Goal: Communication & Community: Answer question/provide support

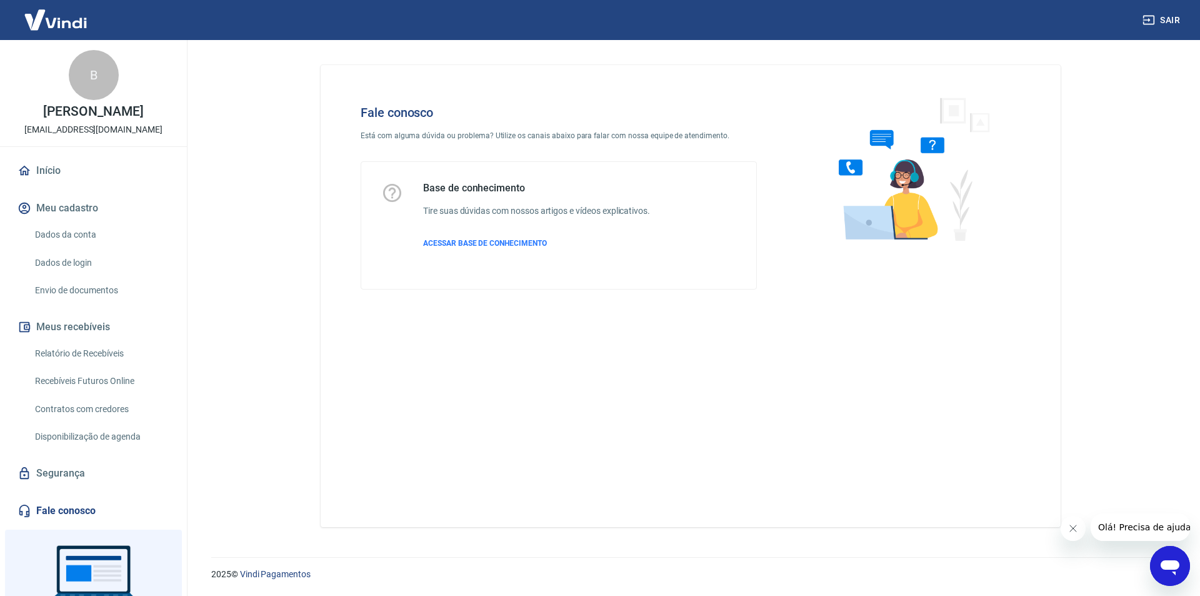
click at [1171, 558] on icon "Abrir janela de mensagens" at bounding box center [1170, 566] width 23 height 23
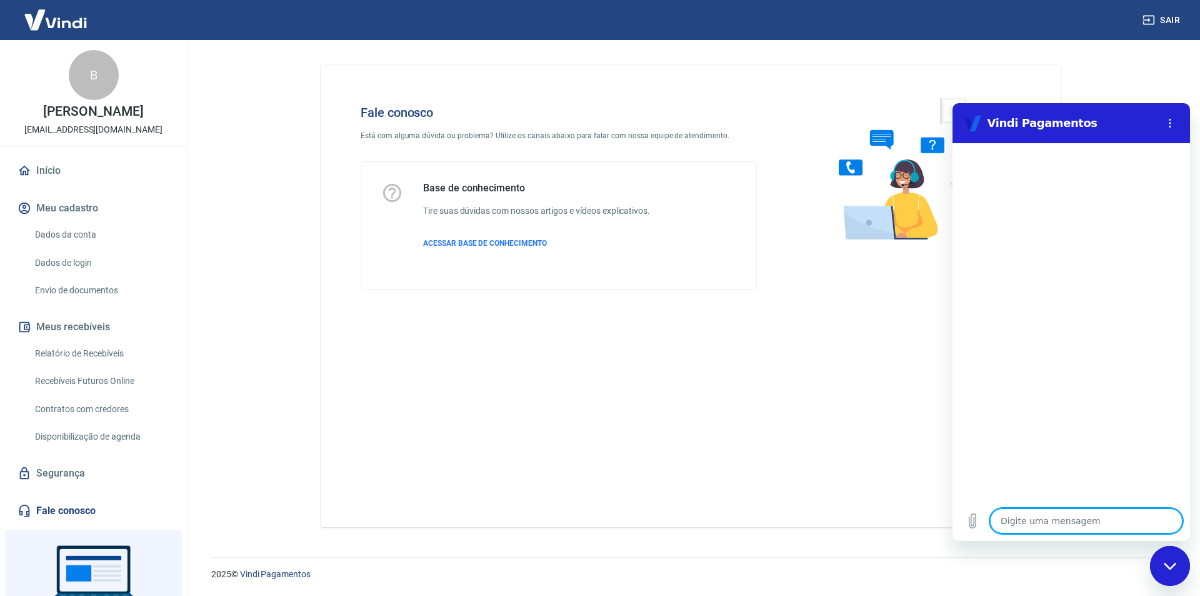
type textarea "b"
type textarea "x"
type textarea "bo"
type textarea "x"
type textarea "bom"
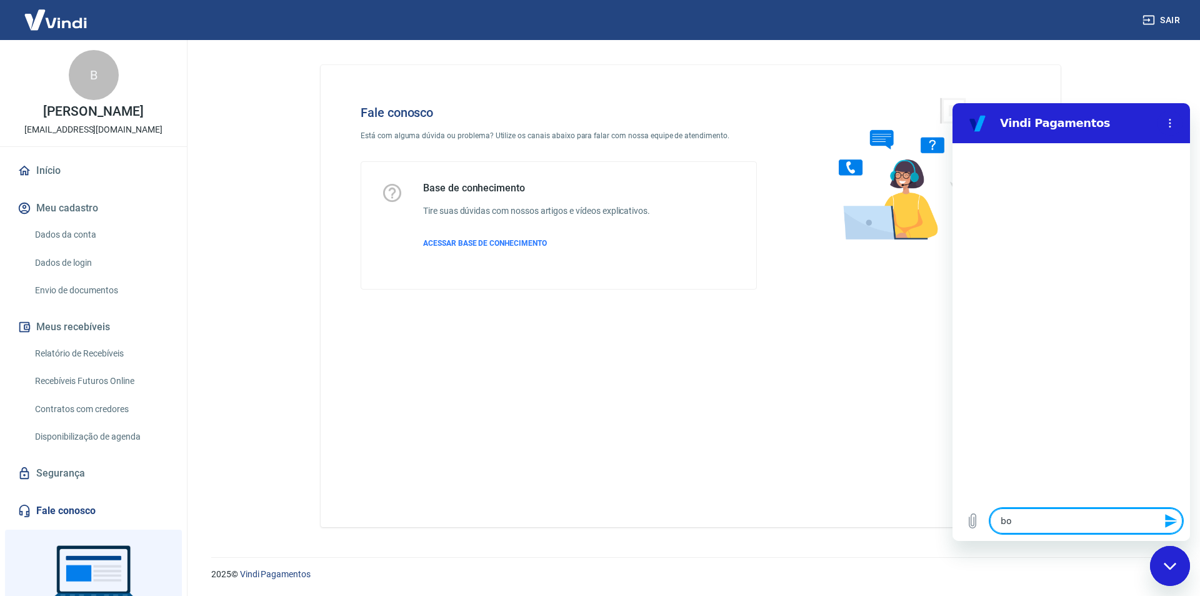
type textarea "x"
type textarea "bom"
type textarea "x"
type textarea "bom d"
type textarea "x"
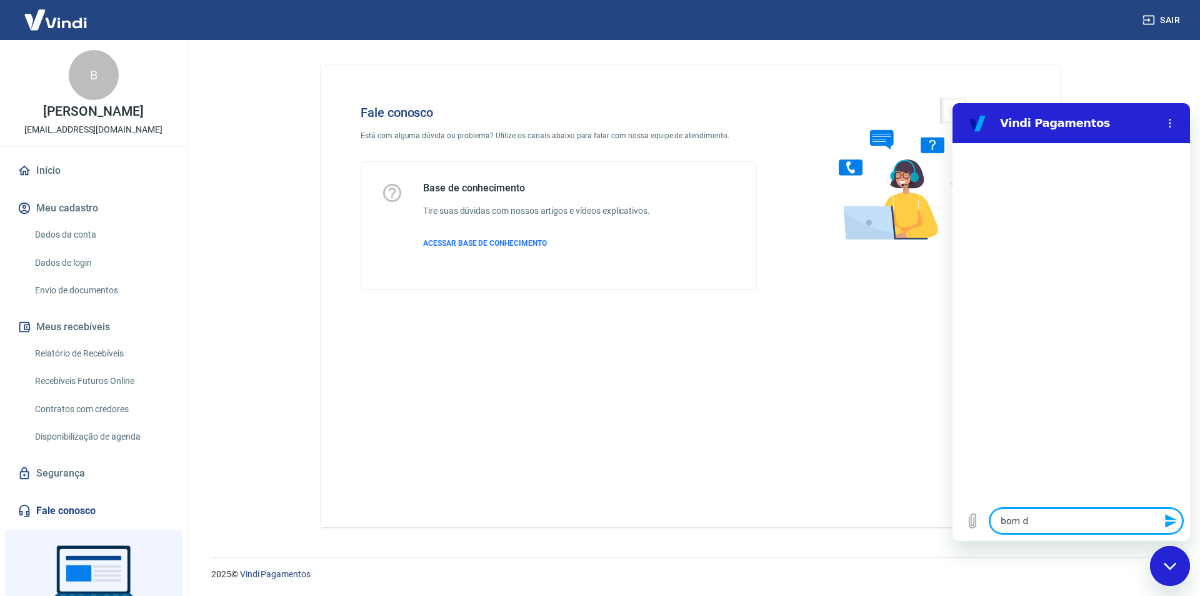
type textarea "bom di"
type textarea "x"
type textarea "bom dia"
type textarea "x"
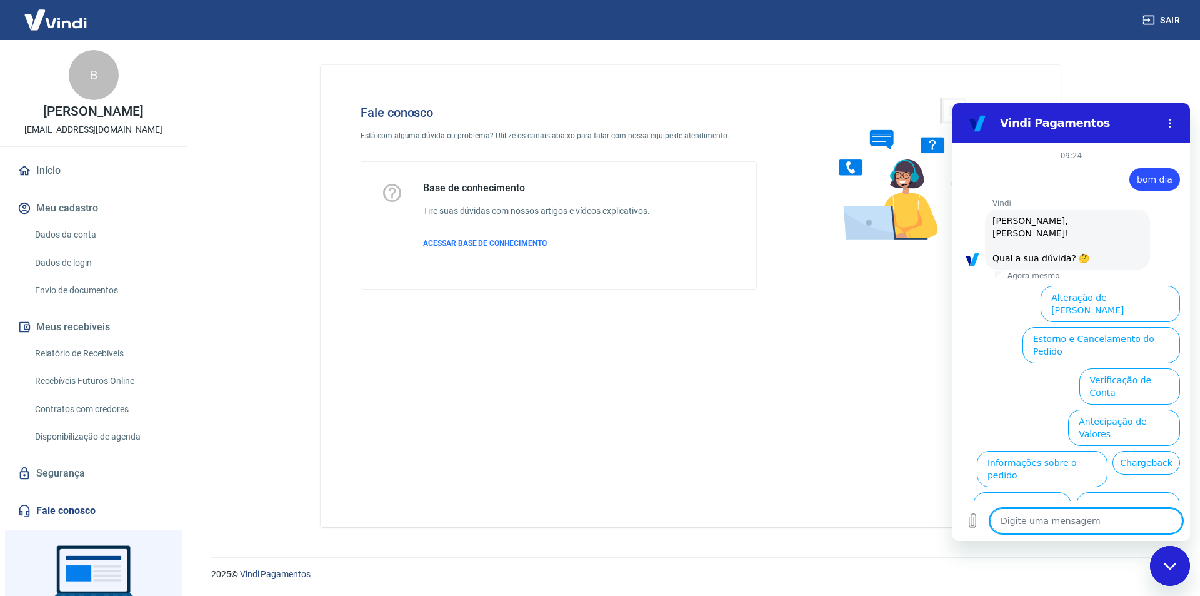
scroll to position [42, 0]
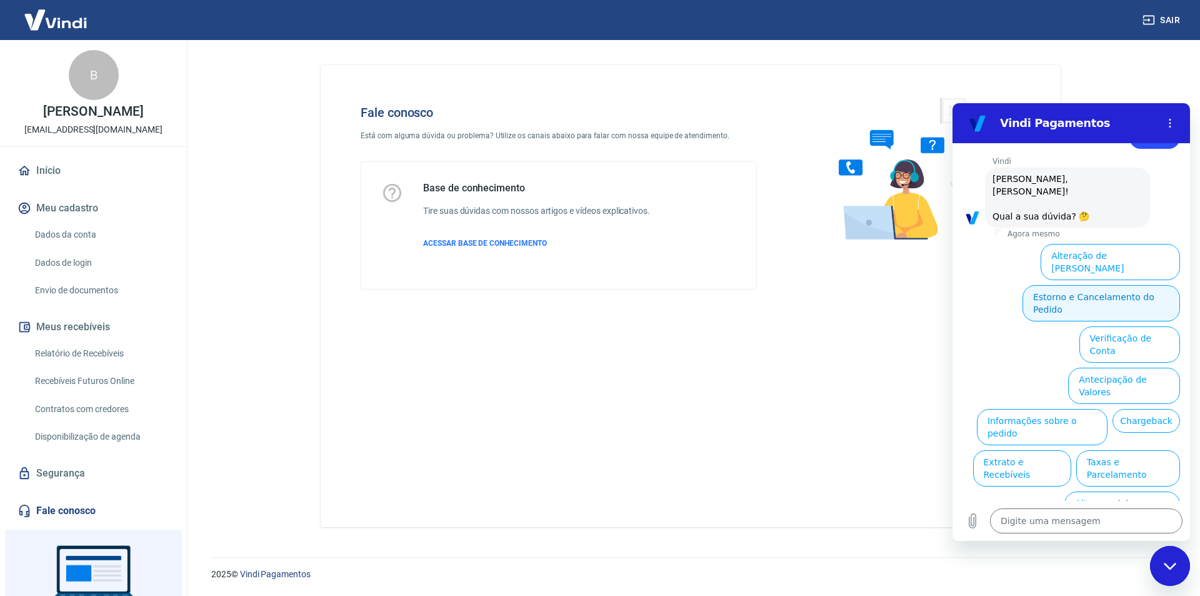
click at [1133, 289] on button "Estorno e Cancelamento do Pedido" at bounding box center [1102, 303] width 158 height 36
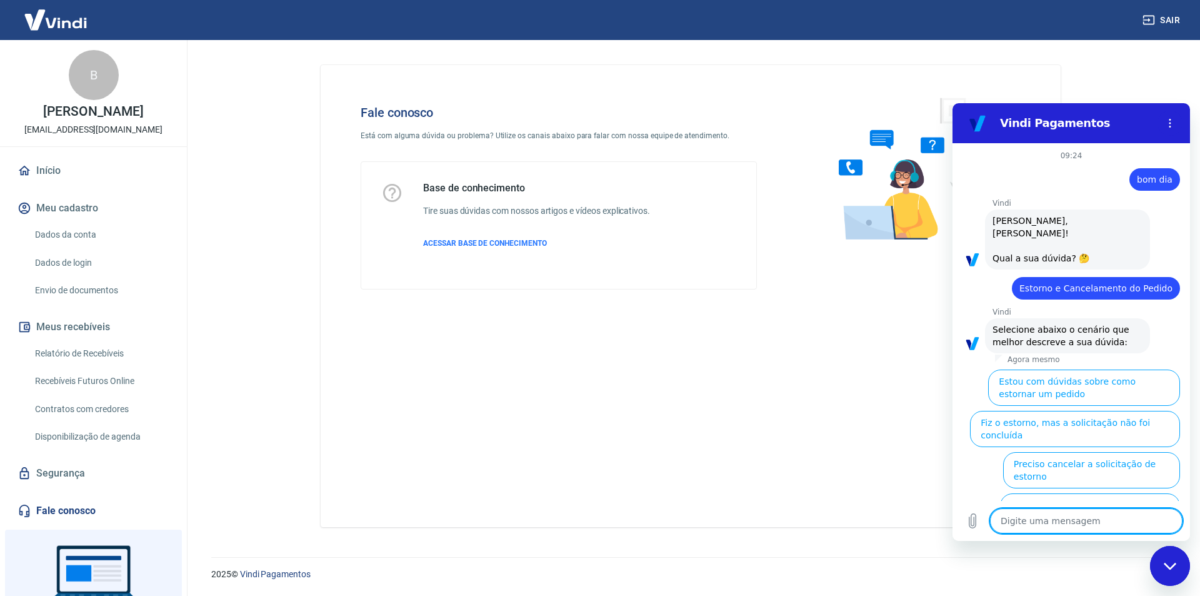
scroll to position [77, 0]
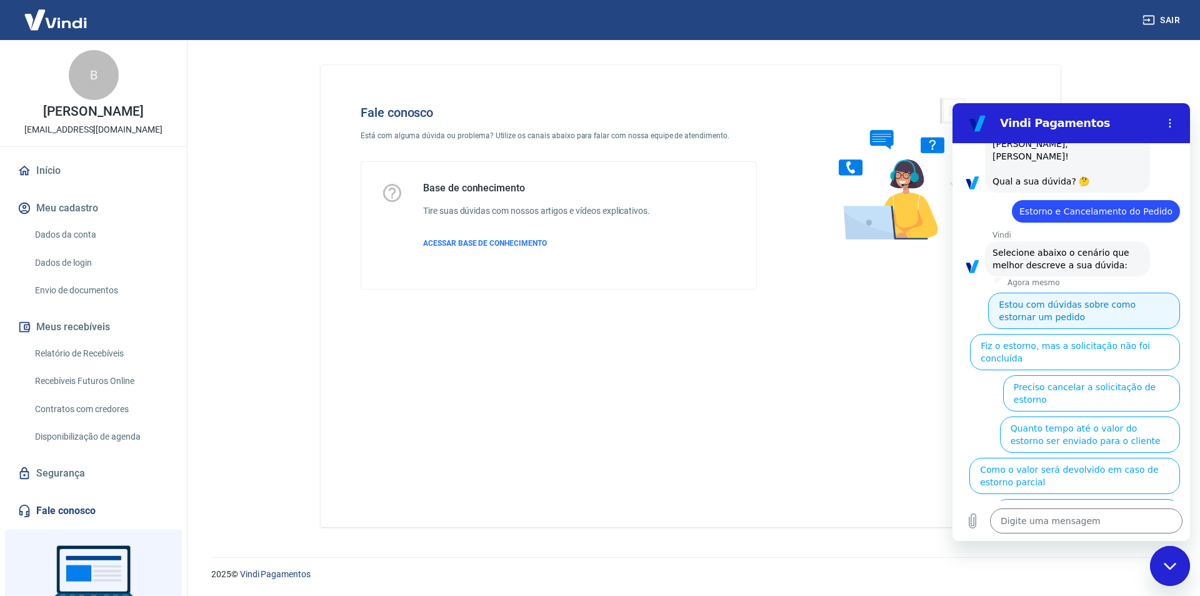
click at [1135, 296] on button "Estou com dúvidas sobre como estornar um pedido" at bounding box center [1084, 311] width 192 height 36
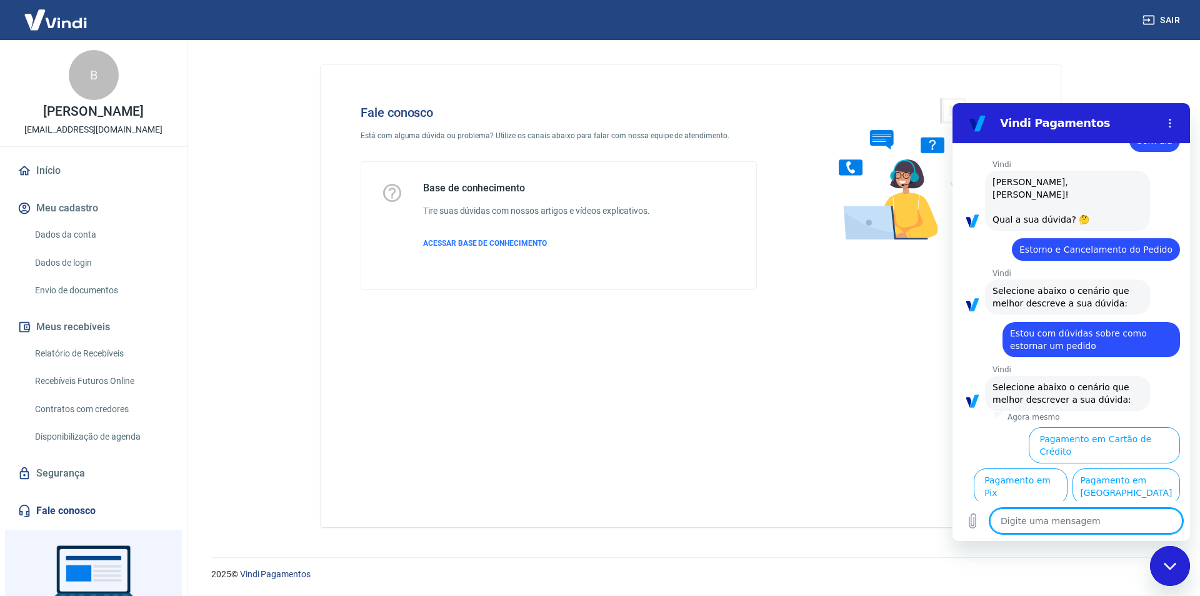
scroll to position [49, 0]
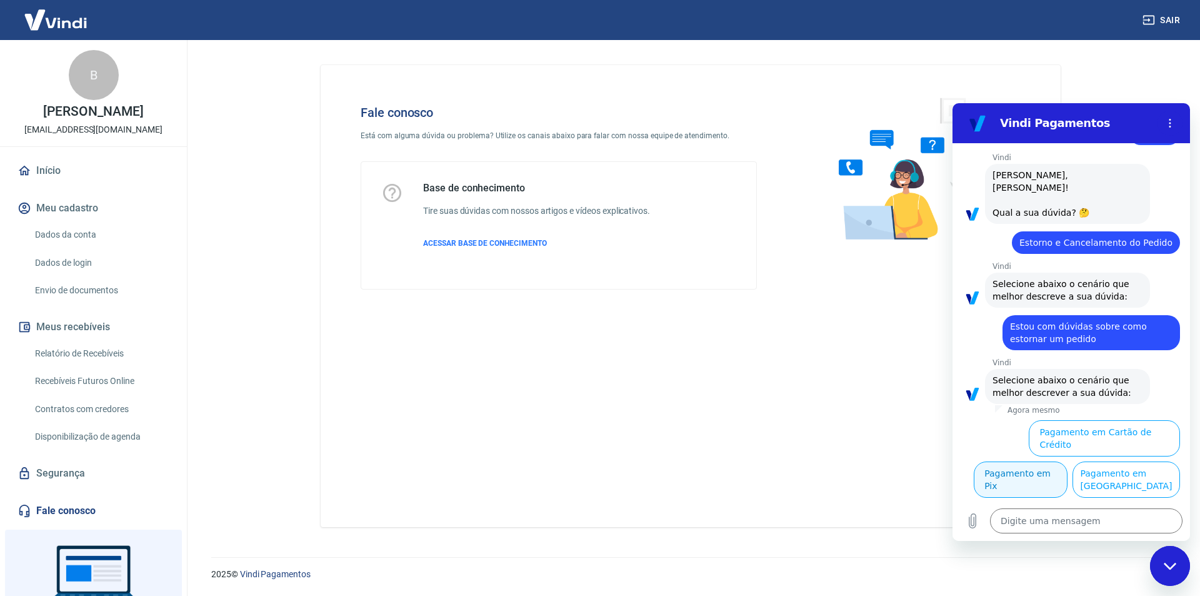
click at [1068, 461] on button "Pagamento em Pix" at bounding box center [1021, 479] width 94 height 36
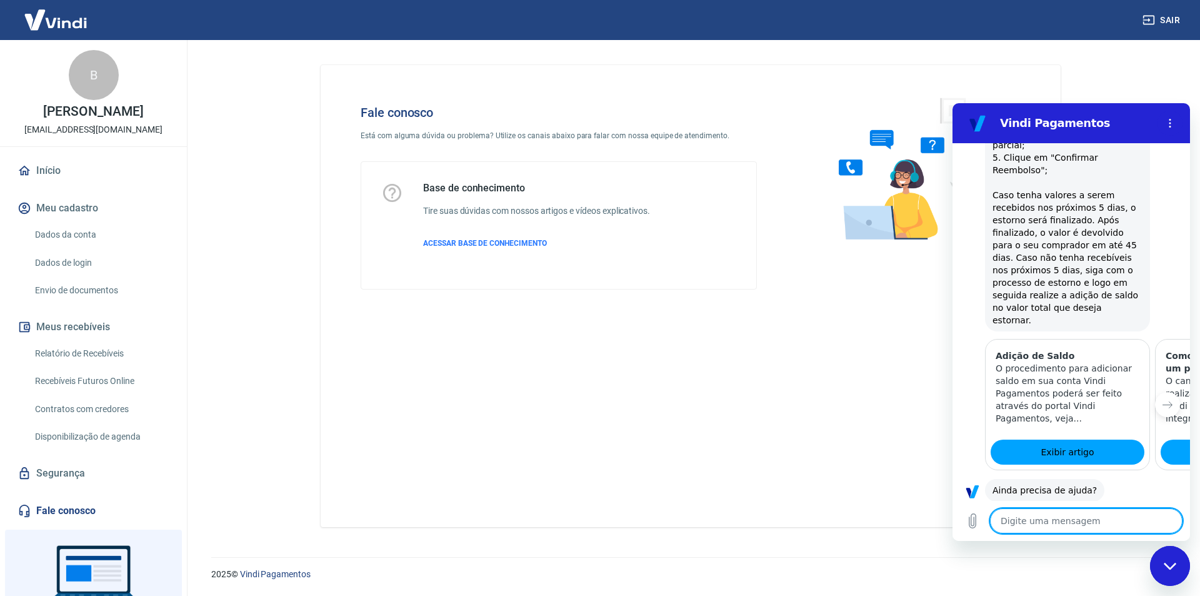
scroll to position [571, 0]
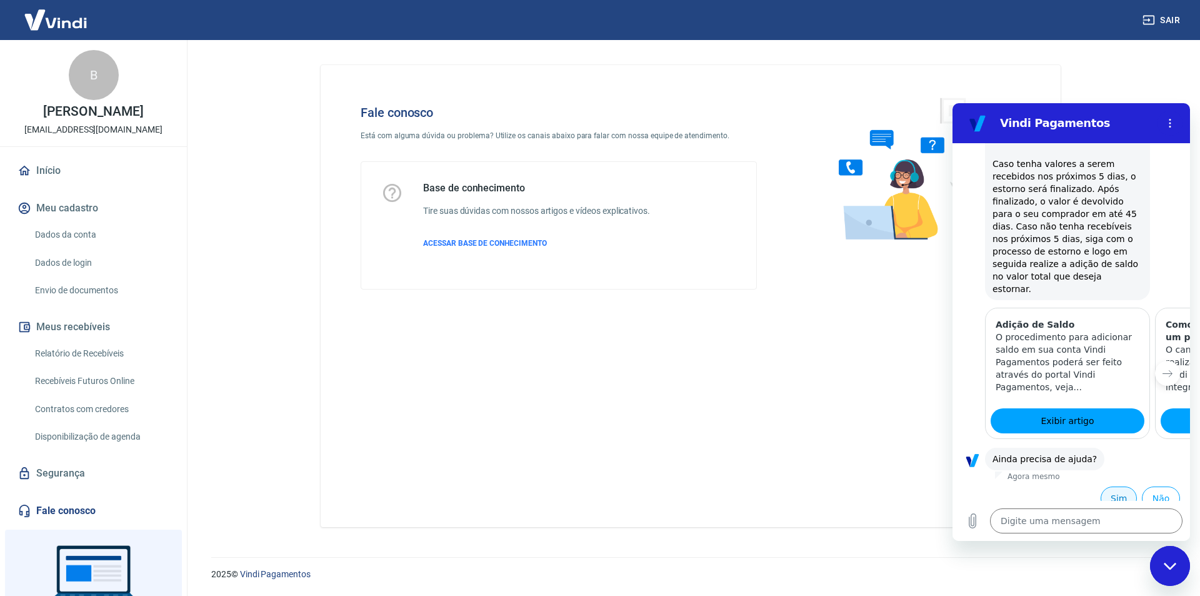
click at [1114, 486] on button "Sim" at bounding box center [1119, 498] width 36 height 24
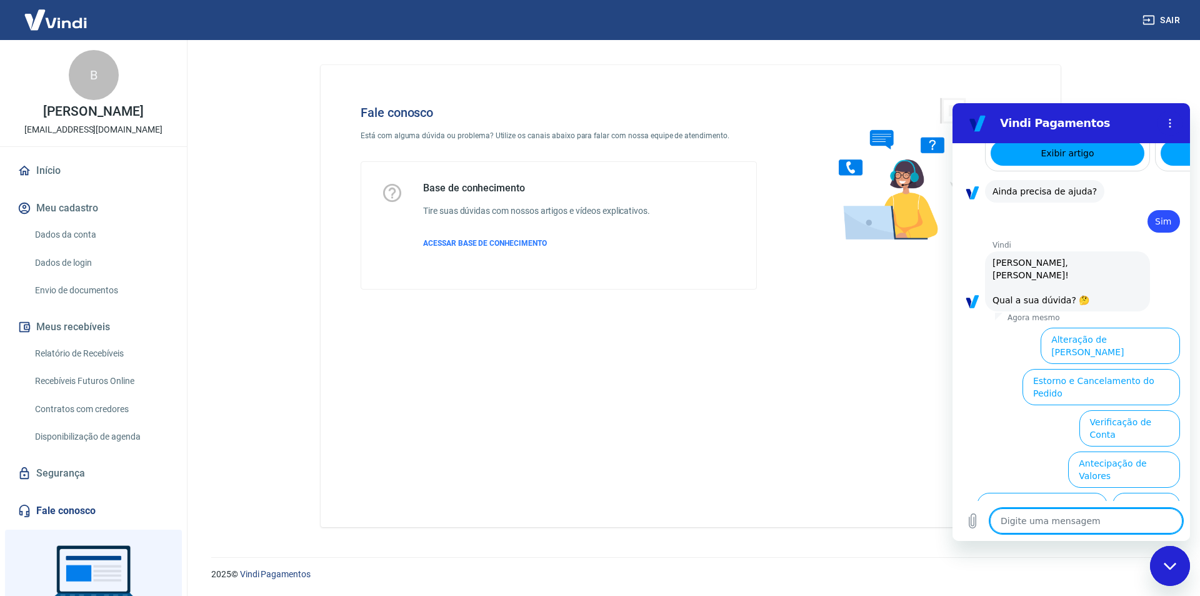
scroll to position [910, 0]
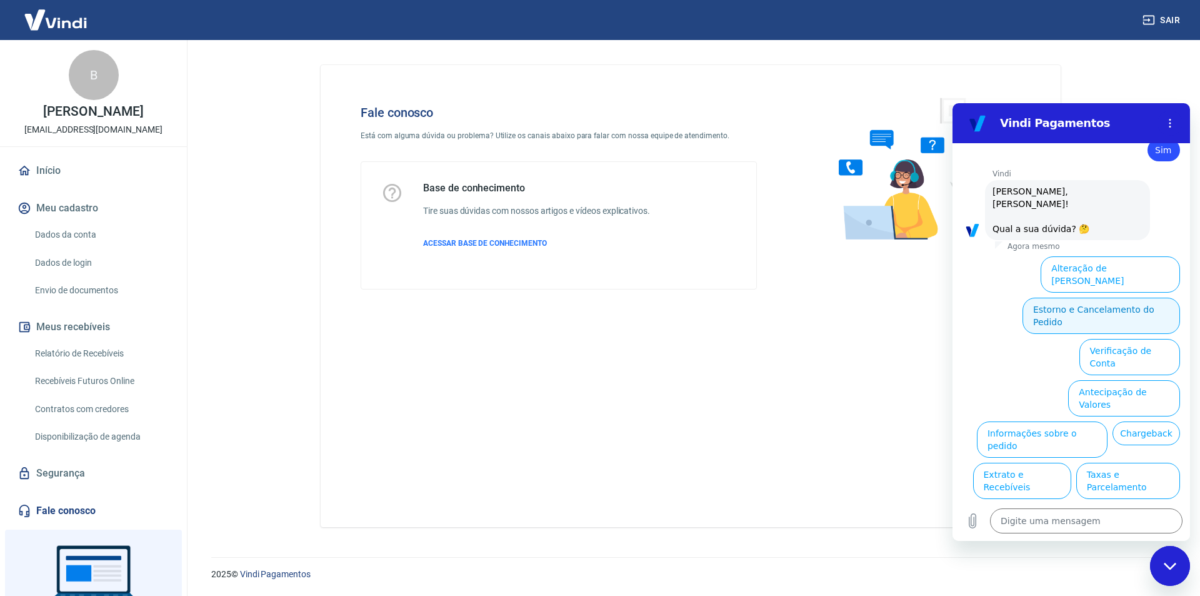
click at [1082, 298] on button "Estorno e Cancelamento do Pedido" at bounding box center [1102, 316] width 158 height 36
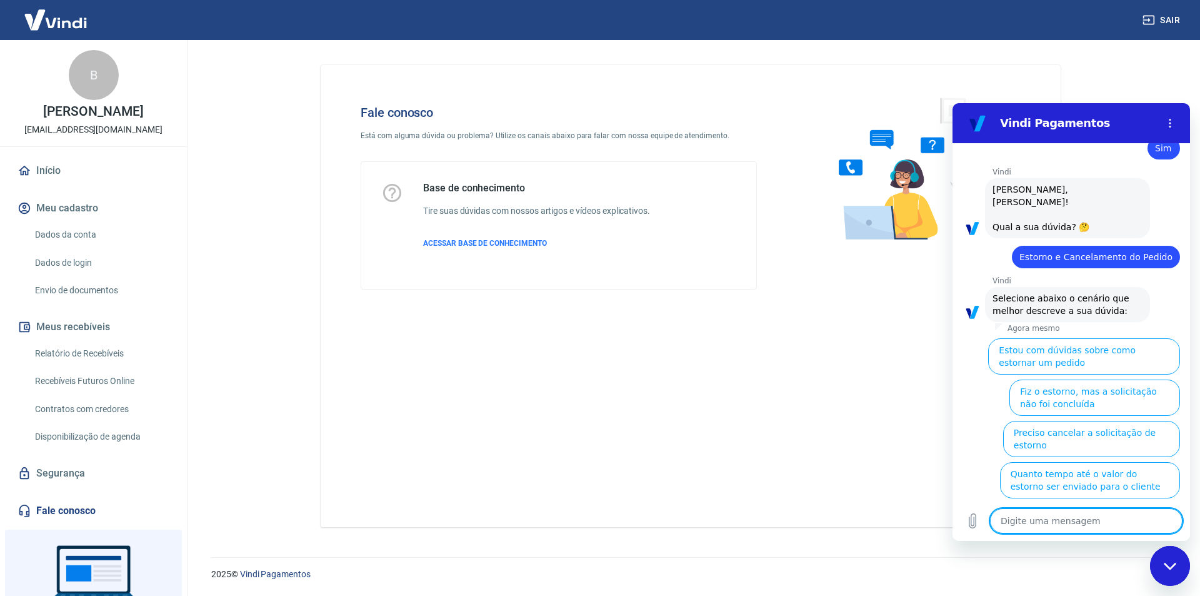
scroll to position [957, 0]
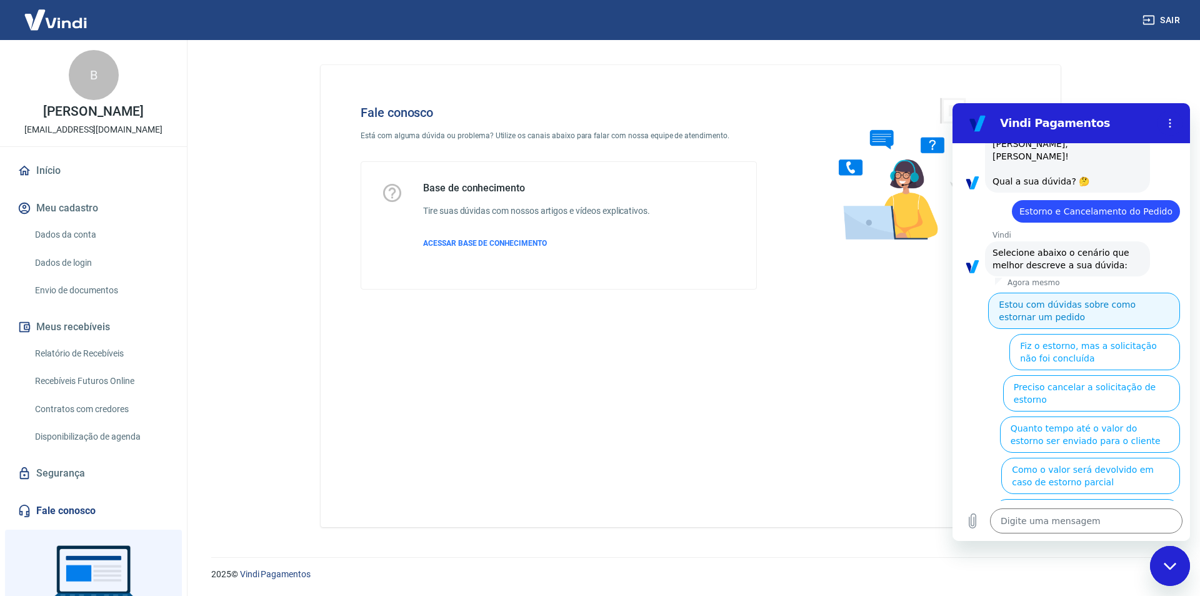
click at [1073, 310] on button "Estou com dúvidas sobre como estornar um pedido" at bounding box center [1084, 311] width 192 height 36
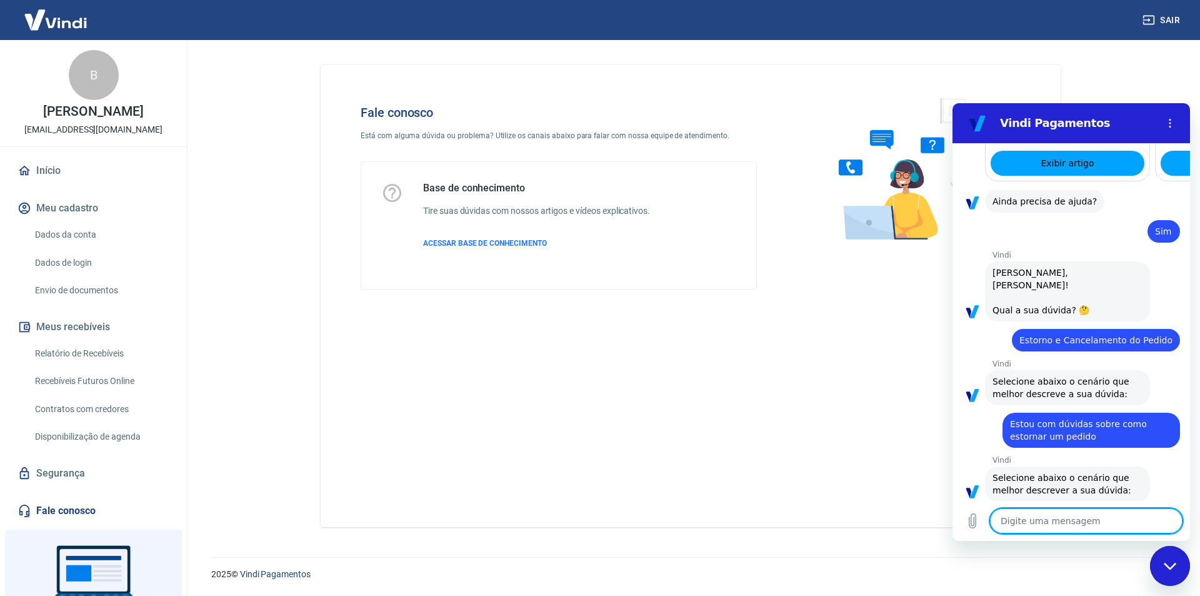
scroll to position [917, 0]
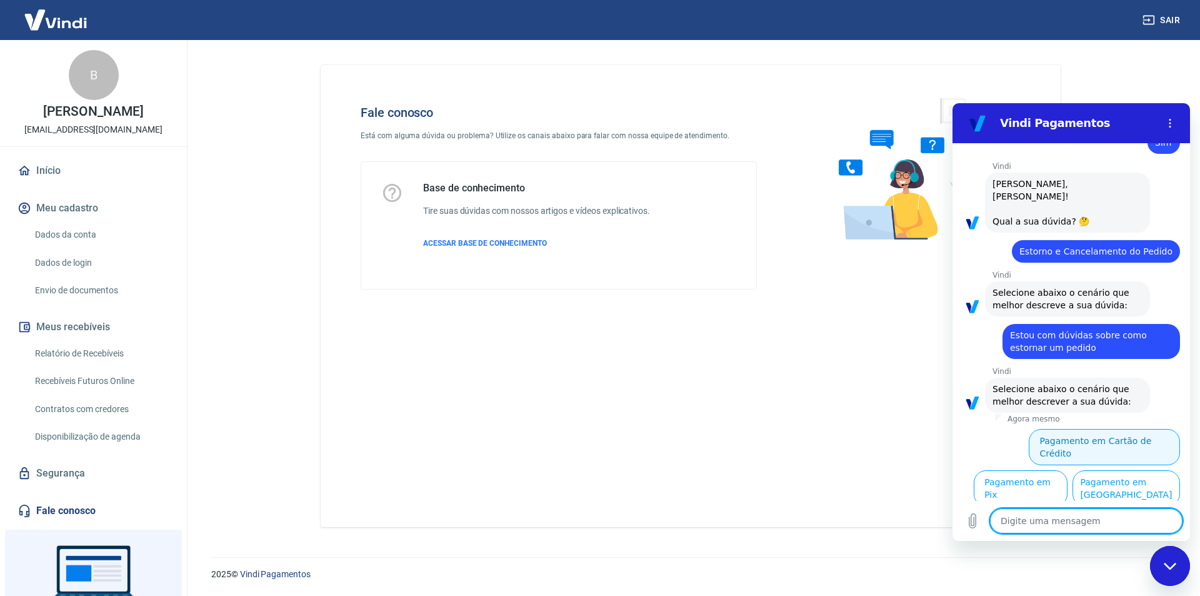
click at [1132, 429] on button "Pagamento em Cartão de Crédito" at bounding box center [1104, 447] width 151 height 36
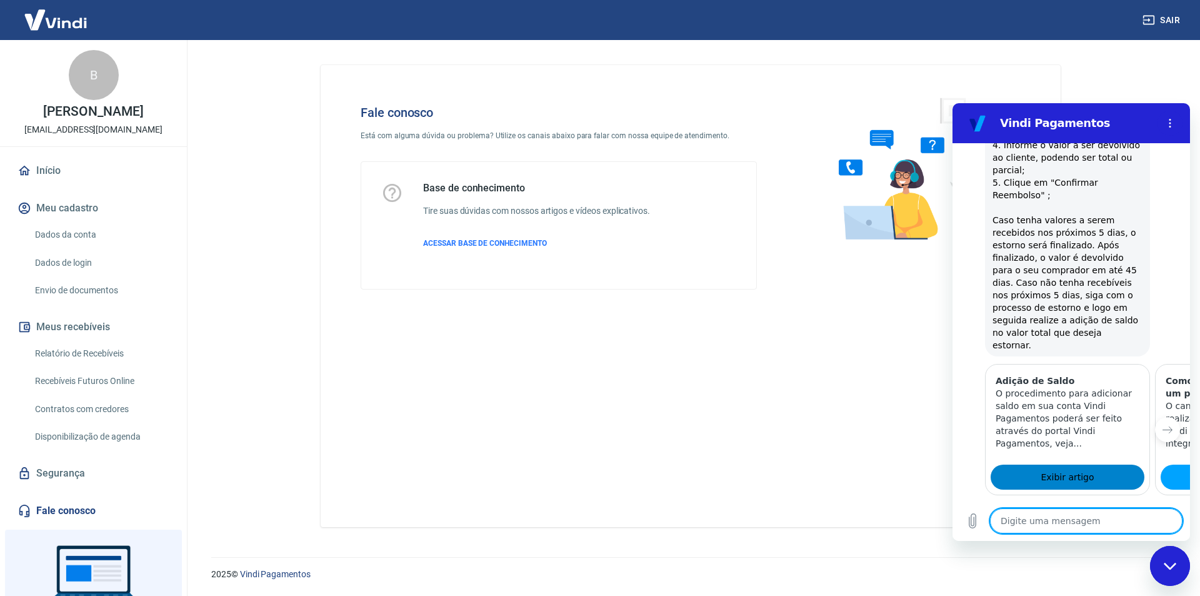
scroll to position [1439, 0]
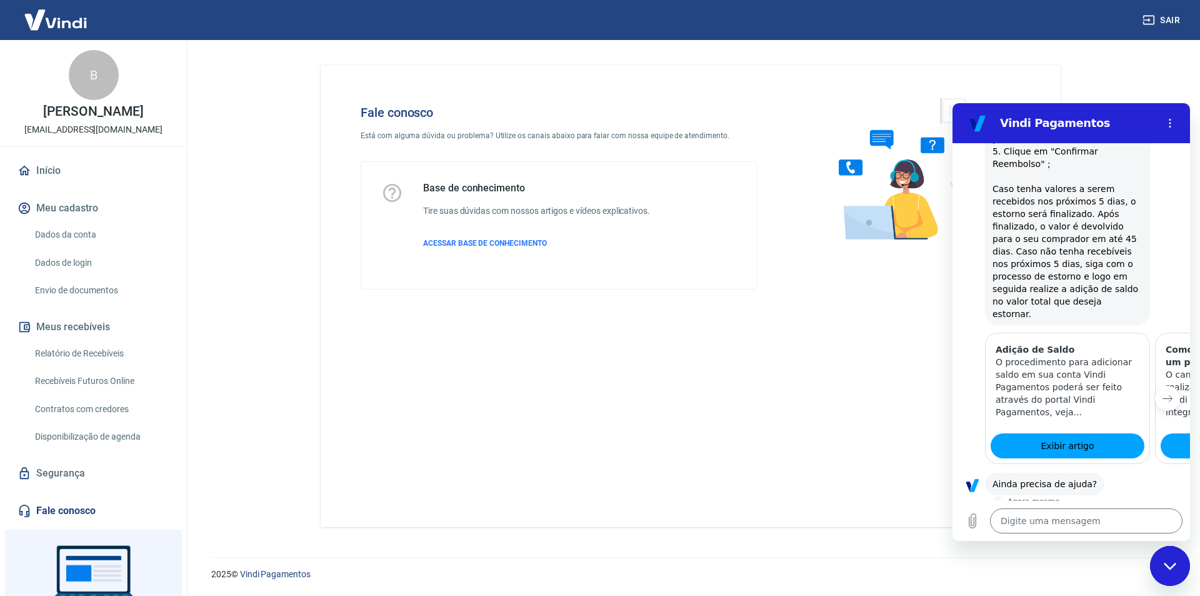
click at [1163, 393] on icon "Próximo item" at bounding box center [1168, 398] width 10 height 10
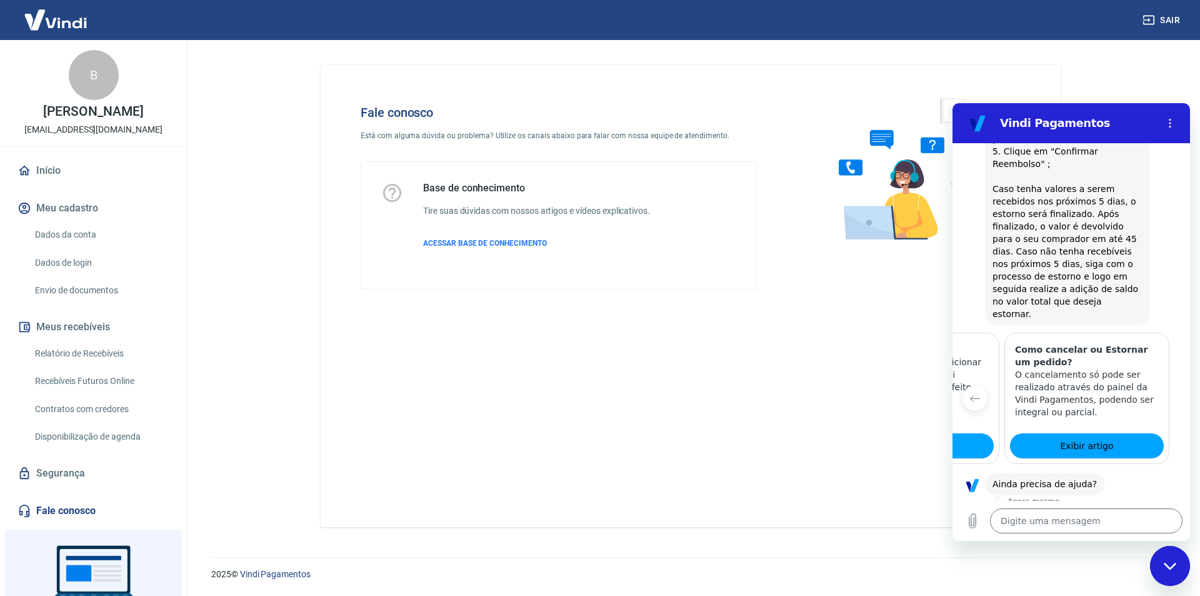
scroll to position [0, 154]
click at [1171, 362] on div at bounding box center [1186, 398] width 30 height 131
click at [1121, 511] on button "Sim" at bounding box center [1119, 523] width 36 height 24
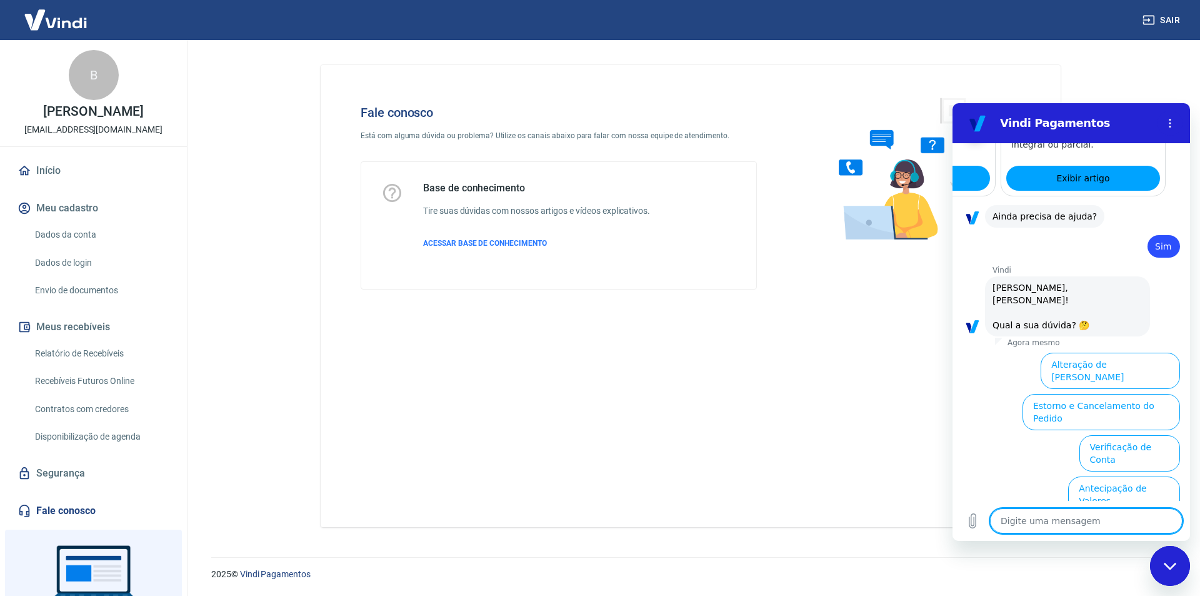
scroll to position [1777, 0]
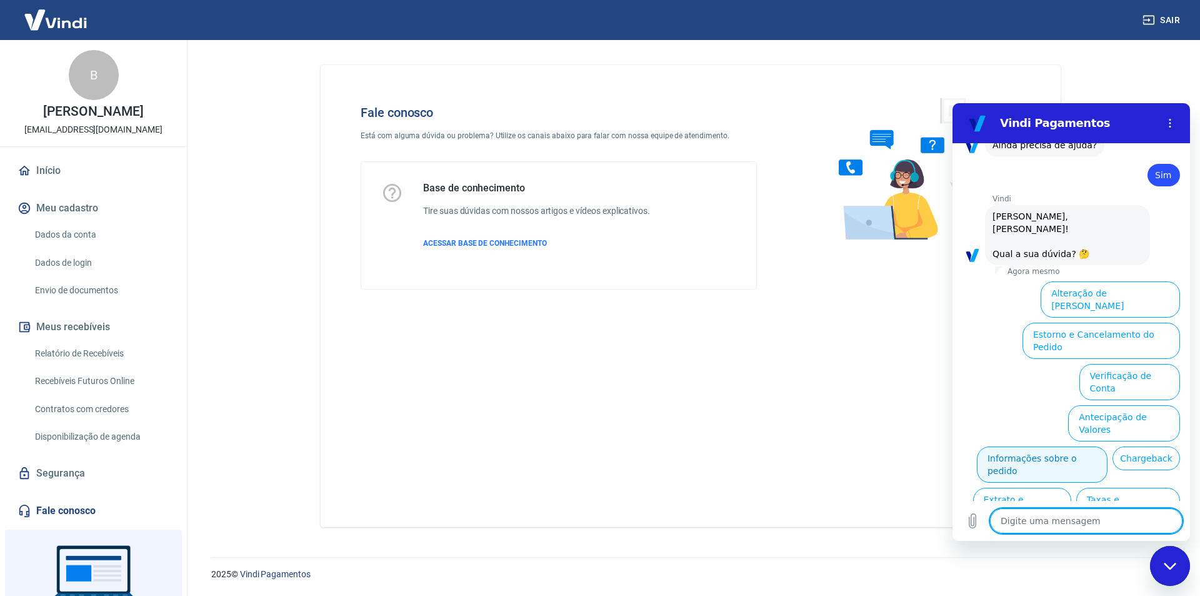
click at [1061, 446] on button "Informações sobre o pedido" at bounding box center [1042, 464] width 131 height 36
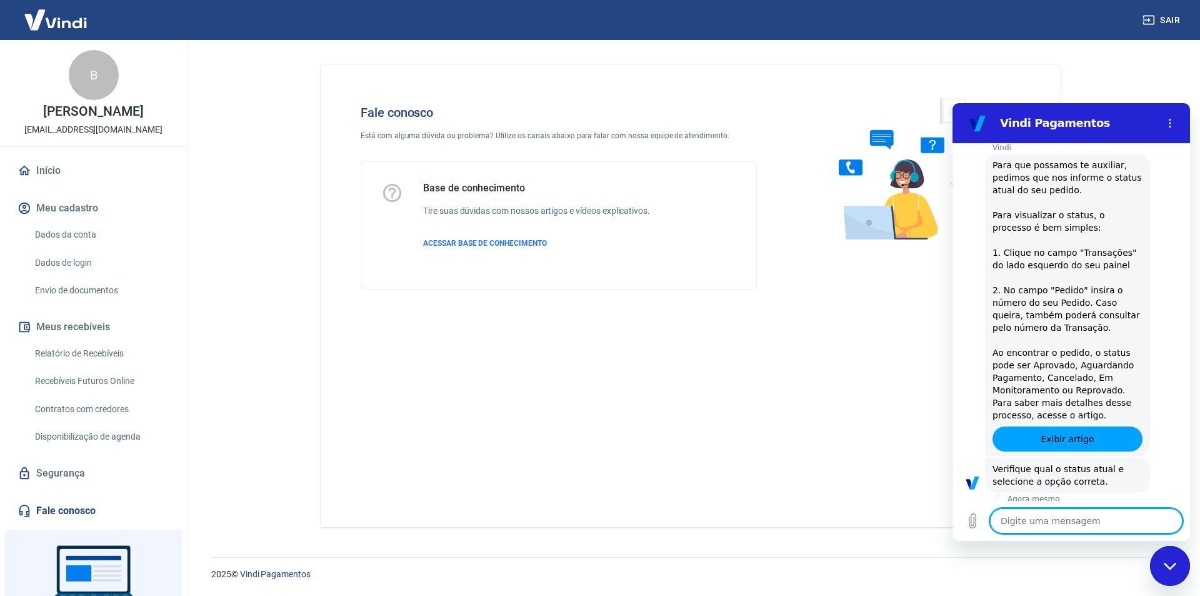
scroll to position [1992, 0]
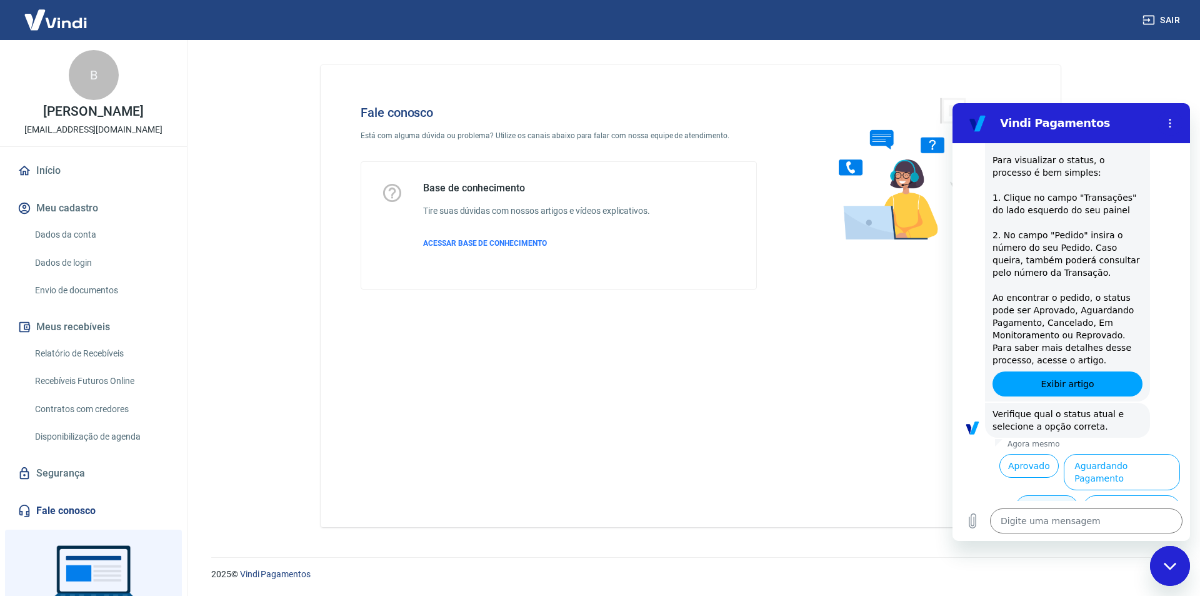
click at [1047, 495] on button "Cancelado" at bounding box center [1047, 507] width 62 height 24
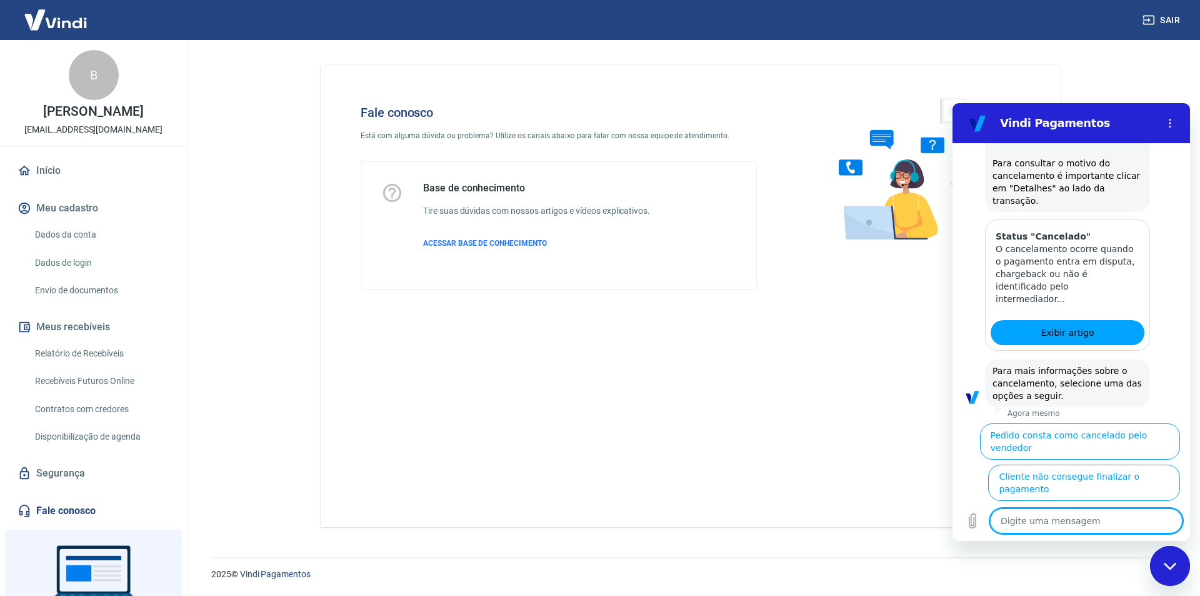
scroll to position [2566, 0]
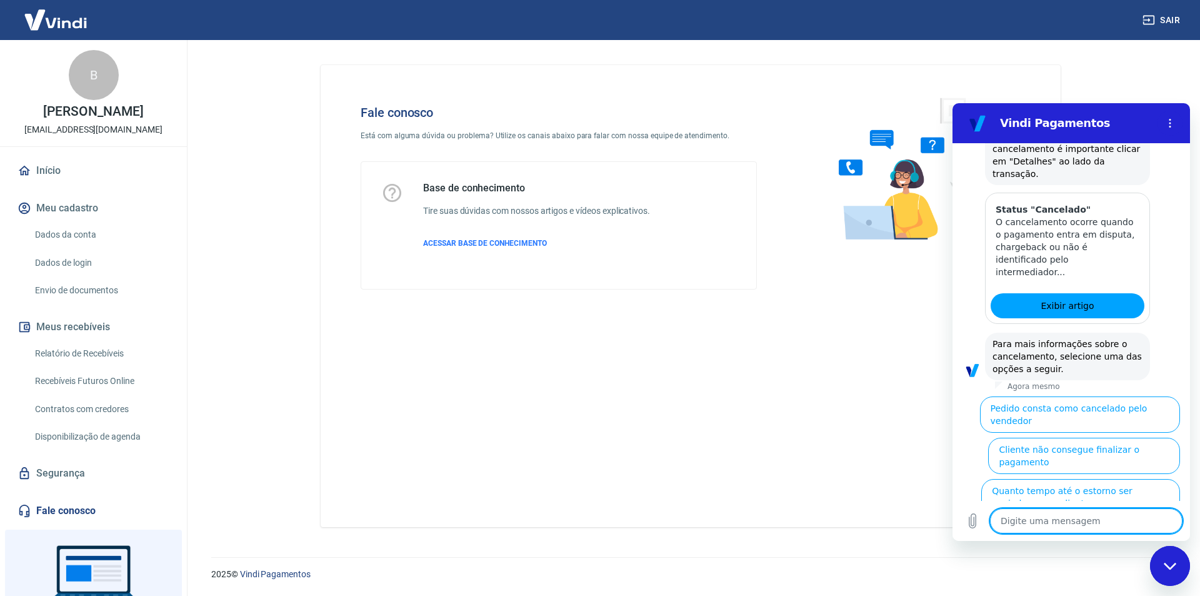
click at [1073, 514] on textarea at bounding box center [1086, 520] width 193 height 25
click at [1012, 520] on button "Cliente pagou, mas pedido consta como 'cancelado'" at bounding box center [1092, 538] width 178 height 36
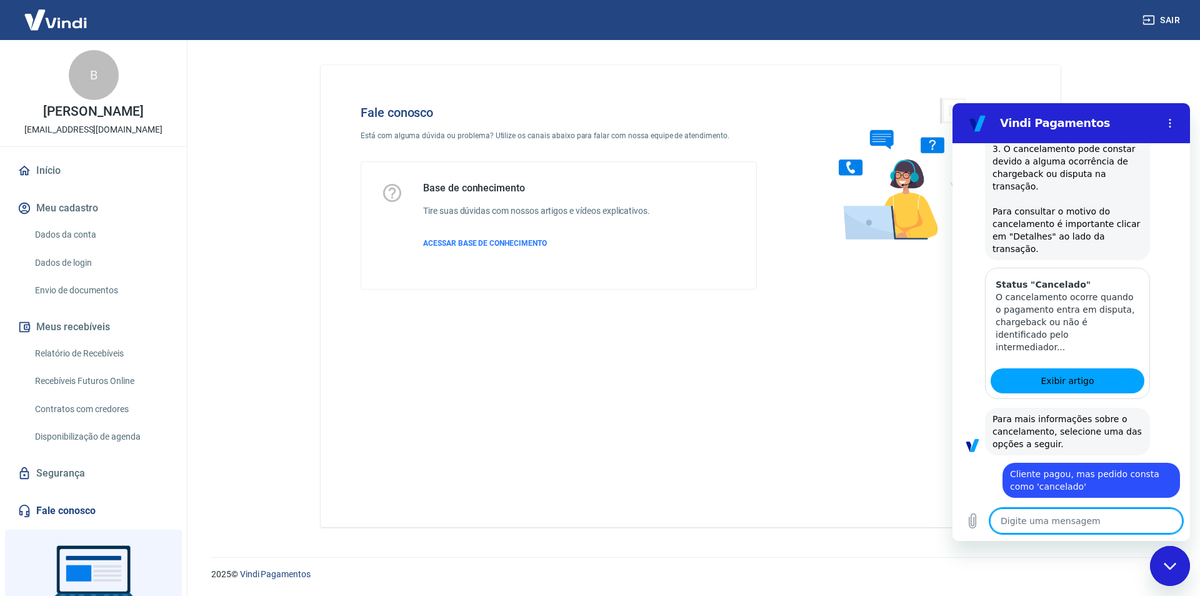
scroll to position [2580, 0]
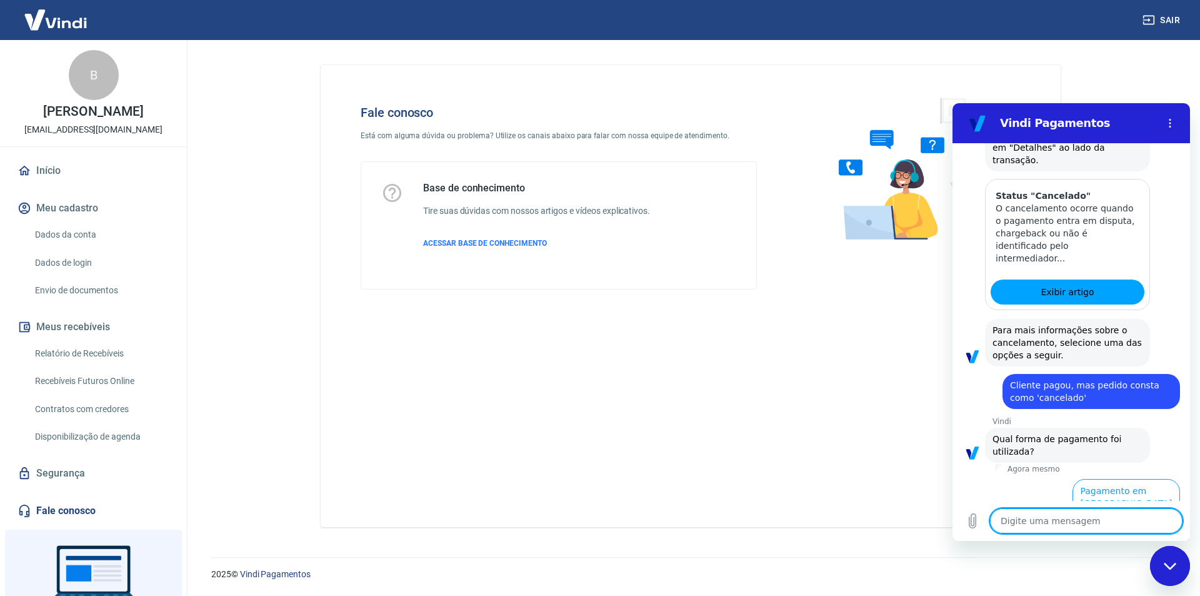
click at [1132, 520] on button "Pagamento em Pix" at bounding box center [1134, 538] width 94 height 36
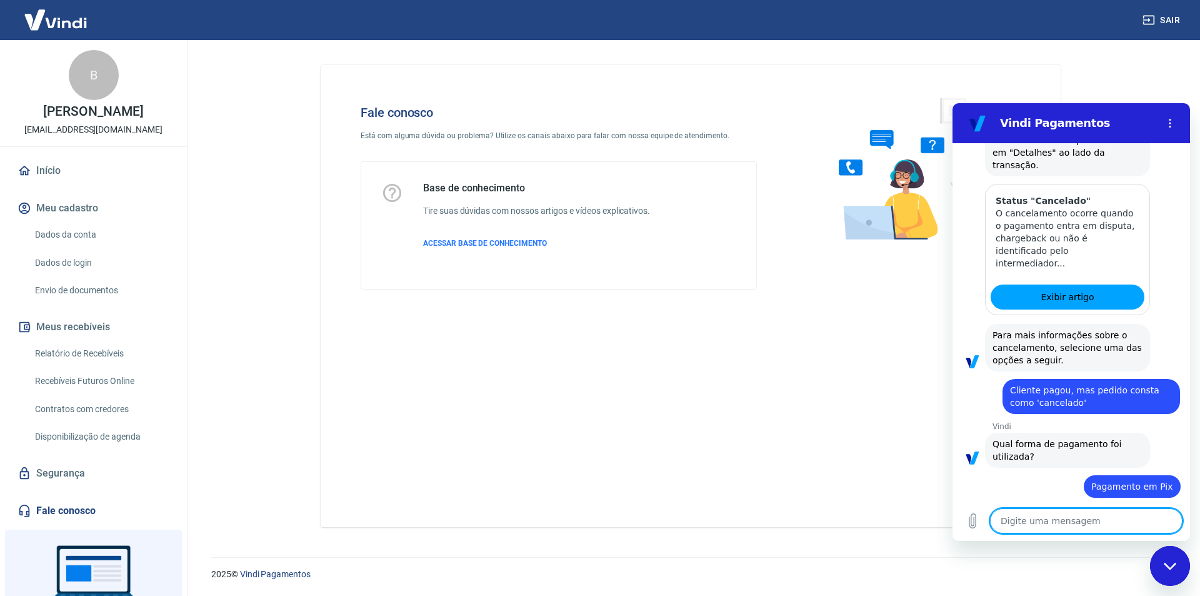
scroll to position [2606, 0]
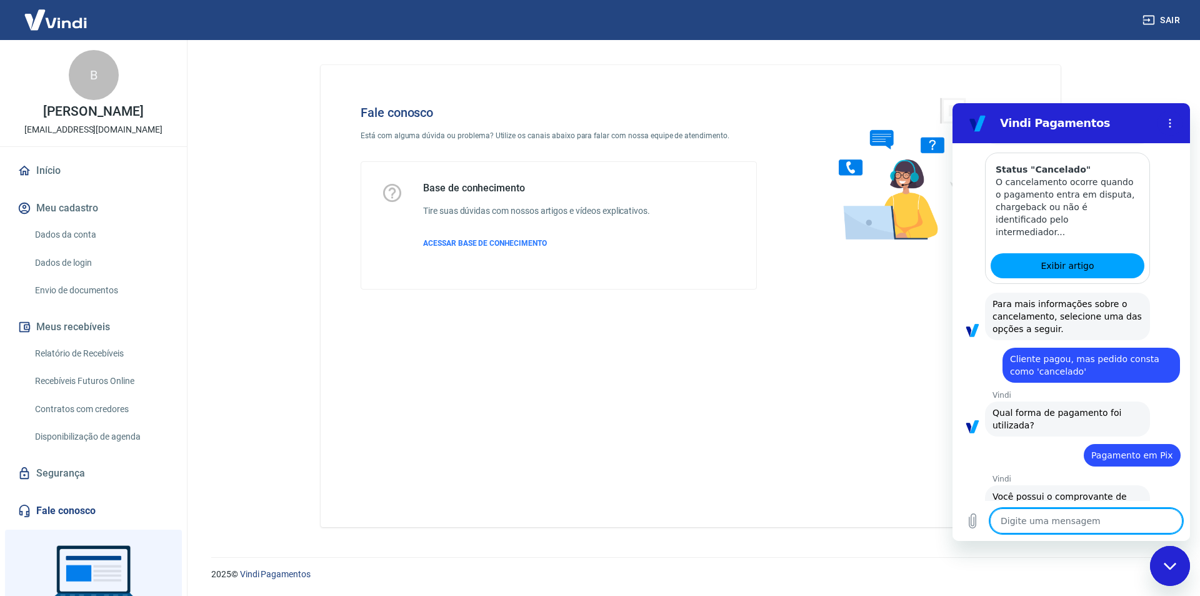
click at [1122, 536] on button "Sim" at bounding box center [1119, 548] width 36 height 24
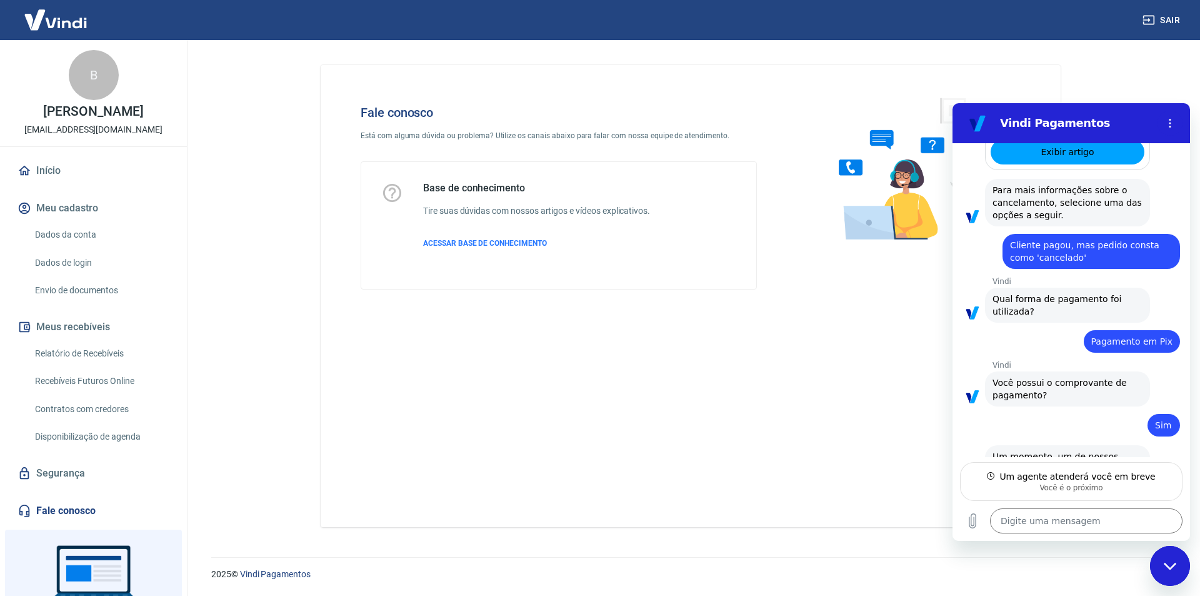
scroll to position [2719, 0]
type textarea "x"
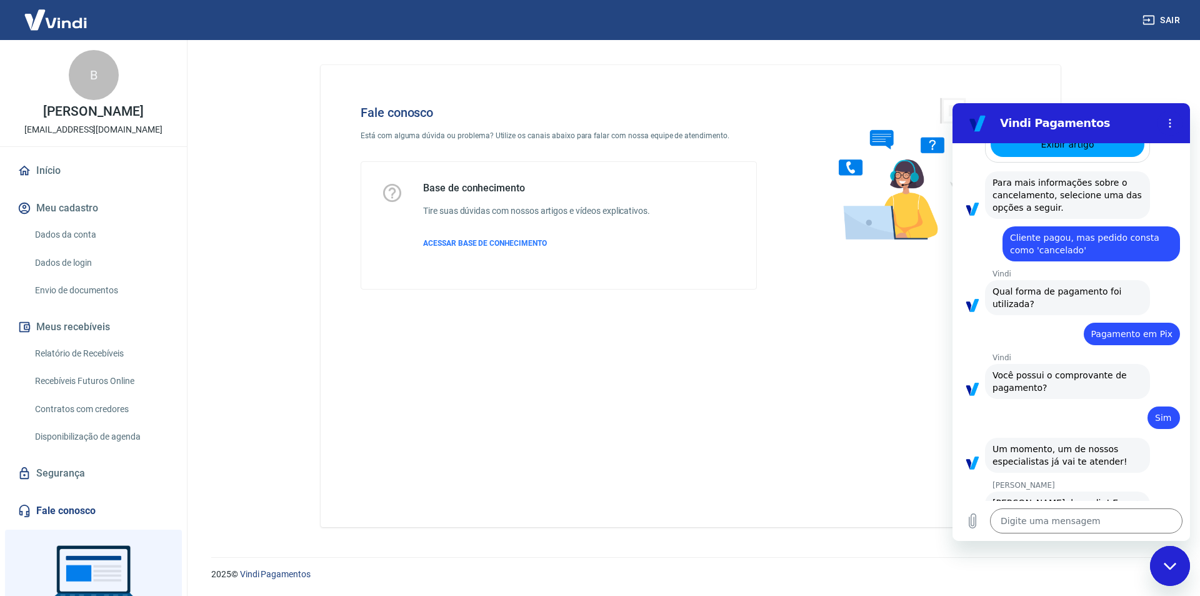
scroll to position [2730, 0]
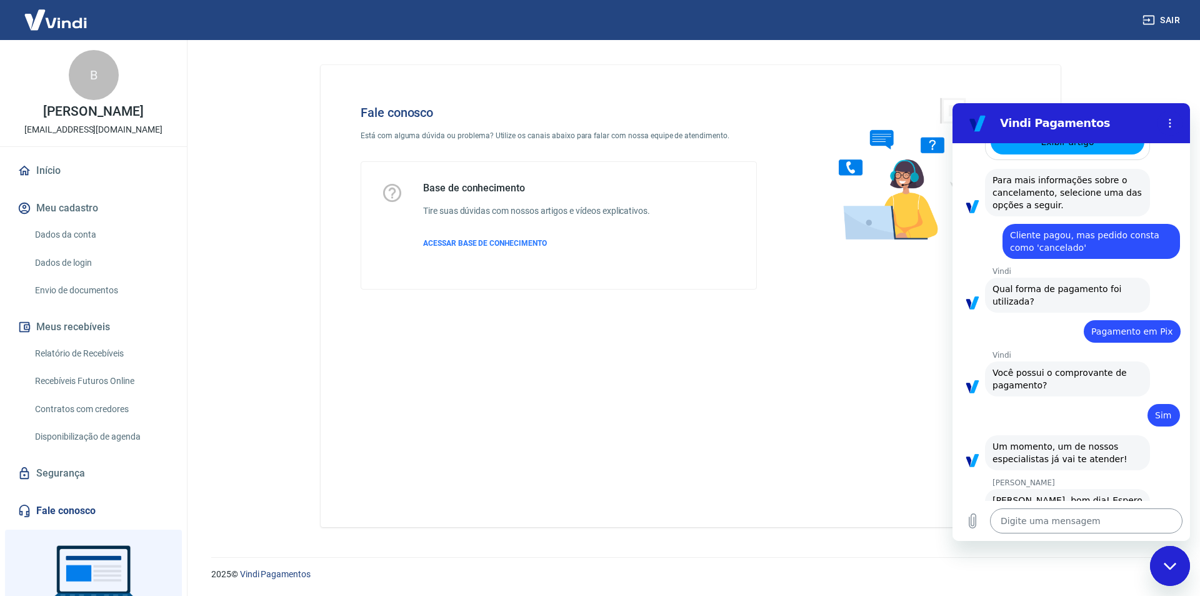
click at [1050, 526] on textarea at bounding box center [1086, 520] width 193 height 25
type textarea "O"
type textarea "x"
type textarea "Ol"
type textarea "x"
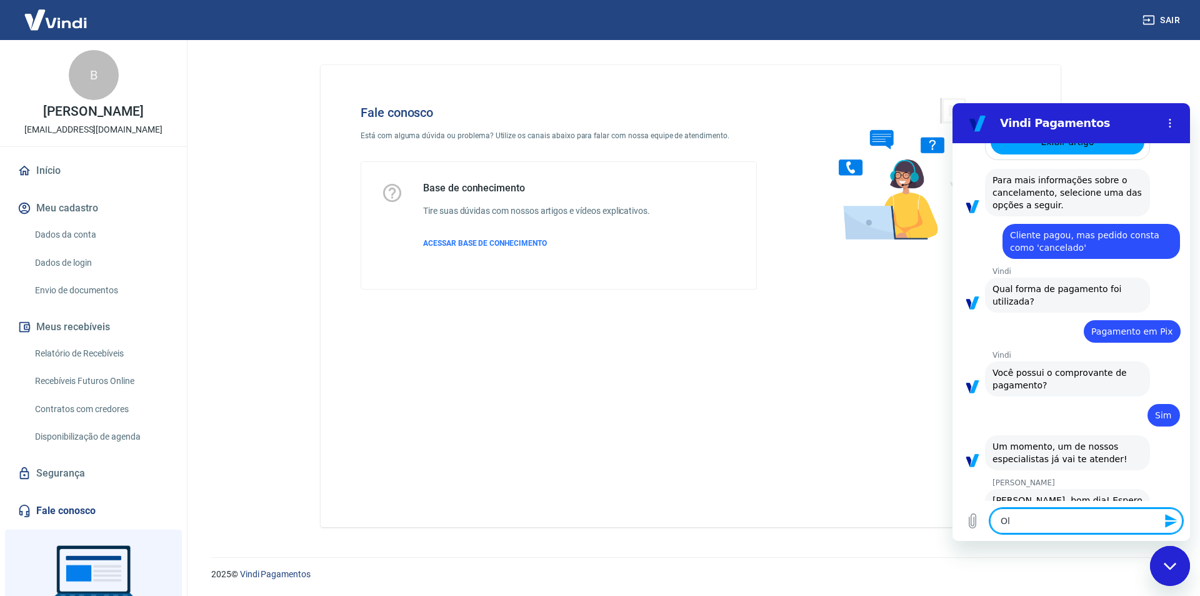
type textarea "Ola"
type textarea "x"
type textarea "Ola"
type textarea "x"
type textarea "Ola N"
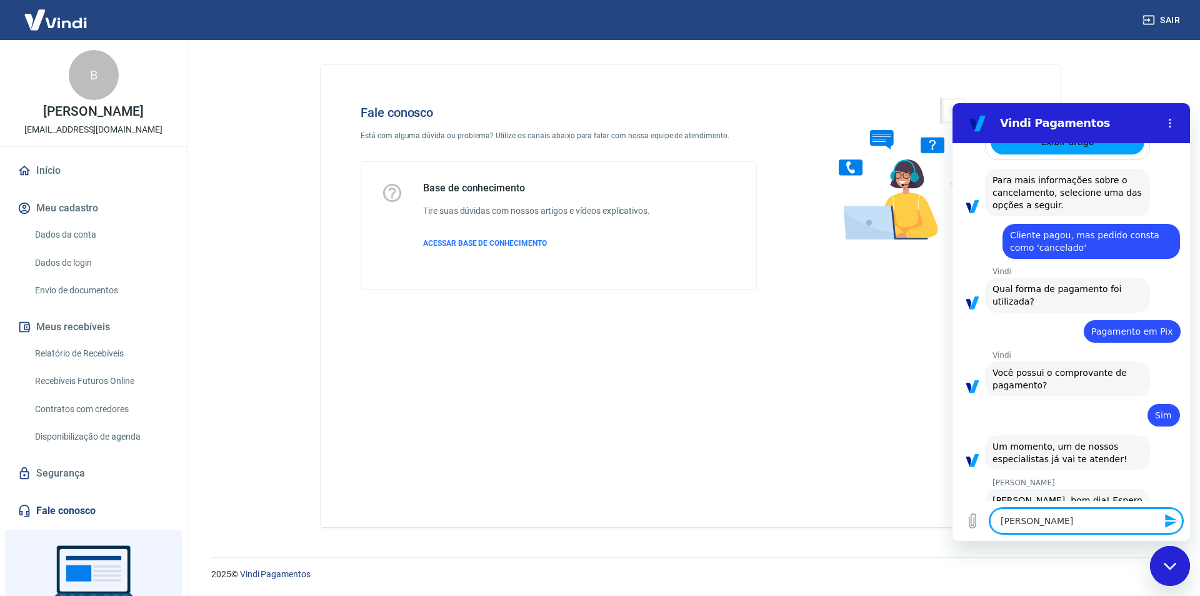
type textarea "x"
type textarea "Ola Na"
type textarea "x"
type textarea "Ola Nan"
type textarea "x"
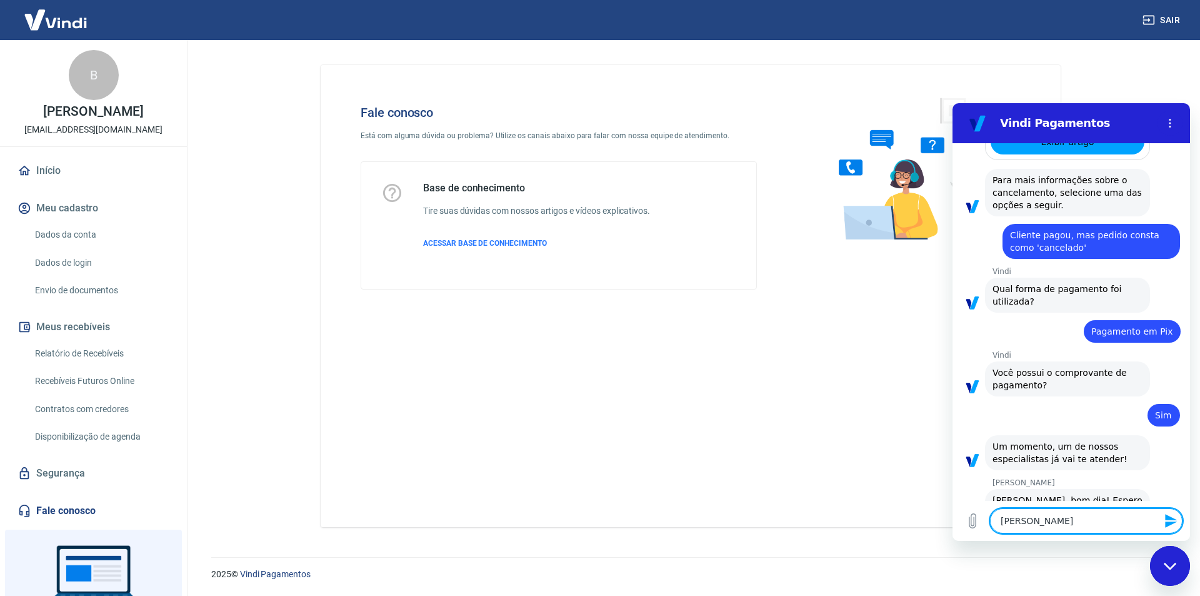
type textarea "Ola Nani"
type textarea "x"
type textarea "Ola Nani"
type textarea "x"
type textarea "Ola Nani b"
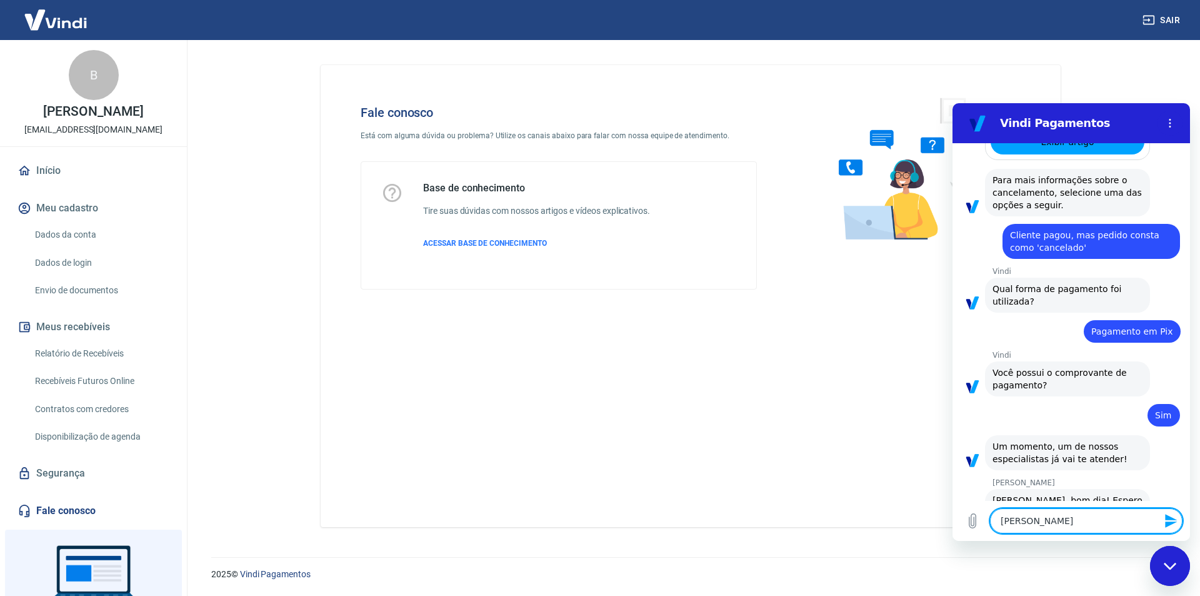
type textarea "x"
type textarea "Ola Nani bo"
type textarea "x"
type textarea "Ola Nani bom"
type textarea "x"
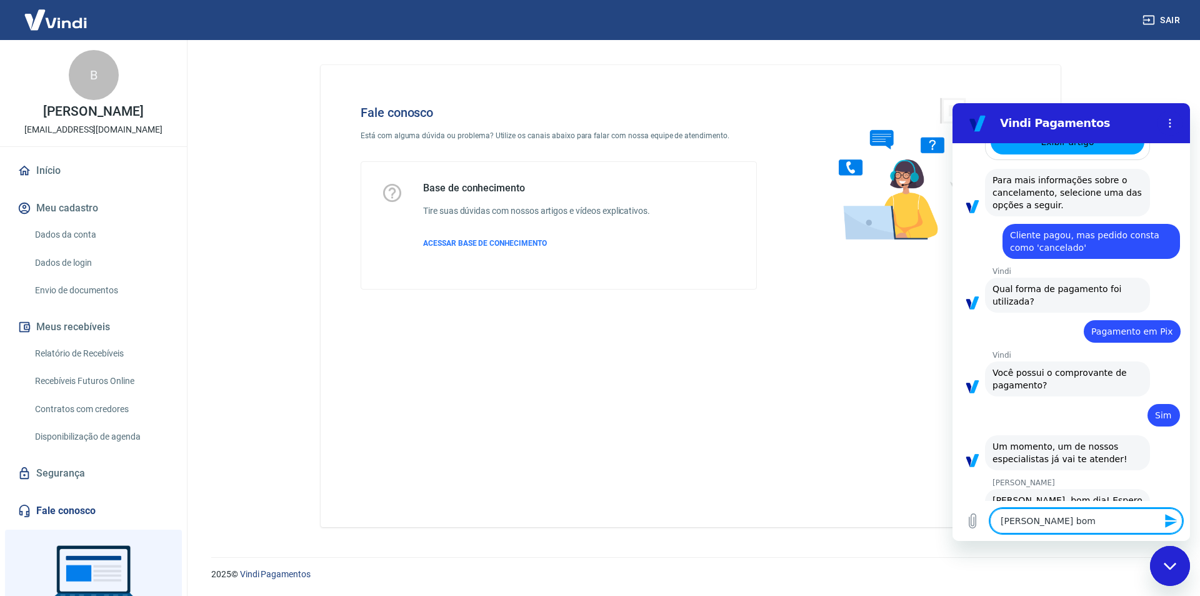
type textarea "Ola Nani bom"
type textarea "x"
type textarea "Ola Nani bom d"
type textarea "x"
type textarea "Ola Nani bom di"
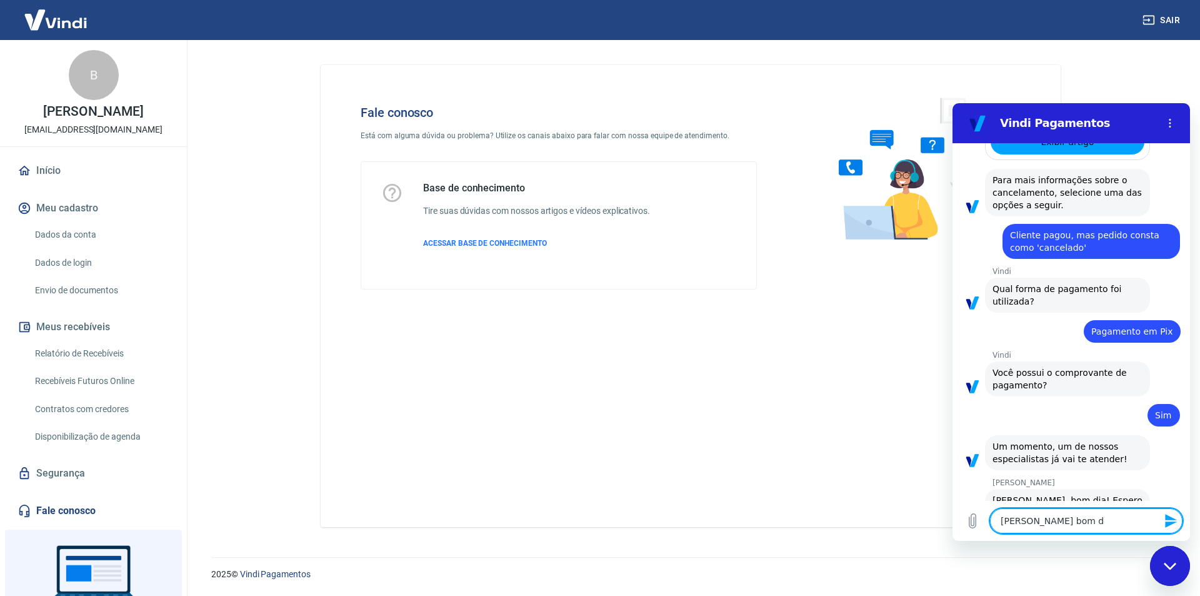
type textarea "x"
type textarea "Ola Nani bom dia"
type textarea "x"
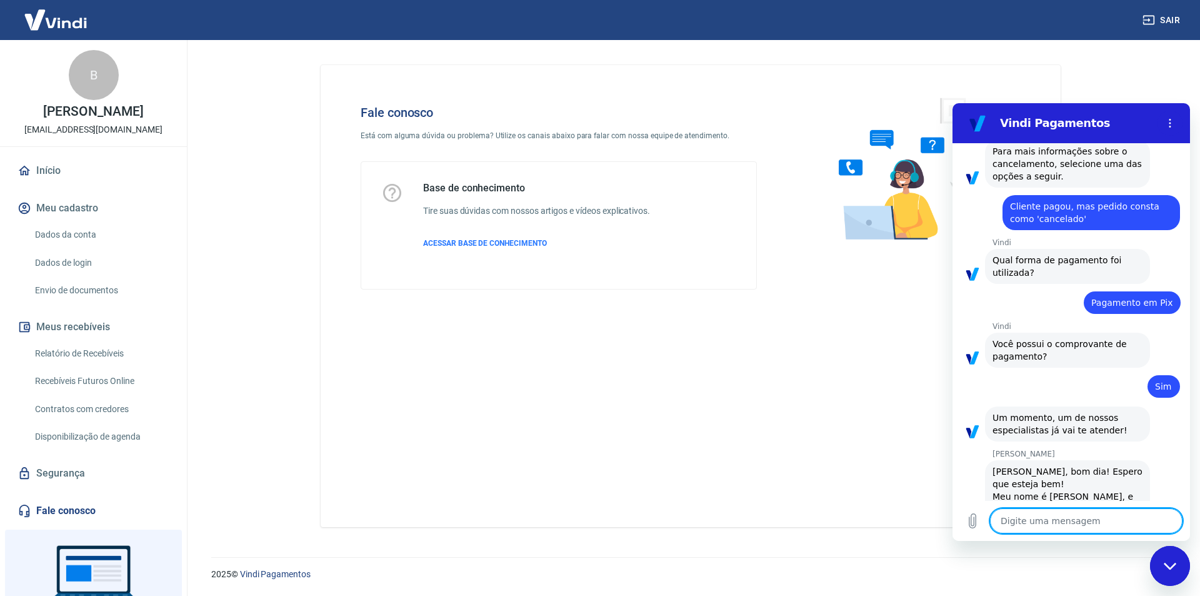
type textarea "x"
type textarea "T"
type textarea "x"
type textarea "Tu"
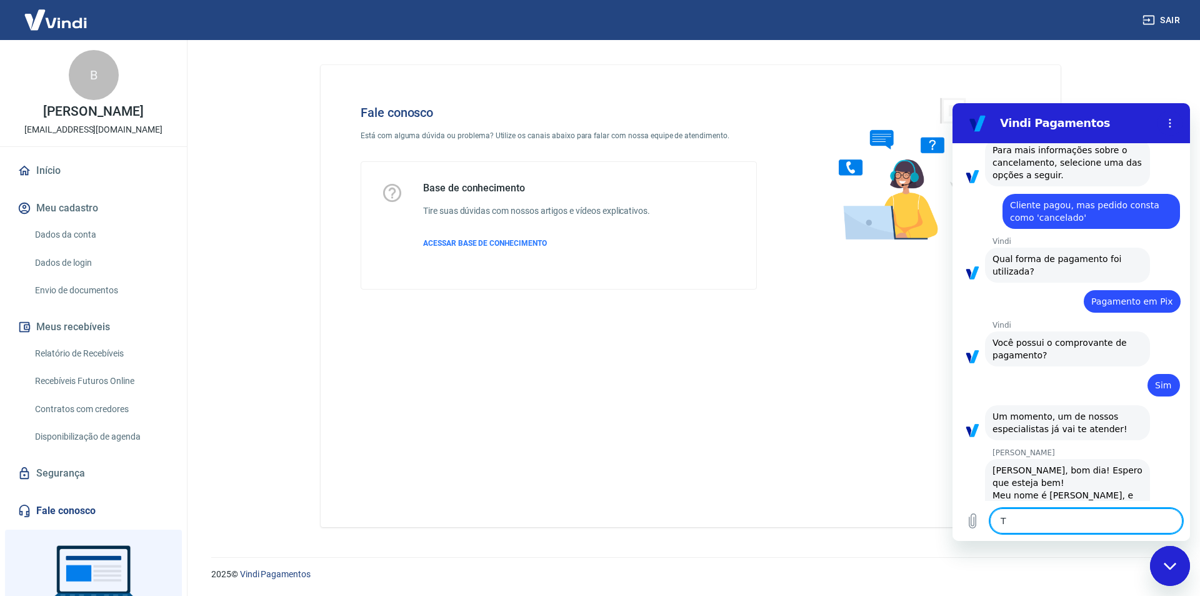
type textarea "x"
type textarea "Tud"
type textarea "x"
type textarea "Tudo"
type textarea "x"
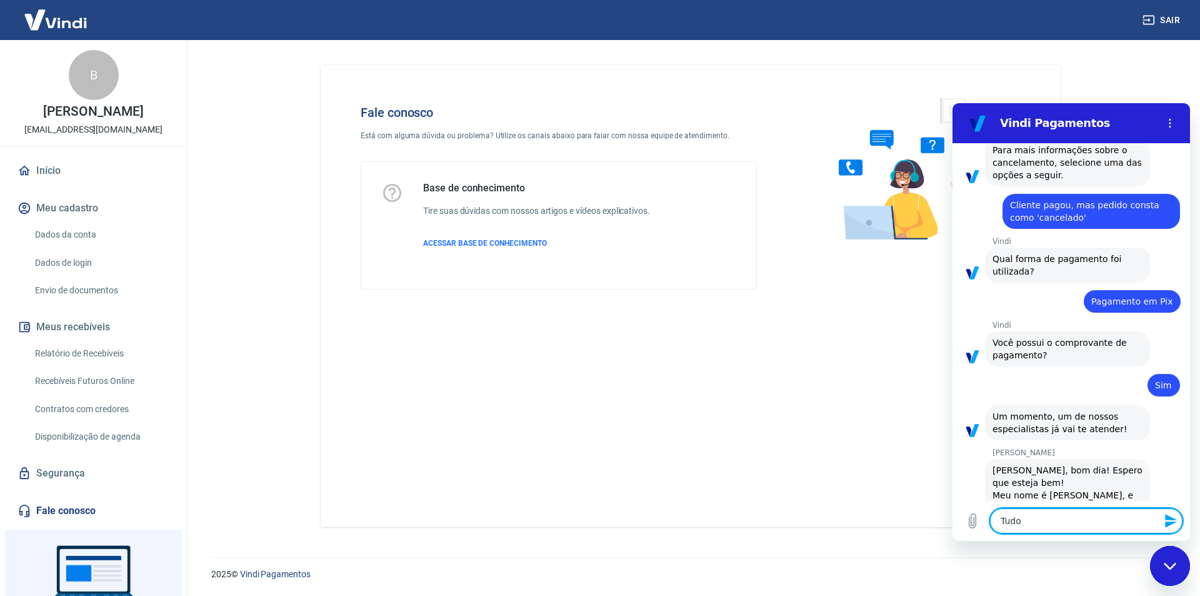
type textarea "Tudo"
type textarea "x"
type textarea "Tudo b"
type textarea "x"
type textarea "Tudo be"
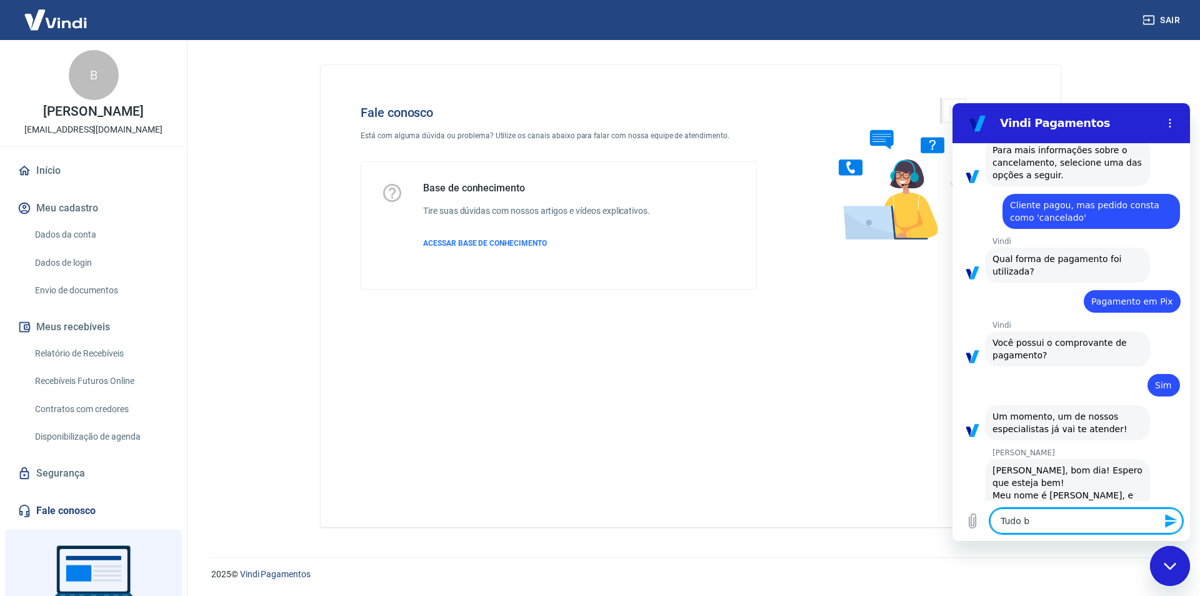
type textarea "x"
type textarea "Tudo bem"
type textarea "x"
type textarea "Tudo bem?"
type textarea "x"
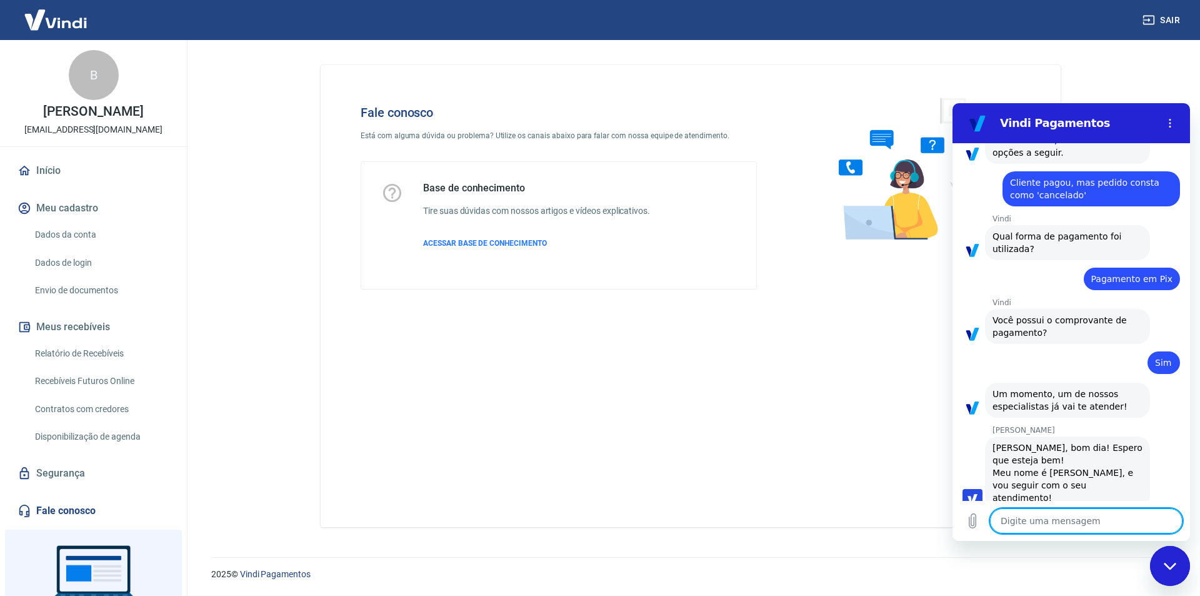
type textarea "x"
type textarea "O"
type textarea "x"
type textarea "O"
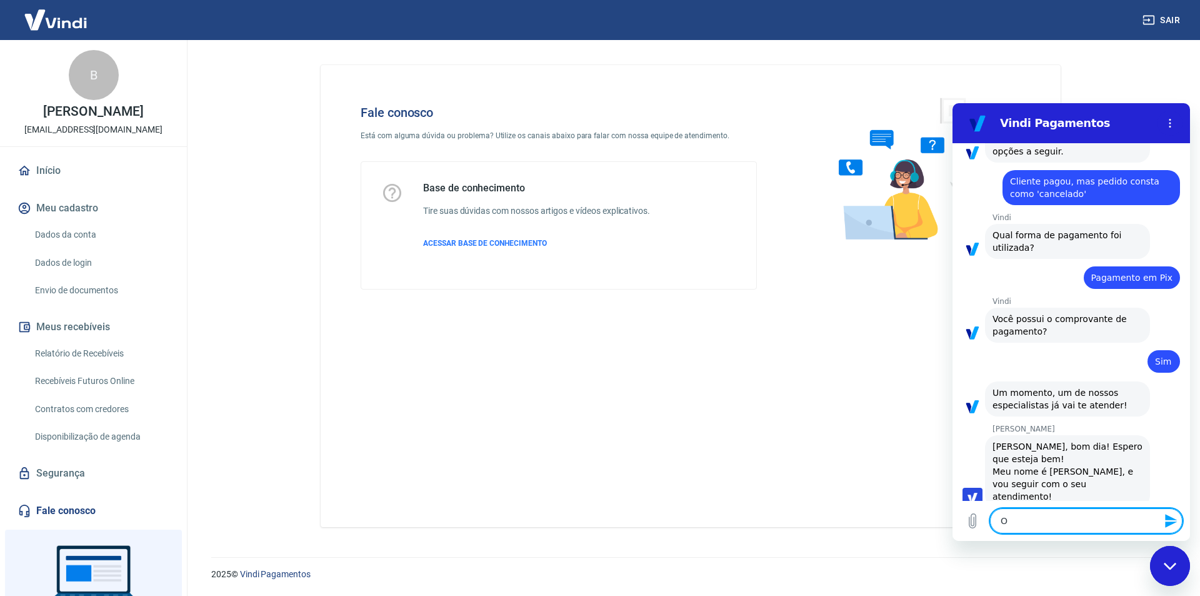
type textarea "x"
type textarea "O c"
type textarea "x"
type textarea "O cl"
type textarea "x"
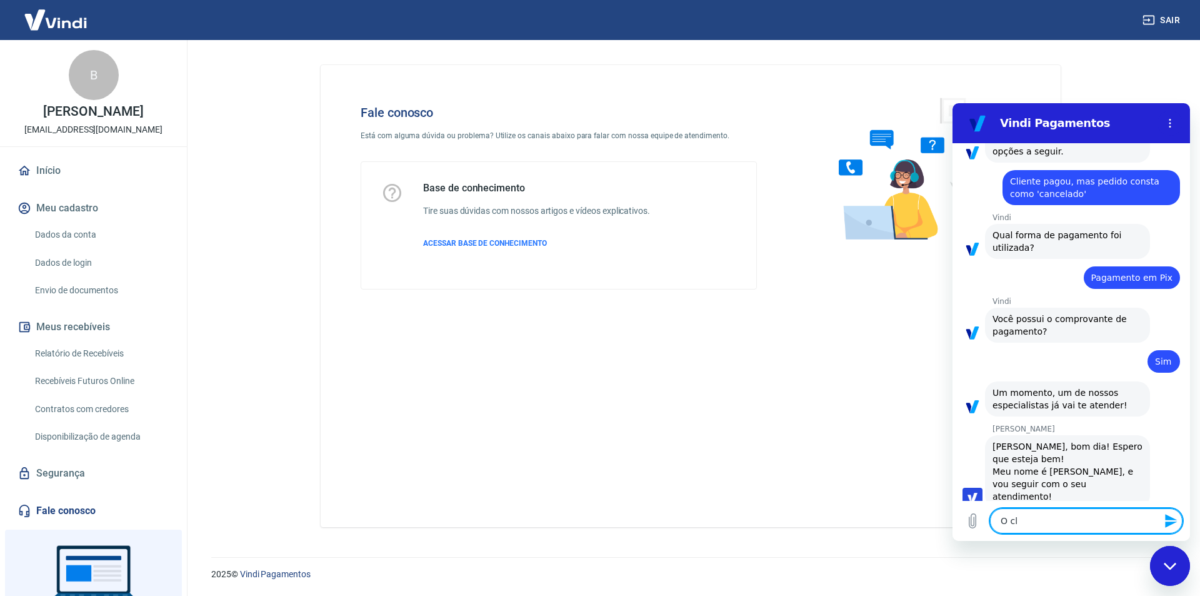
type textarea "O cli"
type textarea "x"
type textarea "O clie"
type textarea "x"
type textarea "O clien"
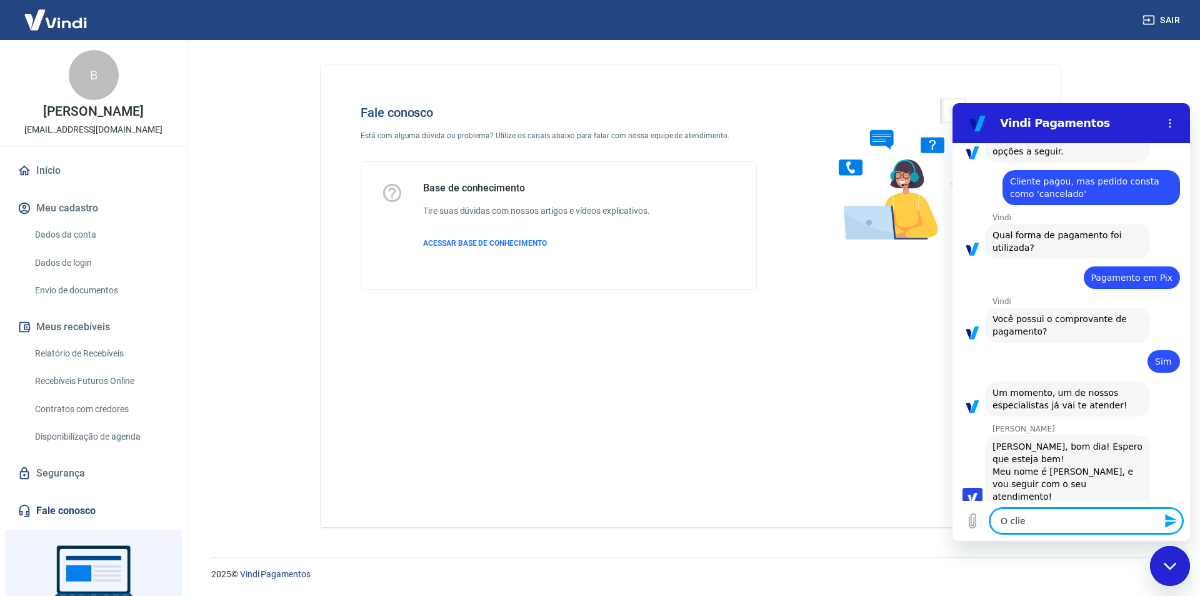
type textarea "x"
type textarea "O client"
type textarea "x"
type textarea "O cliente"
type textarea "x"
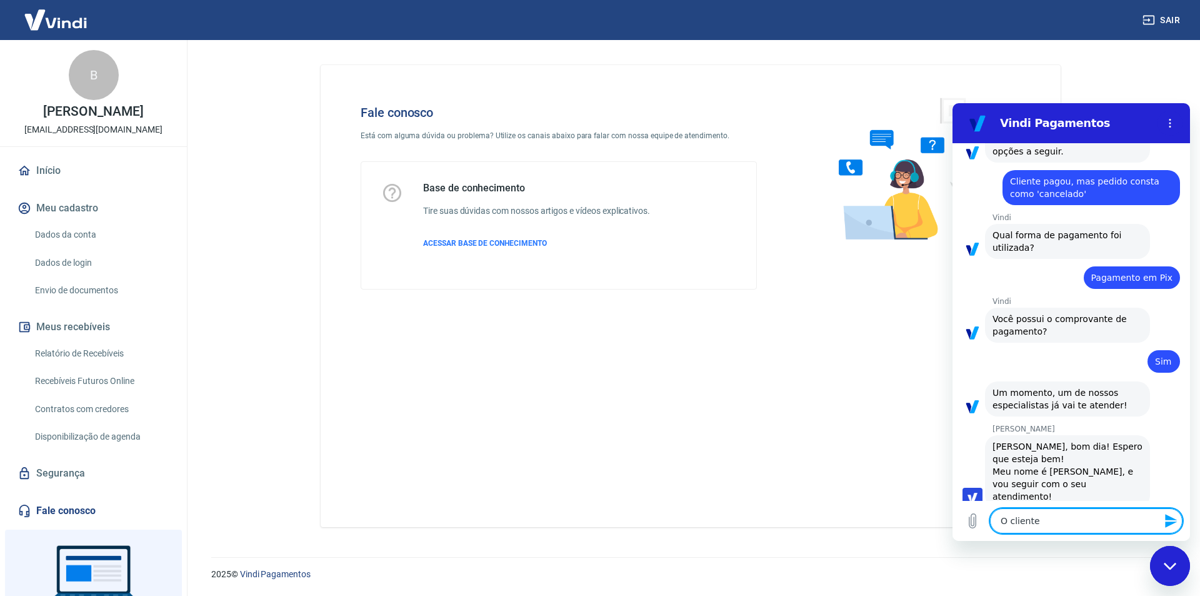
type textarea "O cliente"
type textarea "x"
paste textarea "Celso Thiago Biazi"
type textarea "O cliente Celso Thiago Biazi"
type textarea "x"
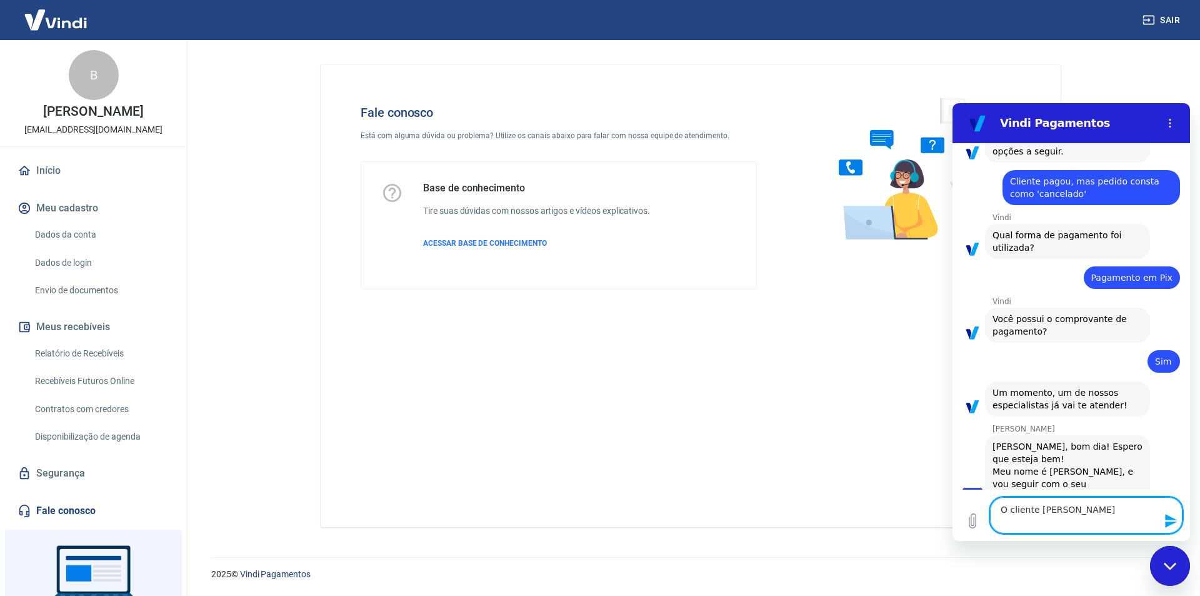
type textarea "O cliente Celso Thiago Biazi"
type textarea "x"
type textarea "O cliente Celso Thiago Biazi"
type textarea "x"
type textarea "O cliente Celso Thiago Biazi e"
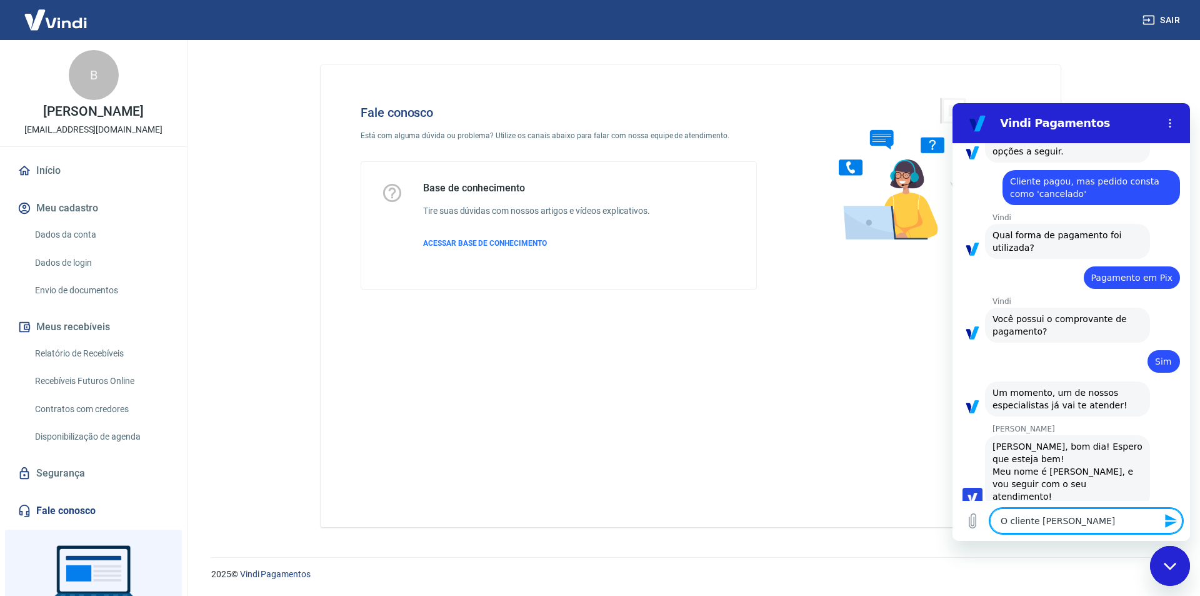
type textarea "x"
type textarea "O cliente Celso Thiago Biazi es"
type textarea "x"
type textarea "O cliente Celso Thiago Biazi est"
type textarea "x"
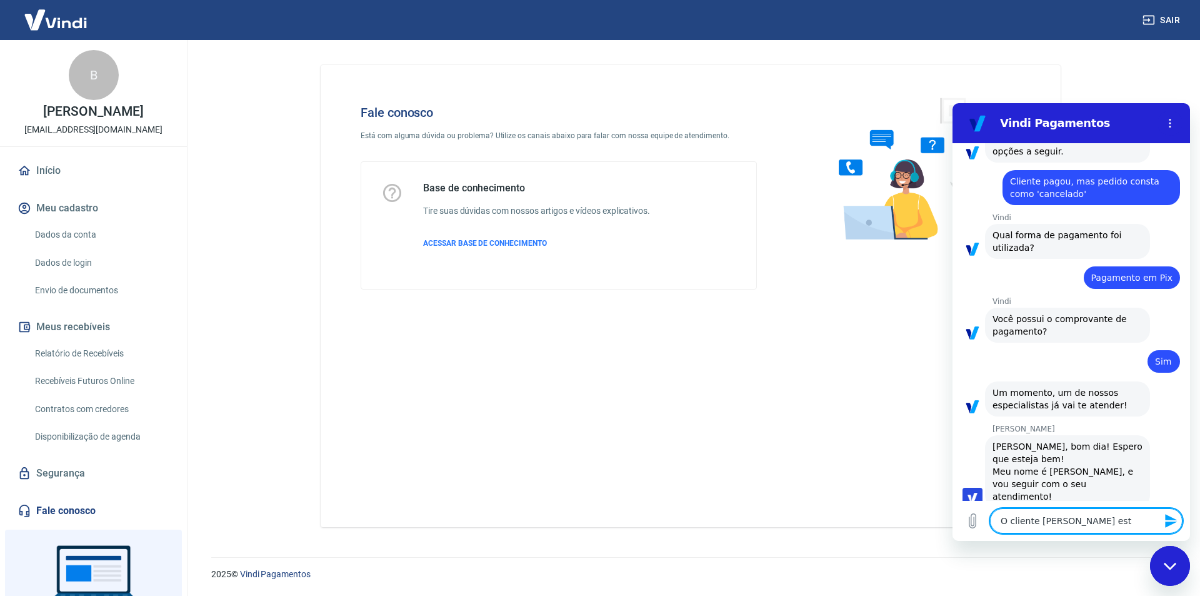
type textarea "O cliente Celso Thiago Biazi esta"
type textarea "x"
type textarea "O cliente Celso Thiago Biazi esta"
type textarea "x"
type textarea "O cliente Celso Thiago Biazi esta a"
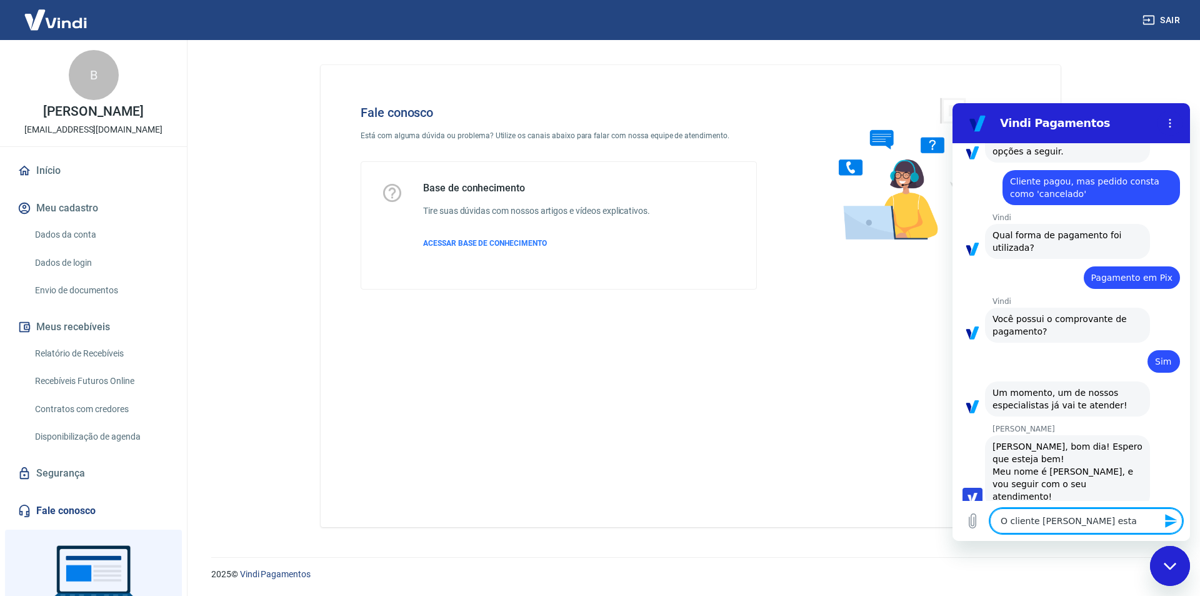
type textarea "x"
type textarea "O cliente Celso Thiago Biazi esta al"
type textarea "x"
type textarea "O cliente Celso Thiago Biazi esta ale"
type textarea "x"
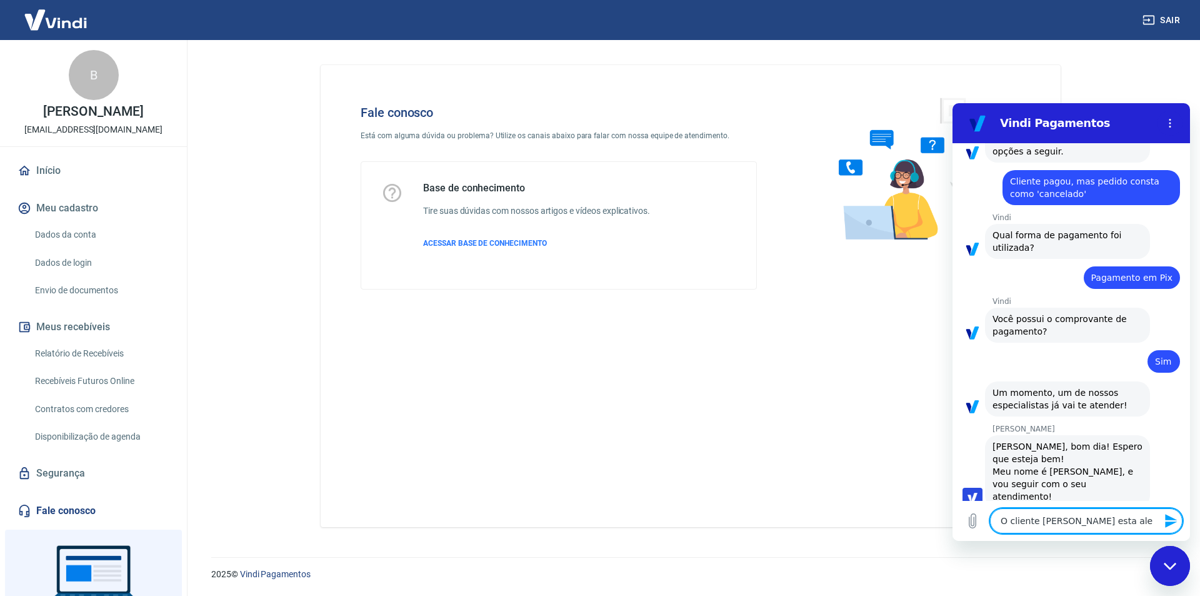
type textarea "O cliente Celso Thiago Biazi esta aleg"
type textarea "x"
type textarea "O cliente Celso Thiago Biazi esta alega"
type textarea "x"
type textarea "O cliente Celso Thiago Biazi esta alegan"
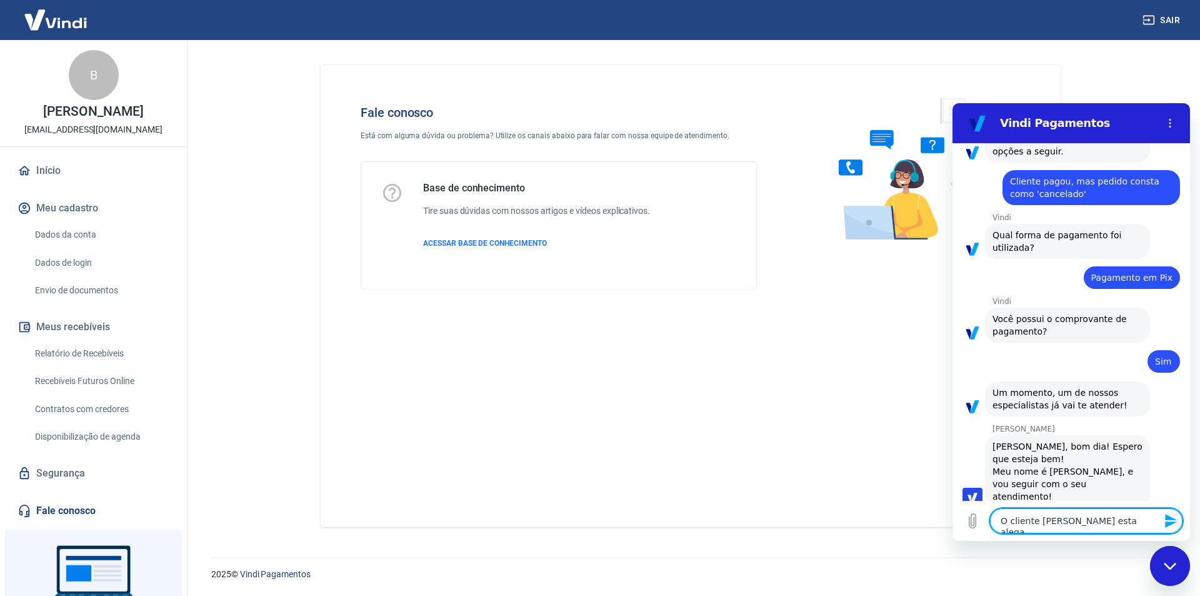
type textarea "x"
type textarea "O cliente Celso Thiago Biazi esta alegand"
type textarea "x"
type textarea "O cliente Celso Thiago Biazi esta alegando"
type textarea "x"
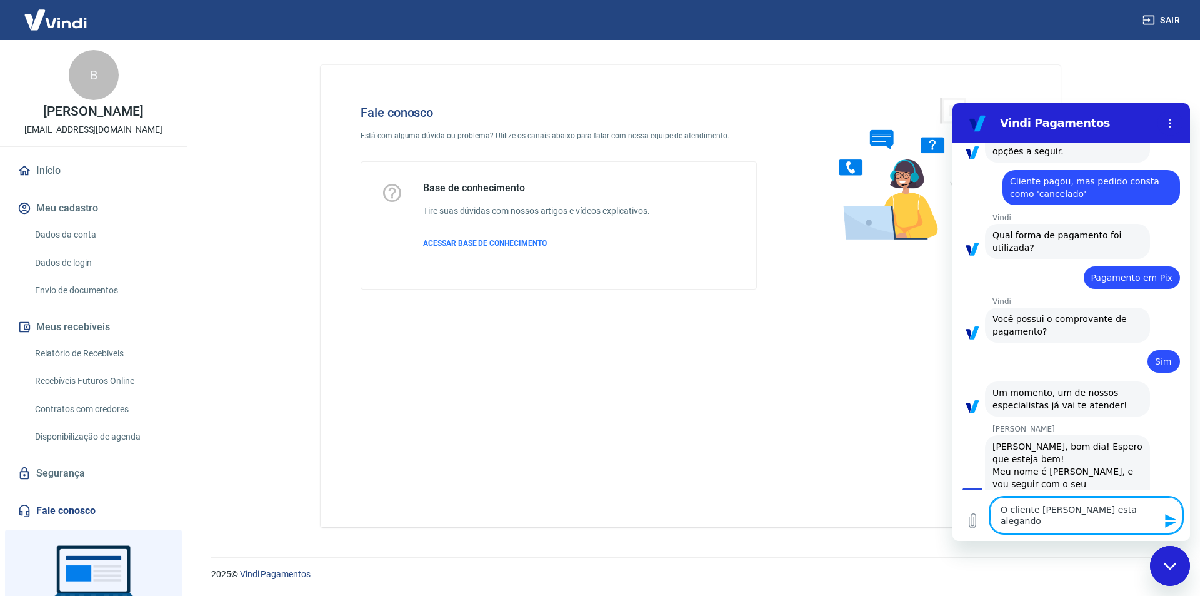
type textarea "O cliente Celso Thiago Biazi esta alegando"
type textarea "x"
type textarea "O cliente Celso Thiago Biazi esta alegando q"
type textarea "x"
type textarea "O cliente Celso Thiago Biazi esta alegando qu"
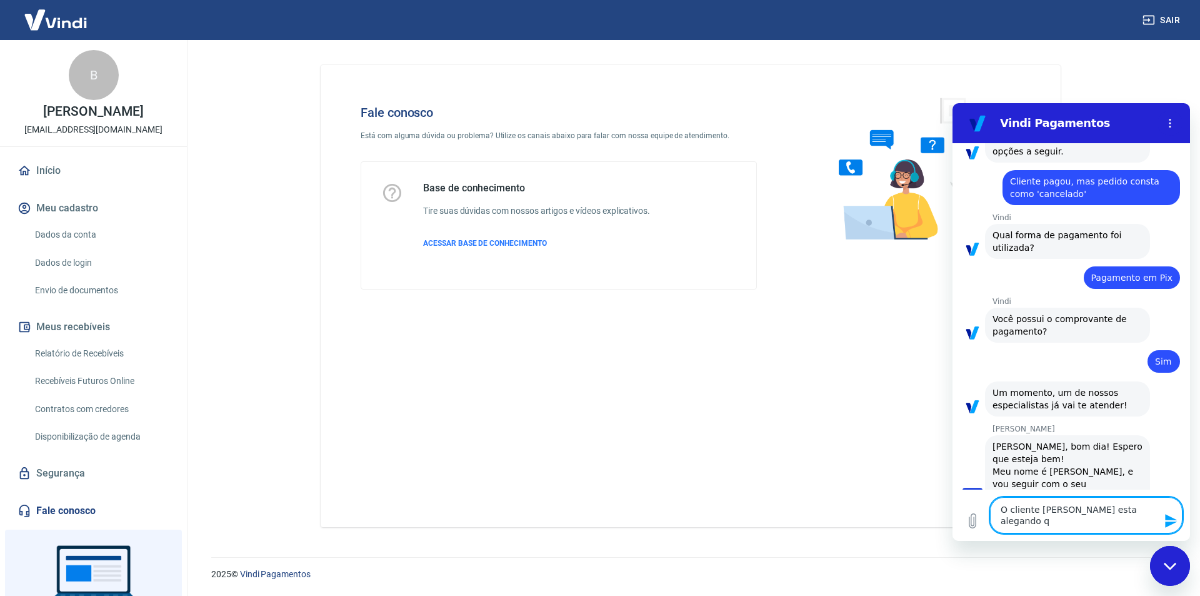
type textarea "x"
type textarea "O cliente Celso Thiago Biazi esta alegando que"
type textarea "x"
type textarea "O cliente Celso Thiago Biazi esta alegando que"
type textarea "x"
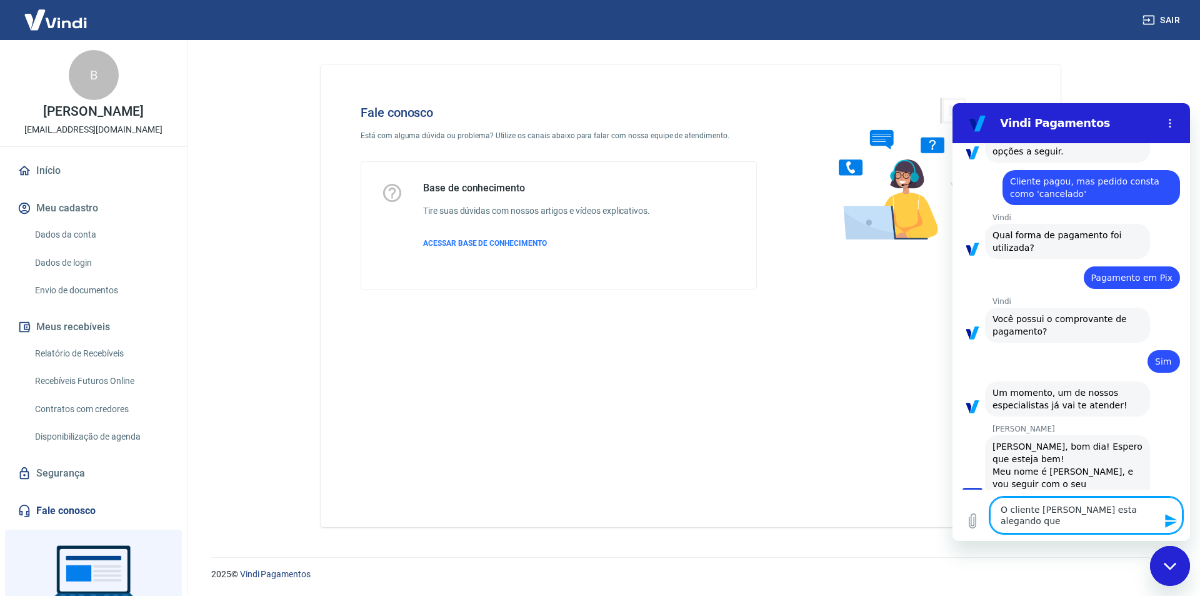
type textarea "O cliente Celso Thiago Biazi esta alegando que f"
type textarea "x"
type textarea "O cliente Celso Thiago Biazi esta alegando que fe"
type textarea "x"
type textarea "O cliente Celso Thiago Biazi esta alegando que fex"
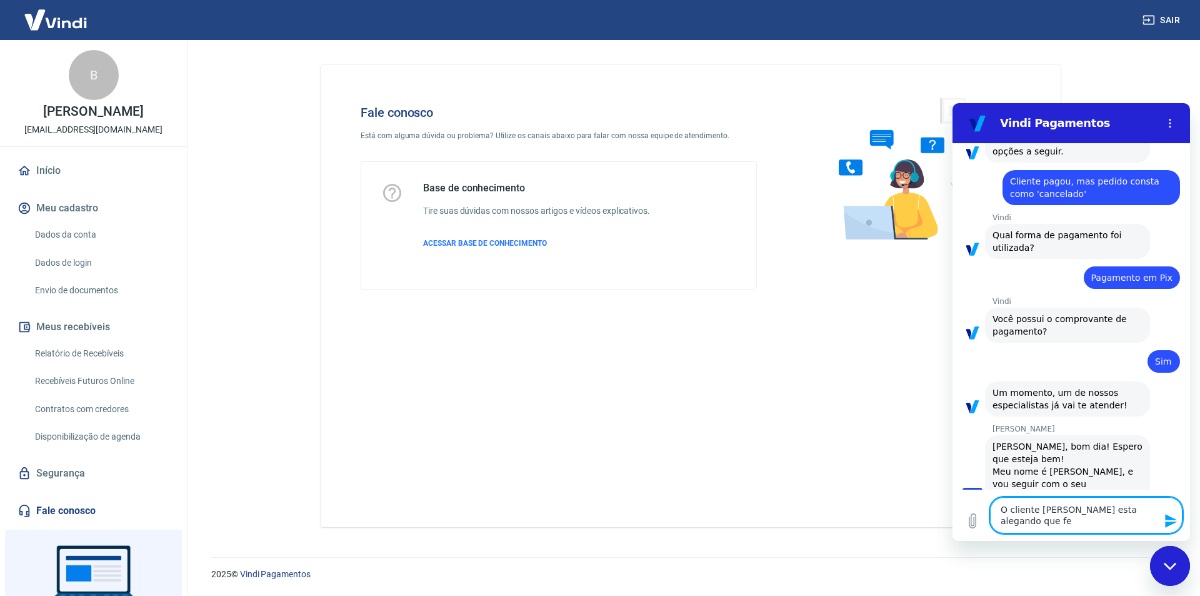
type textarea "x"
type textarea "O cliente Celso Thiago Biazi esta alegando que fex"
type textarea "x"
type textarea "O cliente Celso Thiago Biazi esta alegando que fex o"
type textarea "x"
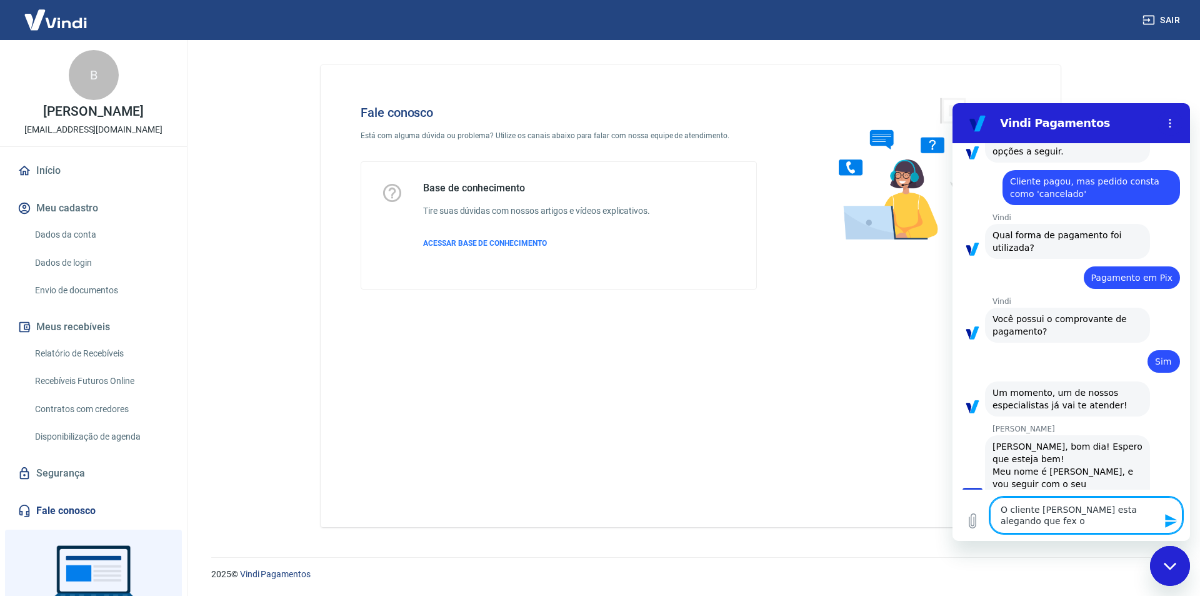
type textarea "O cliente Celso Thiago Biazi esta alegando que fex o"
type textarea "x"
type textarea "O cliente Celso Thiago Biazi esta alegando que fex o p"
type textarea "x"
type textarea "O cliente Celso Thiago Biazi esta alegando que fex o pa"
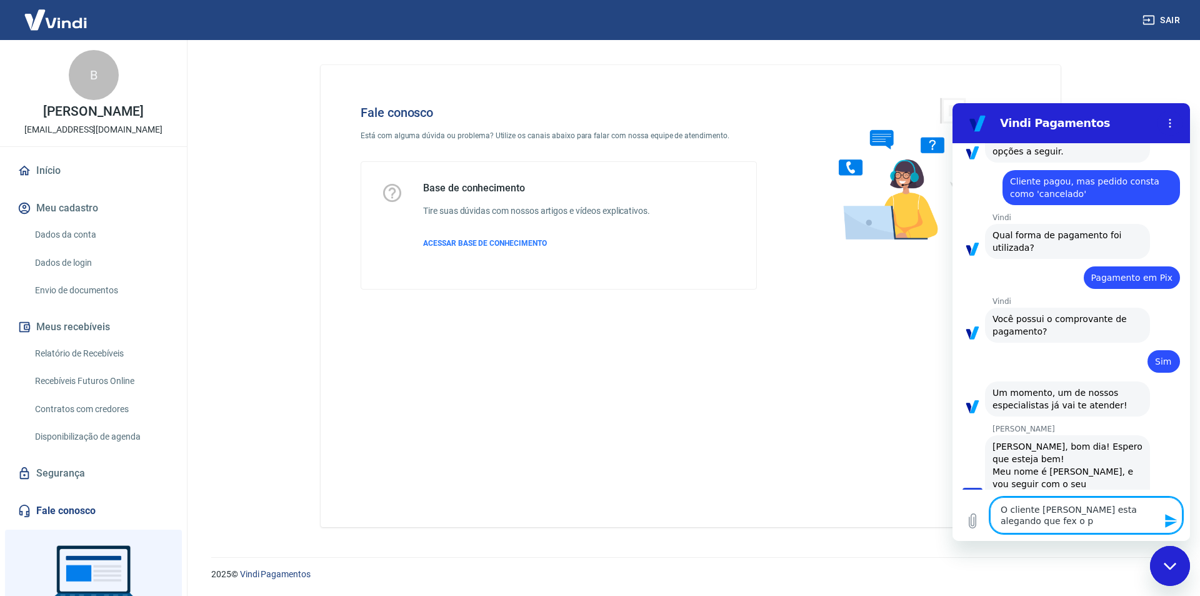
type textarea "x"
type textarea "O cliente Celso Thiago Biazi esta alegando que fex o pag"
type textarea "x"
type textarea "O cliente Celso Thiago Biazi esta alegando que fex o paga"
type textarea "x"
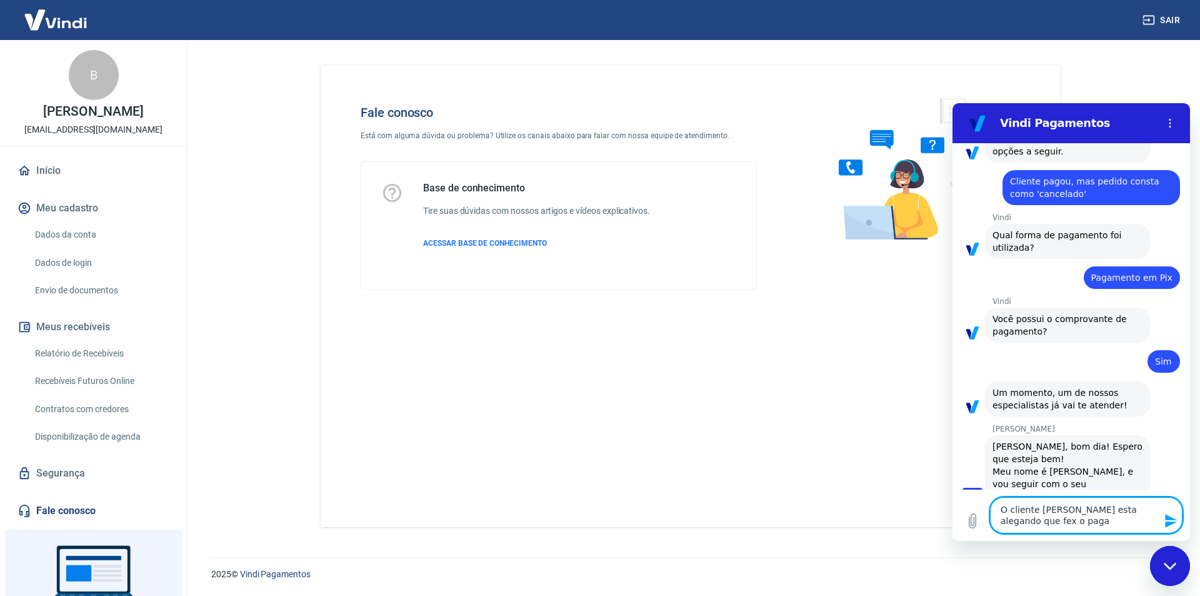
type textarea "O cliente Celso Thiago Biazi esta alegando que fex o pagam"
type textarea "x"
type textarea "O cliente Celso Thiago Biazi esta alegando que fex o pagame"
type textarea "x"
type textarea "O cliente Celso Thiago Biazi esta alegando que fex o pagamen"
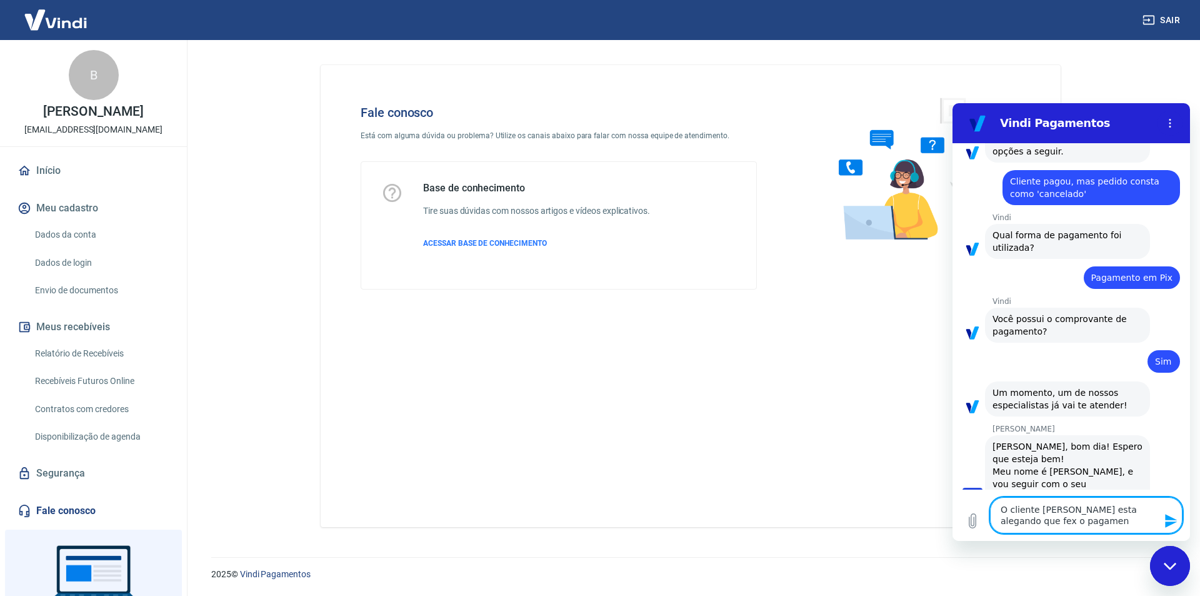
type textarea "x"
type textarea "O cliente Celso Thiago Biazi esta alegando que fex o pagament"
type textarea "x"
type textarea "O cliente Celso Thiago Biazi esta alegando que fex o pagamento"
type textarea "x"
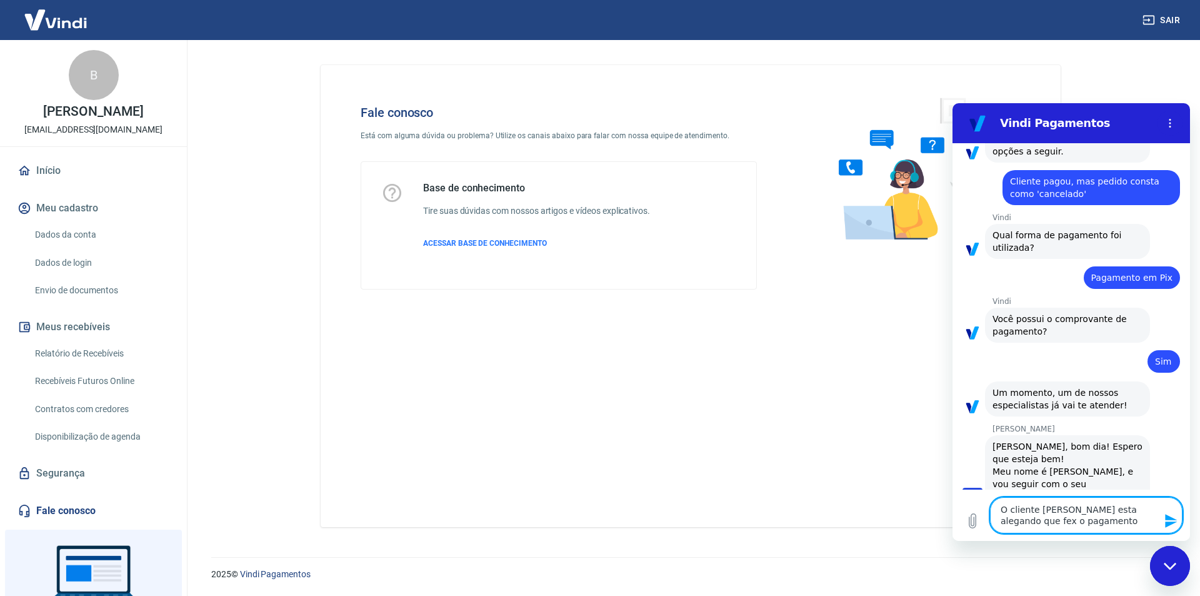
type textarea "O cliente Celso Thiago Biazi esta alegando que fex o pagamento"
type textarea "x"
type textarea "O cliente Celso Thiago Biazi esta alegando que fex o pagamento e"
type textarea "x"
type textarea "O cliente Celso Thiago Biazi esta alegando que fex o pagamento eq"
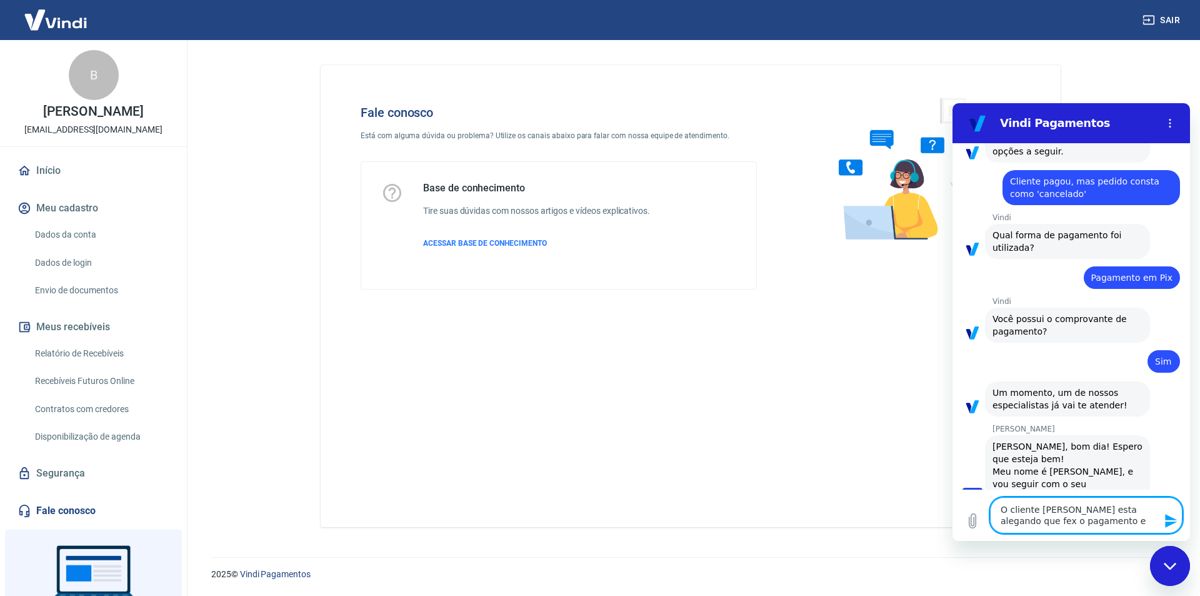
type textarea "x"
type textarea "O cliente Celso Thiago Biazi esta alegando que fex o pagamento equ"
type textarea "x"
type textarea "O cliente Celso Thiago Biazi esta alegando que fex o pagamento eque"
type textarea "x"
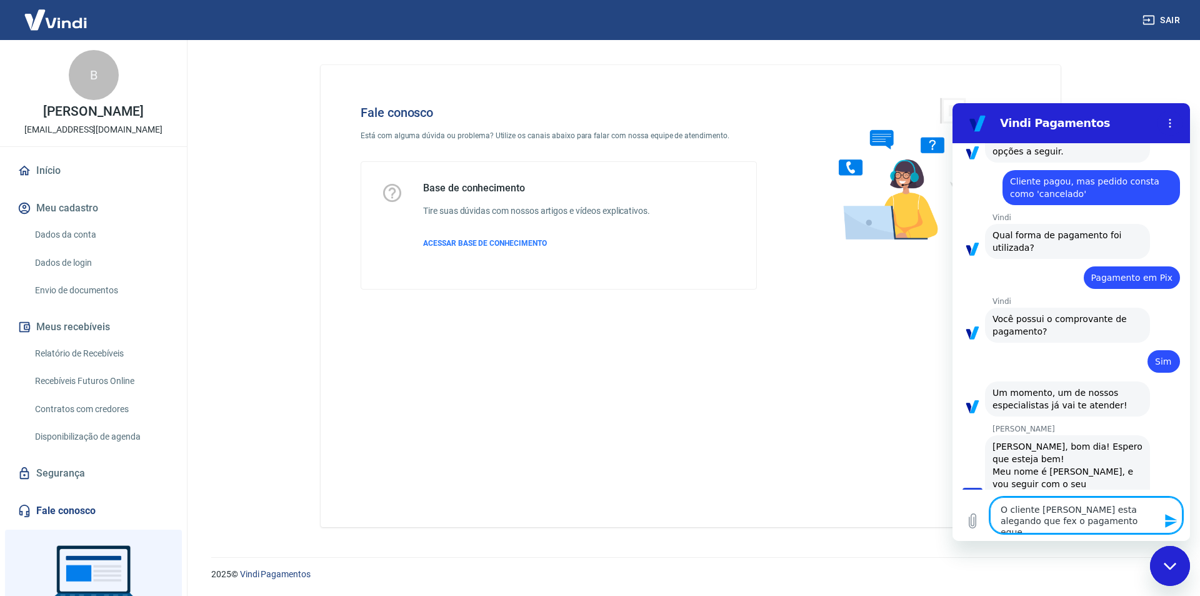
type textarea "O cliente Celso Thiago Biazi esta alegando que fex o pagamento equer"
type textarea "x"
type textarea "O cliente Celso Thiago Biazi esta alegando que fex o pagamento equer"
type textarea "x"
type textarea "O cliente Celso Thiago Biazi esta alegando que fex o pagamento equer s"
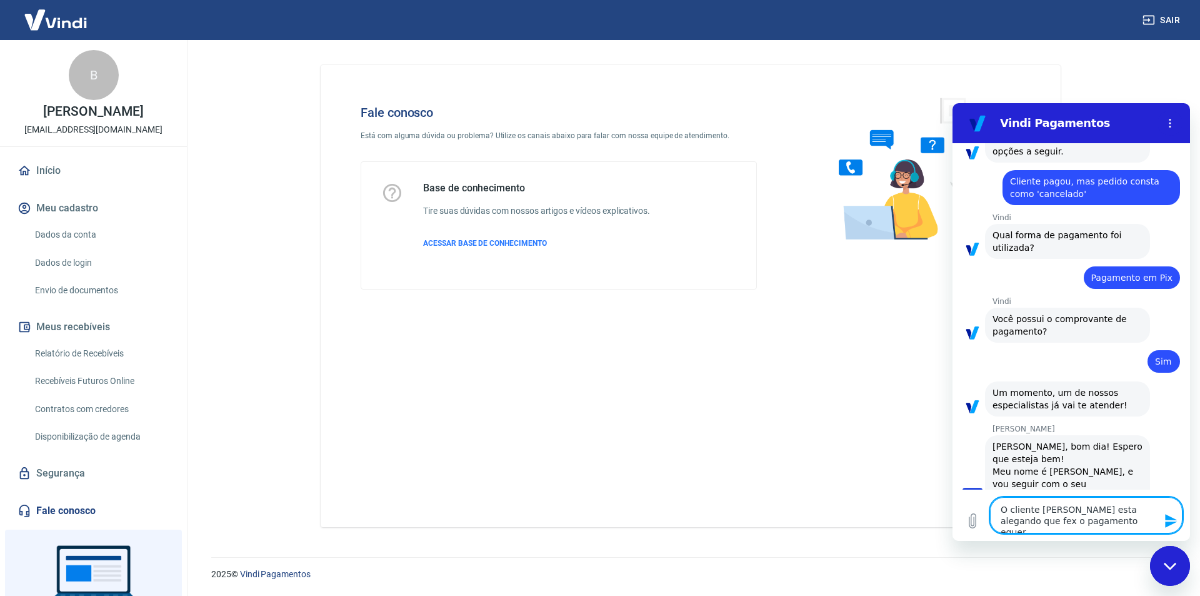
type textarea "x"
type textarea "O cliente Celso Thiago Biazi esta alegando que fex o pagamento equer sa"
type textarea "x"
type textarea "O cliente Celso Thiago Biazi esta alegando que fex o pagamento equer sab"
type textarea "x"
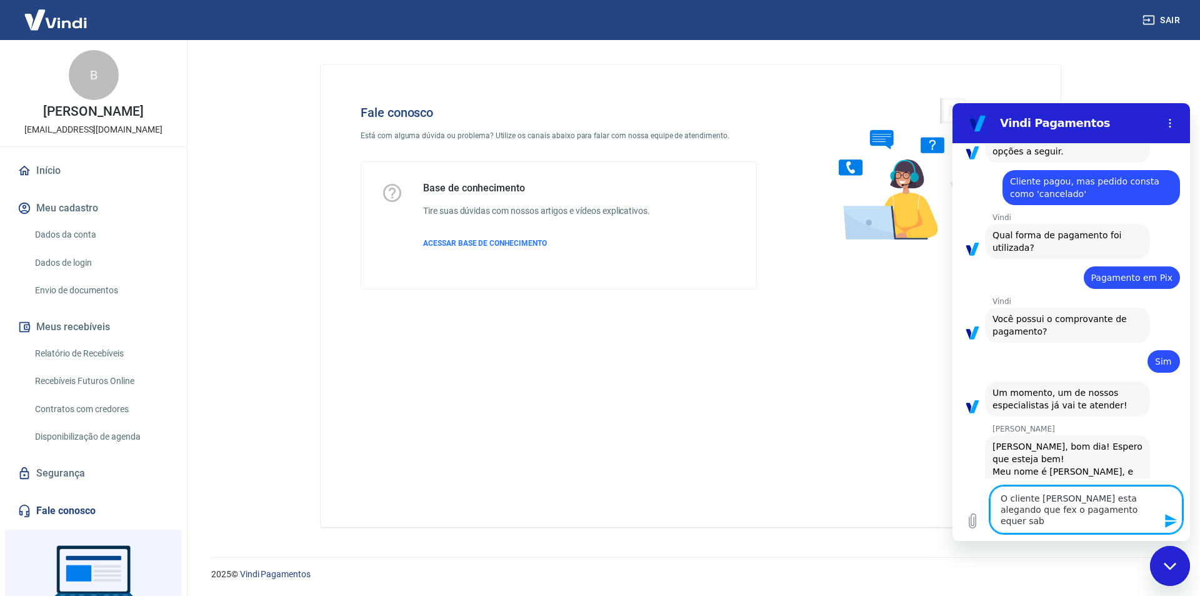
type textarea "O cliente Celso Thiago Biazi esta alegando que fex o pagamento equer sabe"
type textarea "x"
type textarea "O cliente Celso Thiago Biazi esta alegando que fex o pagamento equer saber"
type textarea "x"
type textarea "O cliente Celso Thiago Biazi esta alegando que fex o pagamento equer saber"
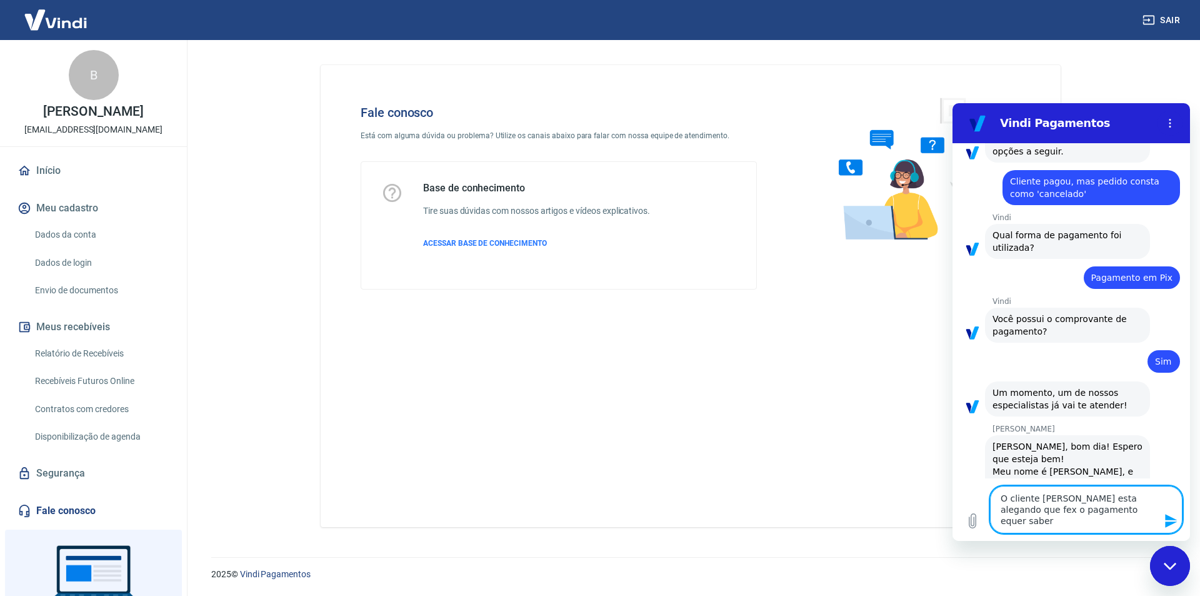
type textarea "x"
type textarea "O cliente Celso Thiago Biazi esta alegando que fex o pagamento equer saber c"
type textarea "x"
type textarea "O cliente Celso Thiago Biazi esta alegando que fex o pagamento equer saber co"
type textarea "x"
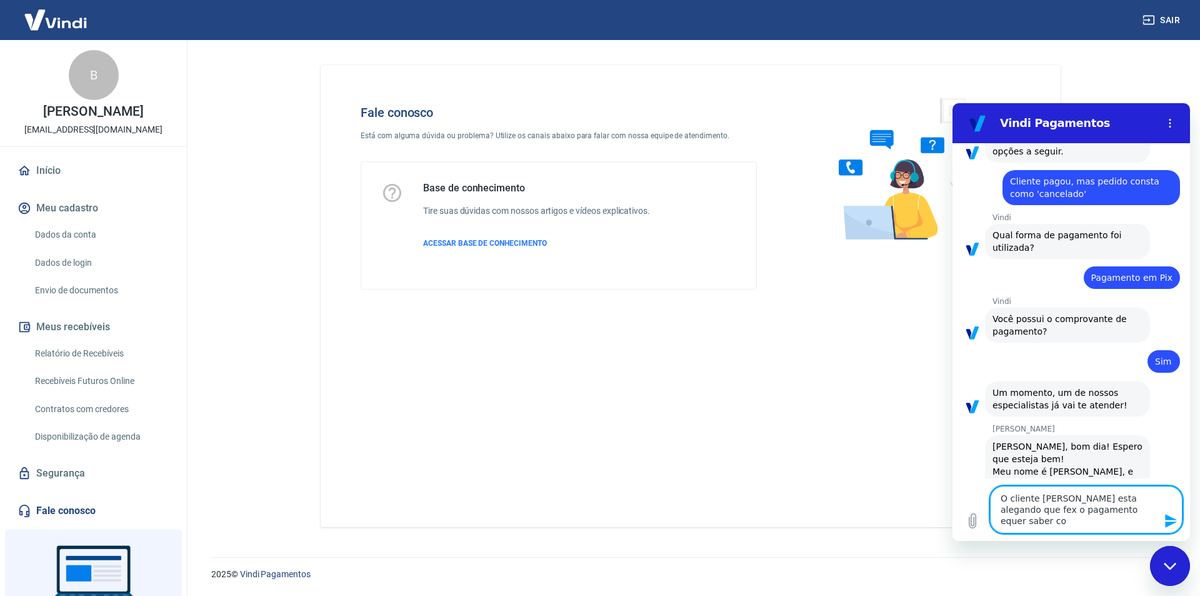
type textarea "O cliente Celso Thiago Biazi esta alegando que fex o pagamento equer saber com"
type textarea "x"
type textarea "O cliente Celso Thiago Biazi esta alegando que fex o pagamento equer saber como"
type textarea "x"
type textarea "O cliente Celso Thiago Biazi esta alegando que fex o pagamento equer saber como"
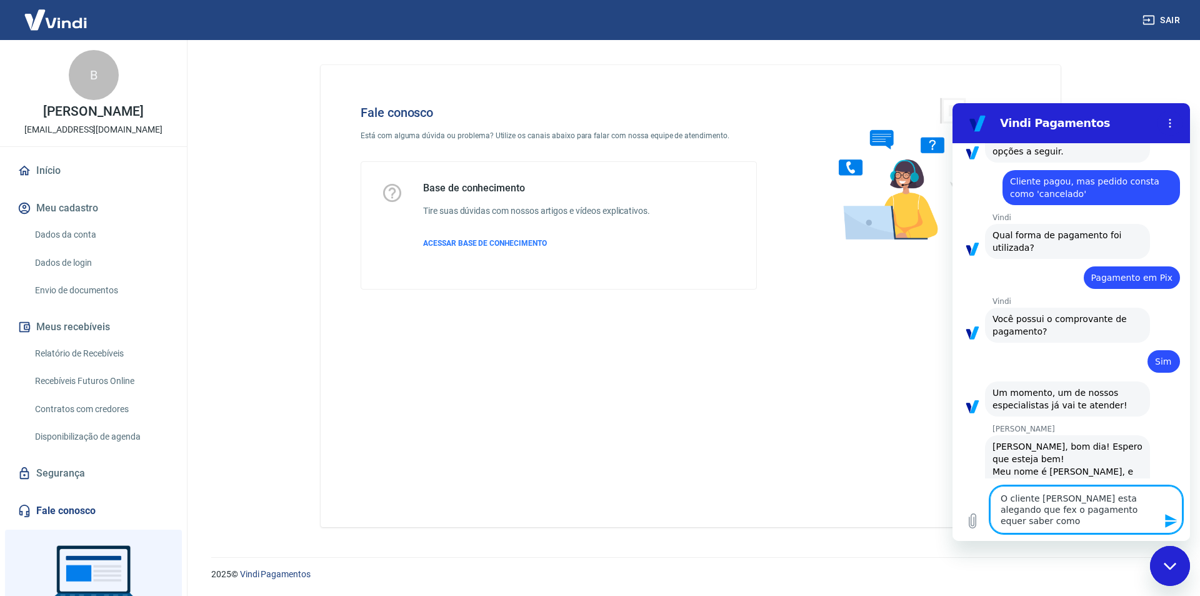
type textarea "x"
type textarea "O cliente Celso Thiago Biazi esta alegando que fex o pagamento equer saber como…"
type textarea "x"
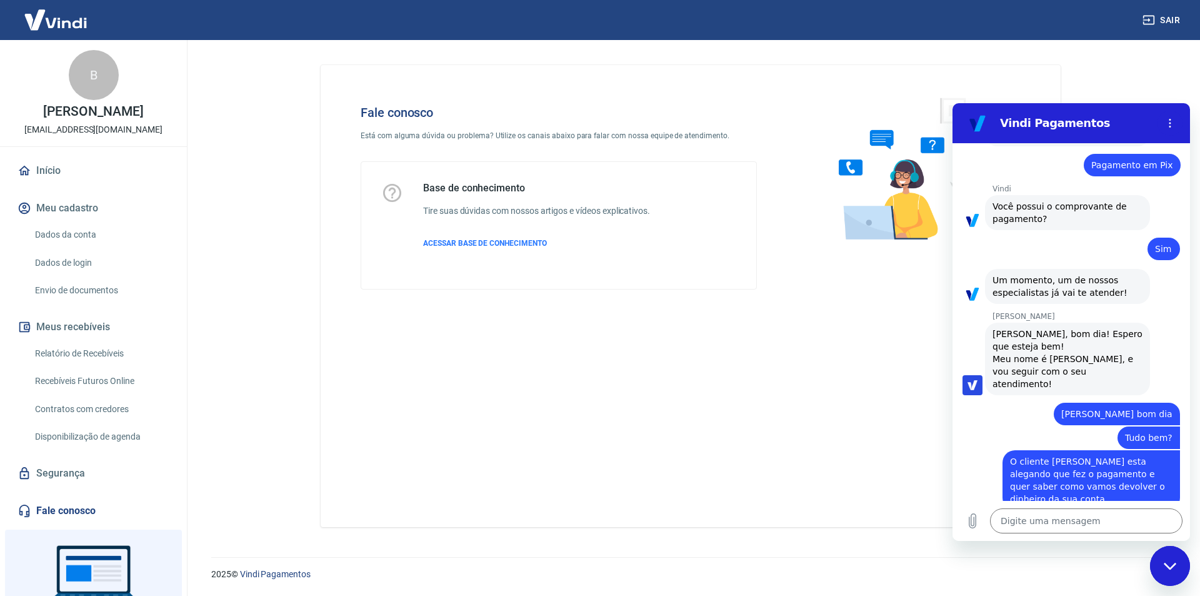
scroll to position [2899, 0]
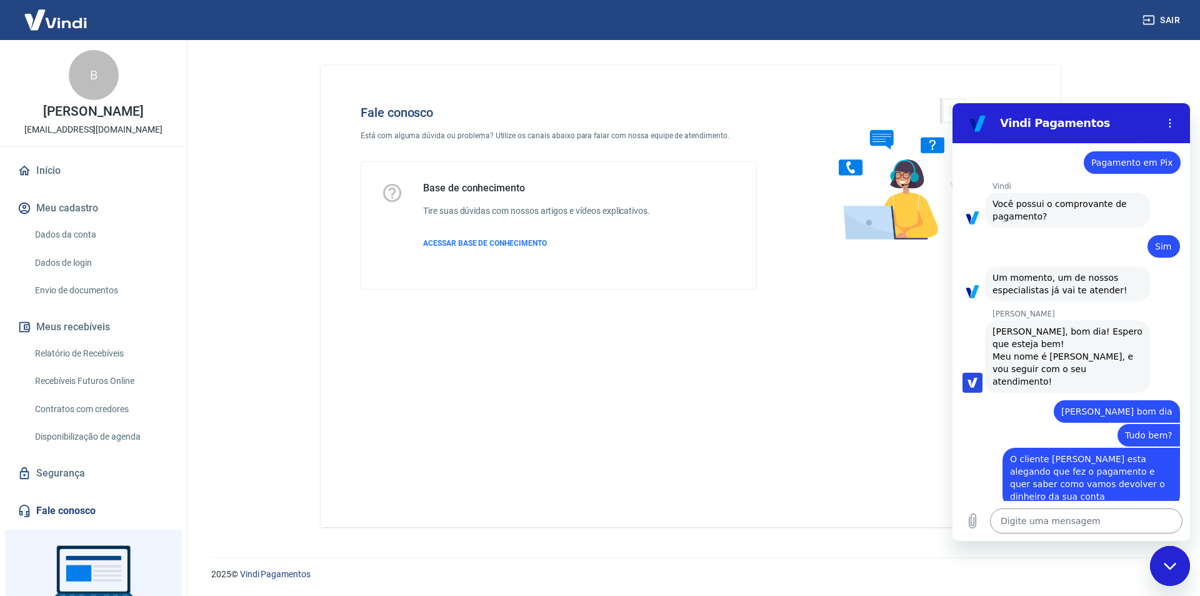
click at [1054, 515] on textarea at bounding box center [1086, 520] width 193 height 25
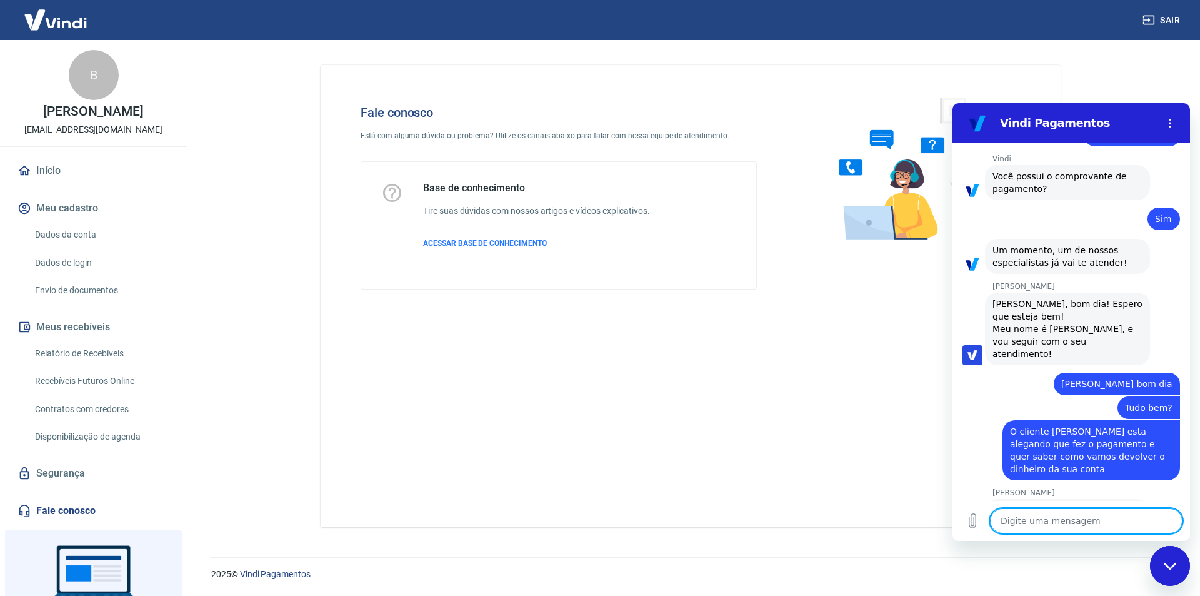
scroll to position [2929, 0]
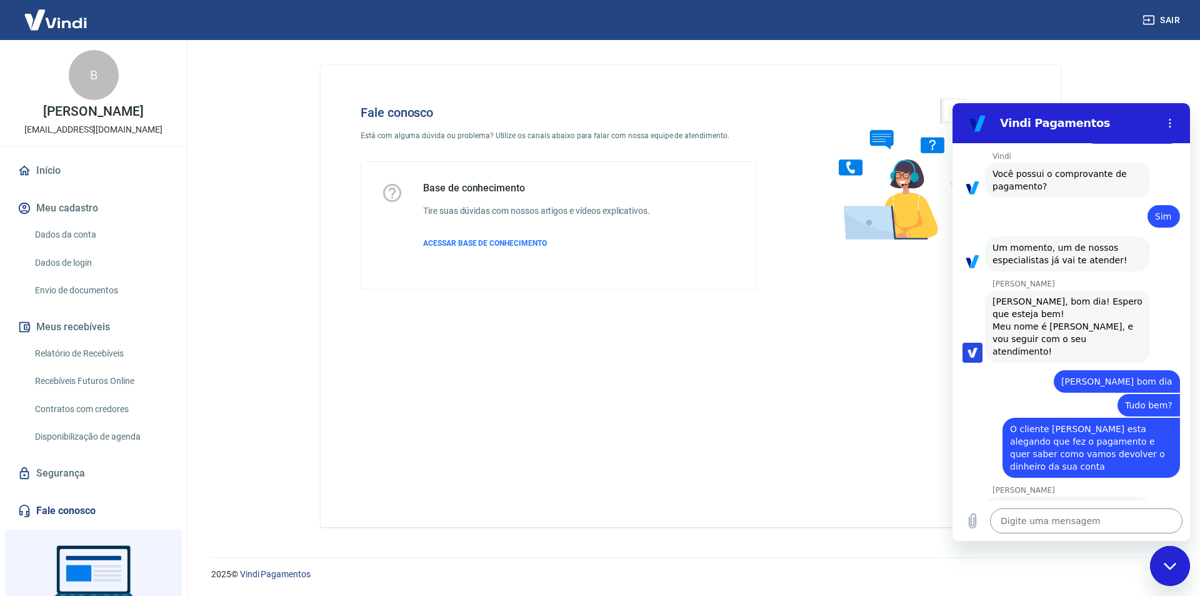
click at [1023, 510] on textarea at bounding box center [1086, 520] width 193 height 25
paste textarea "223525028"
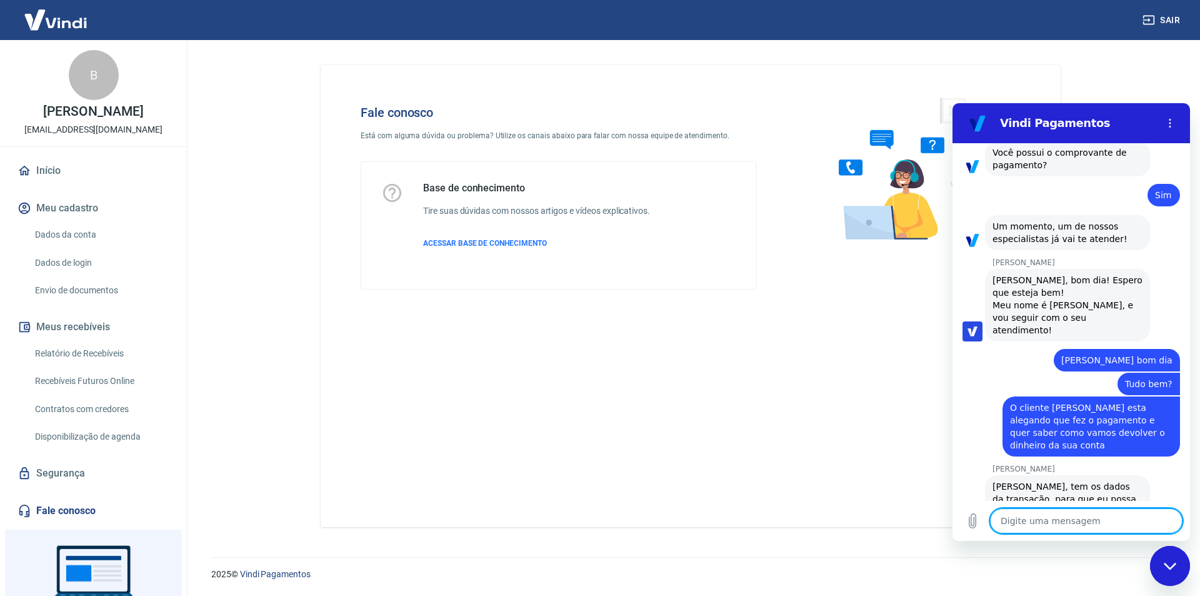
scroll to position [2953, 0]
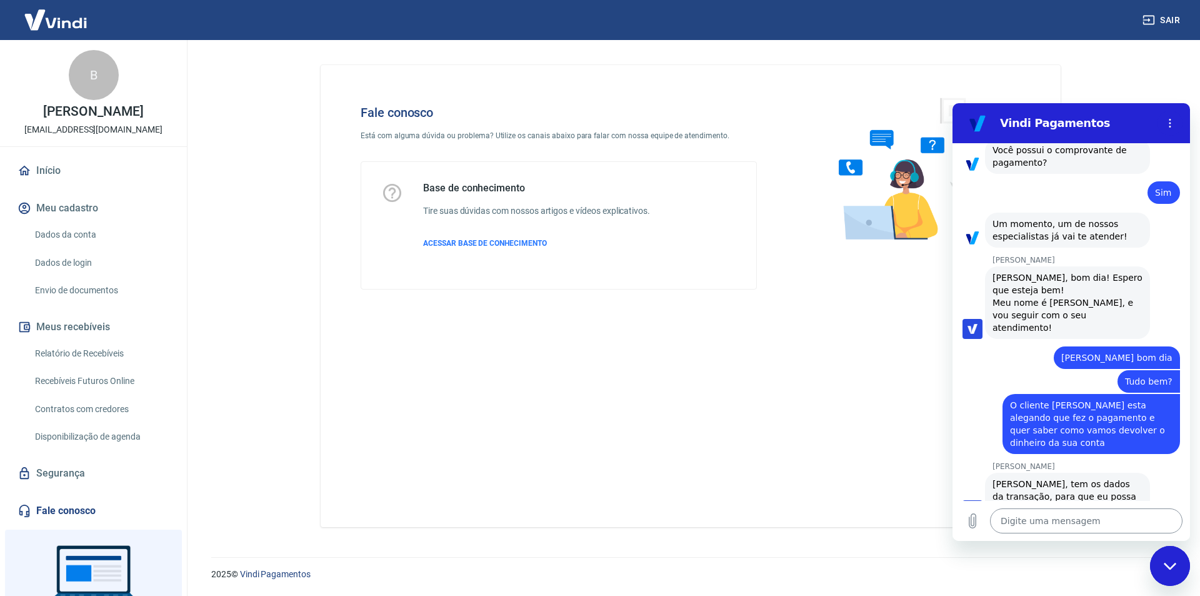
click at [1095, 525] on textarea at bounding box center [1086, 520] width 193 height 25
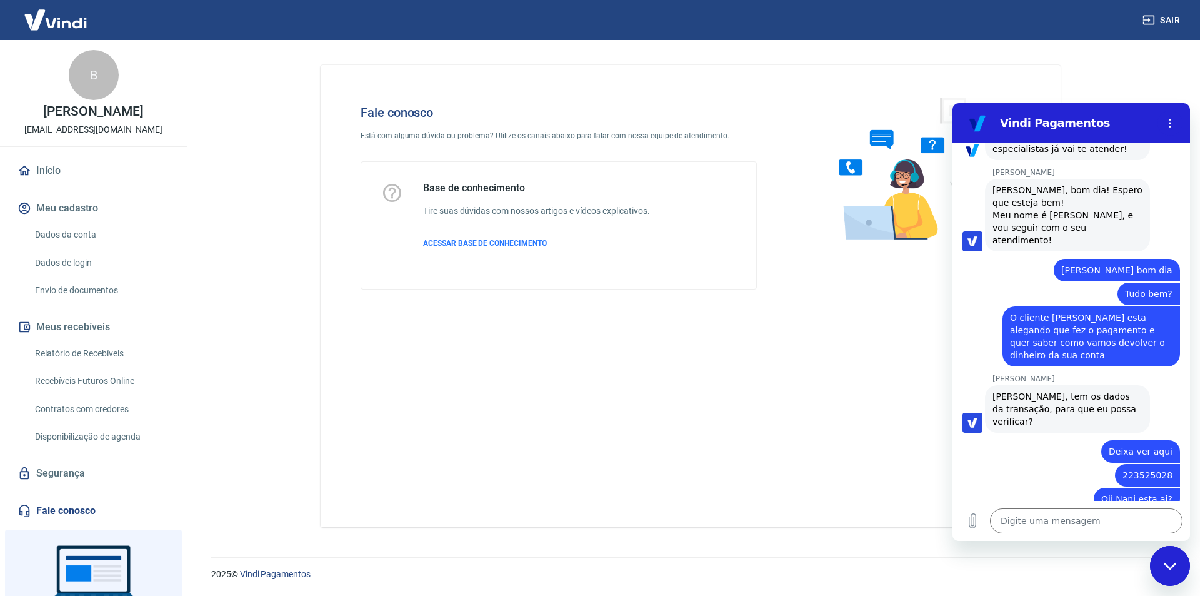
scroll to position [3043, 0]
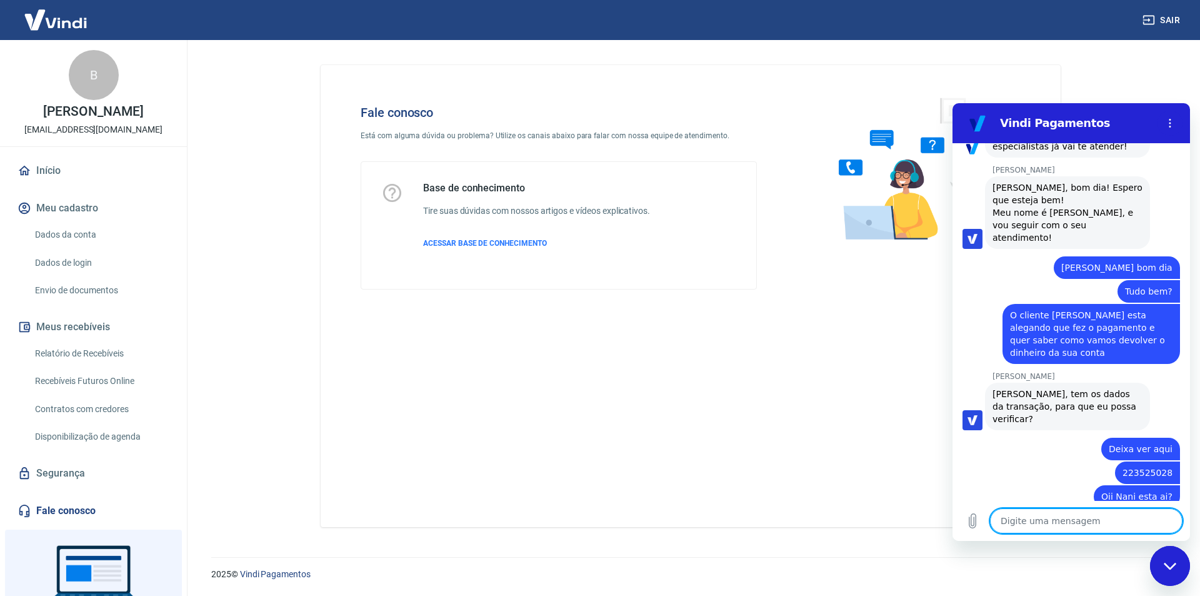
click at [1044, 521] on textarea at bounding box center [1086, 520] width 193 height 25
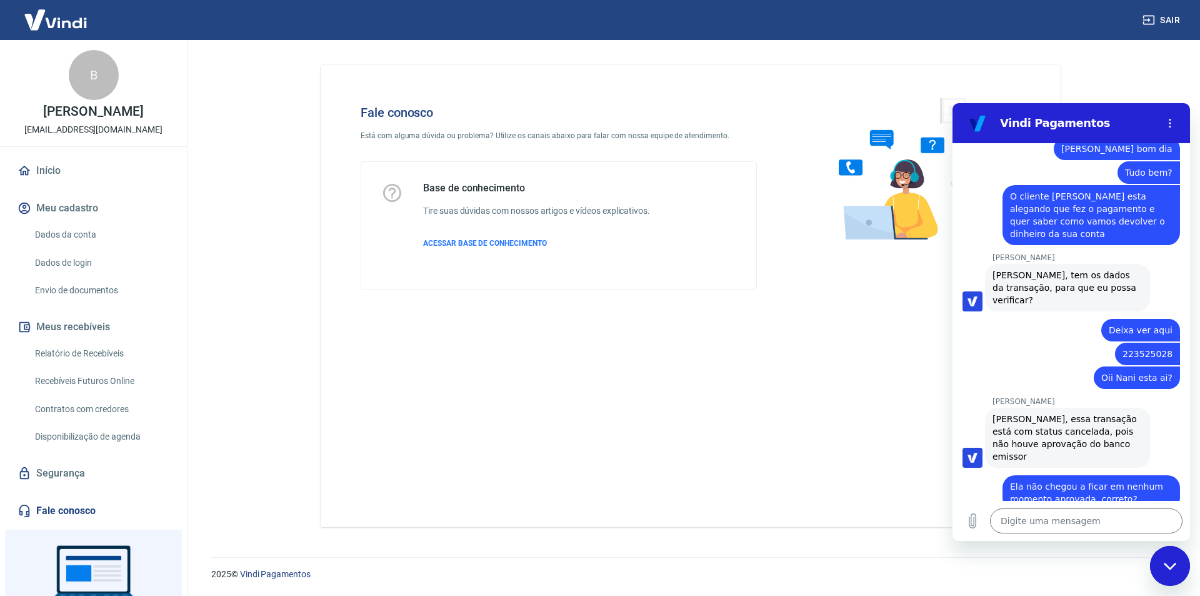
scroll to position [3164, 0]
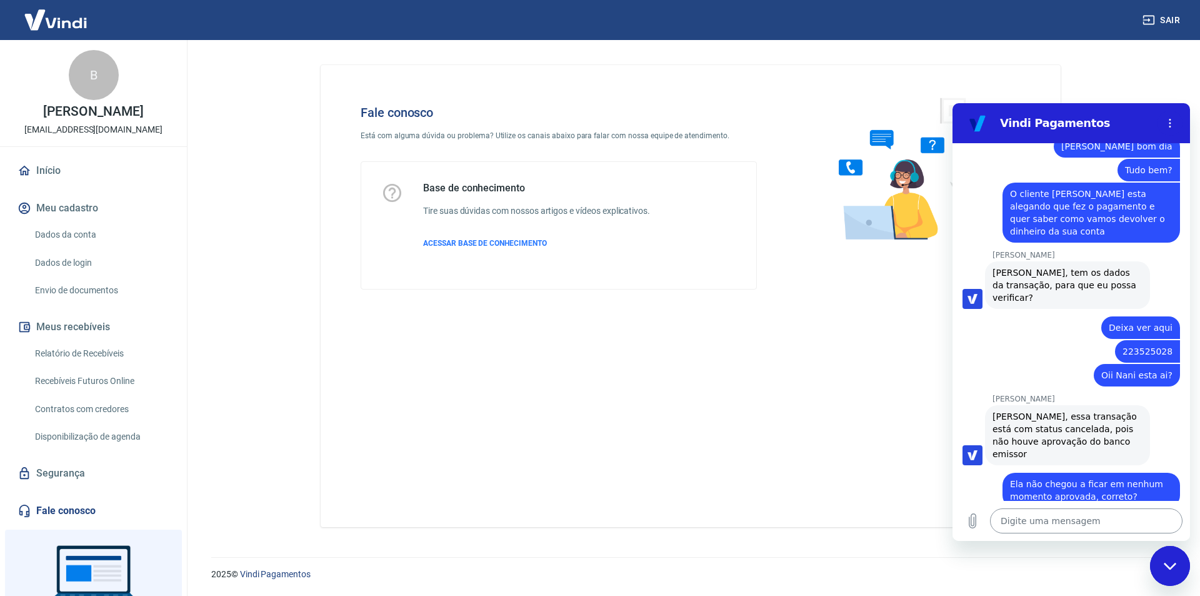
click at [1016, 519] on textarea at bounding box center [1086, 520] width 193 height 25
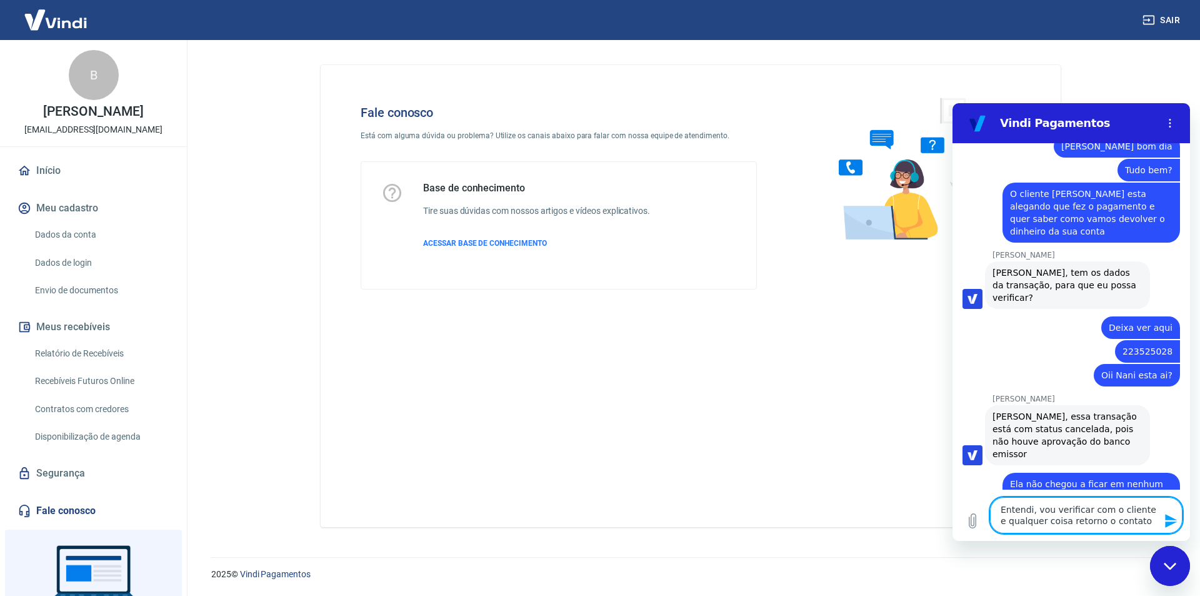
drag, startPoint x: 1114, startPoint y: 526, endPoint x: 1142, endPoint y: 513, distance: 30.8
click at [1142, 513] on textarea "Entendi, vou verificar com o cliente e qualquer coisa retorno o contato" at bounding box center [1086, 515] width 193 height 36
click at [1164, 521] on icon "Enviar mensagem" at bounding box center [1171, 520] width 15 height 15
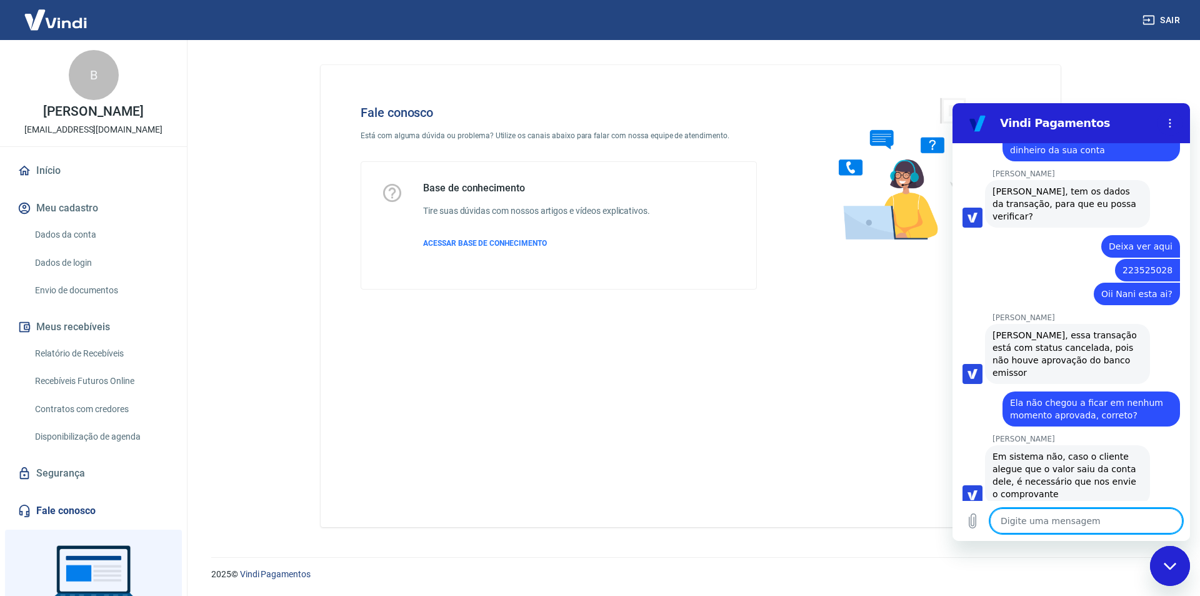
scroll to position [3248, 0]
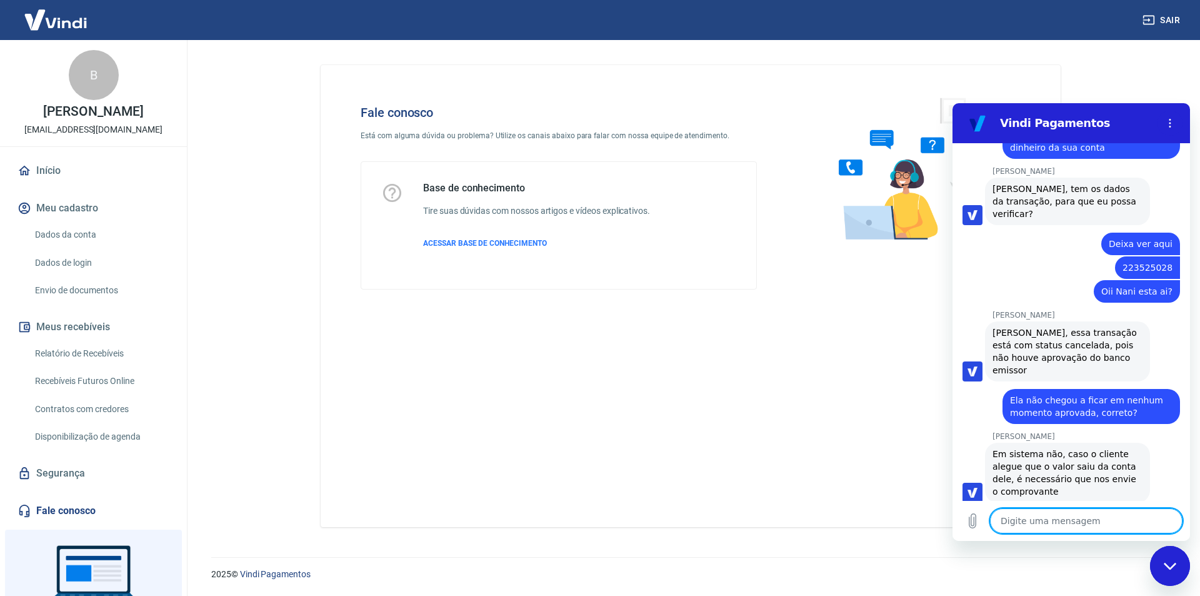
click at [1060, 521] on textarea at bounding box center [1086, 520] width 193 height 25
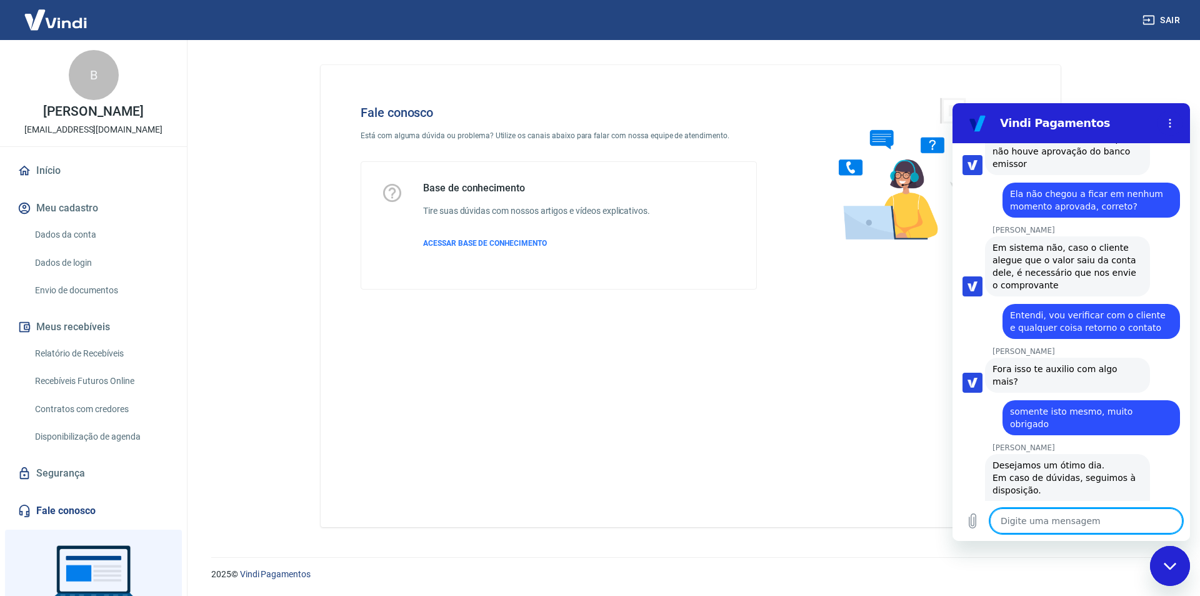
scroll to position [3457, 0]
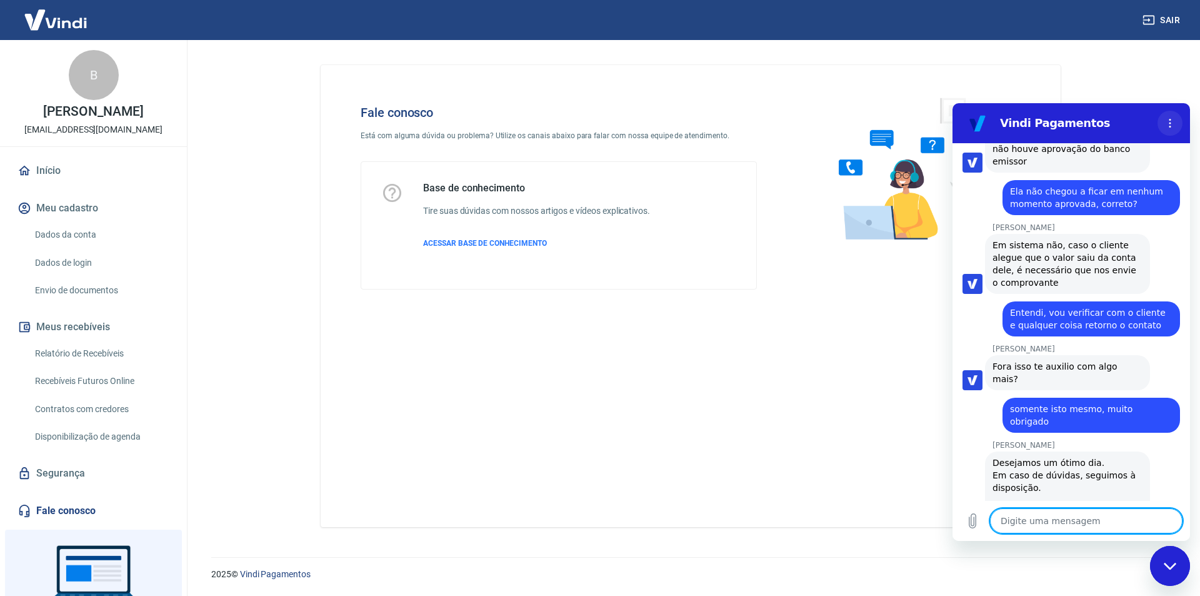
click at [1165, 126] on button "Menu de opções" at bounding box center [1170, 123] width 25 height 25
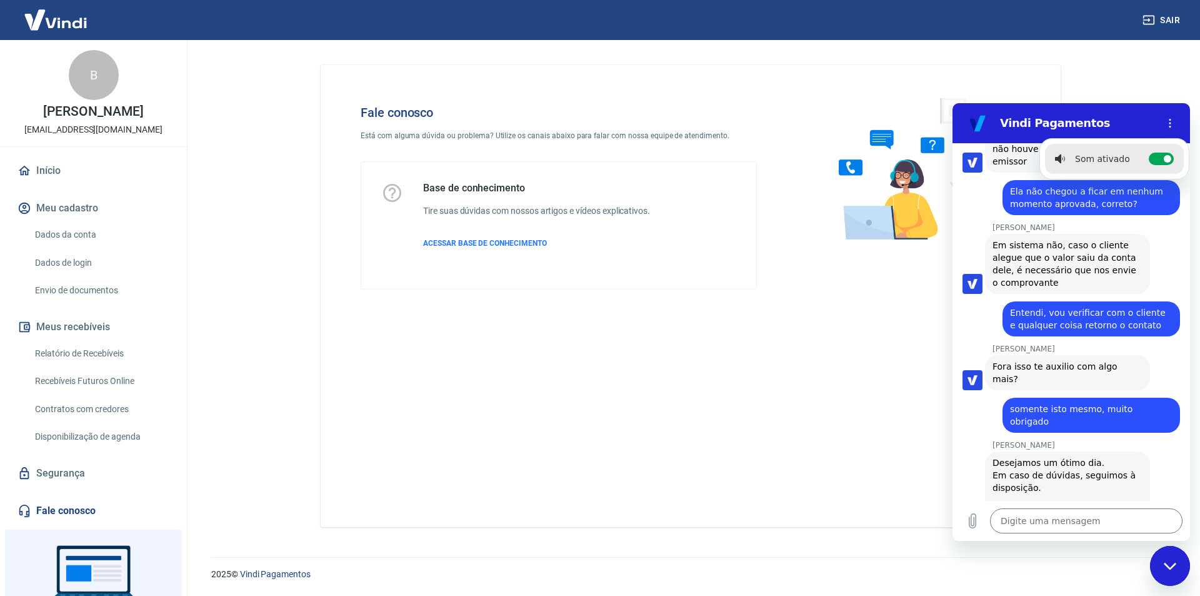
click at [1149, 450] on div "Nani Venancia Dos Santos diz: Desejamos um ótimo dia. Em caso de dúvidas, segui…" at bounding box center [1077, 524] width 228 height 149
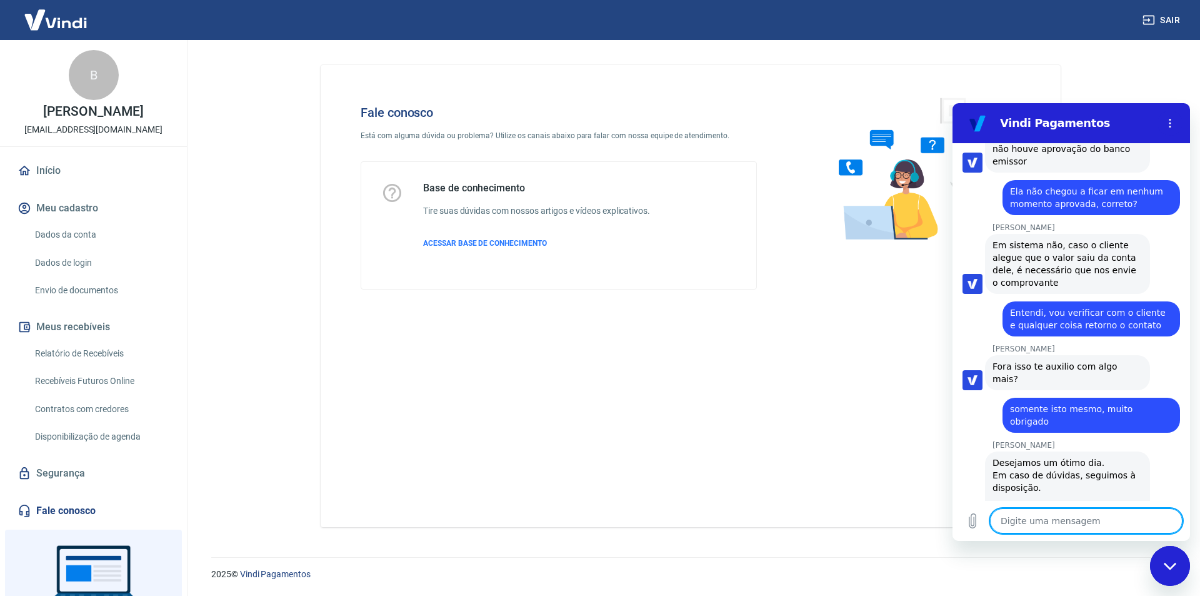
click at [1149, 510] on textarea at bounding box center [1086, 520] width 193 height 25
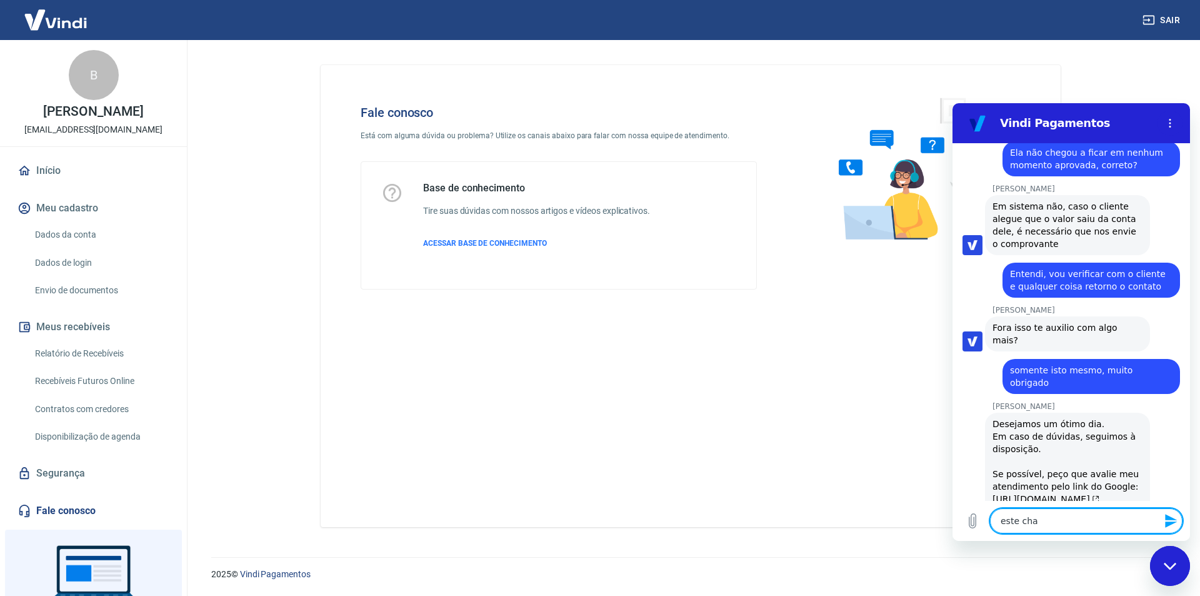
scroll to position [3527, 0]
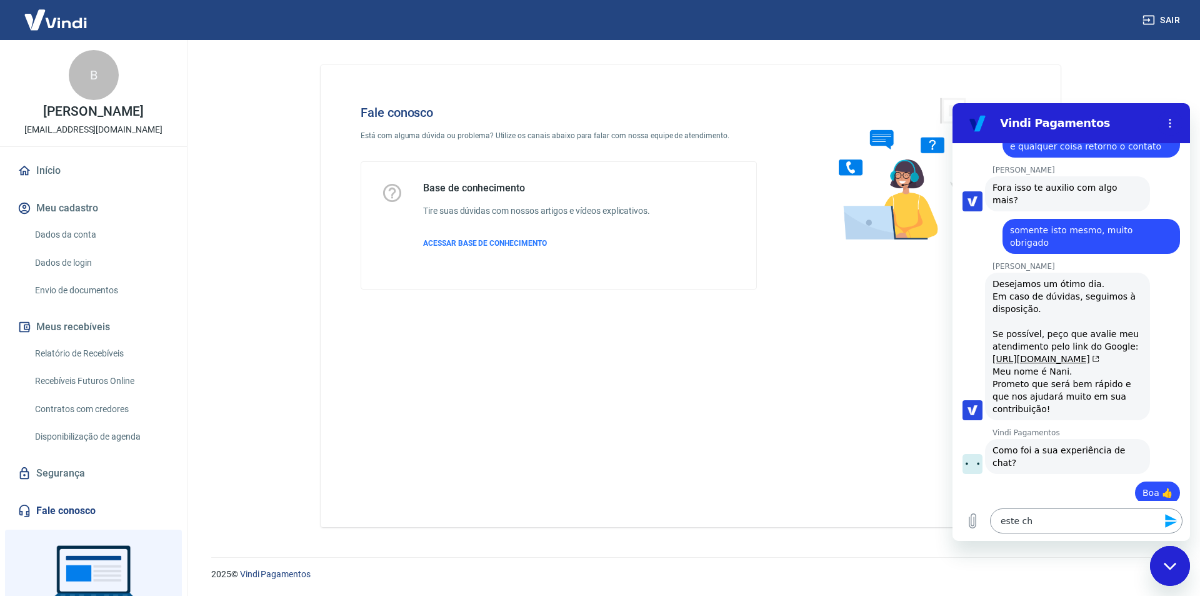
scroll to position [3634, 0]
click at [1134, 590] on button "Enviar" at bounding box center [1145, 602] width 49 height 25
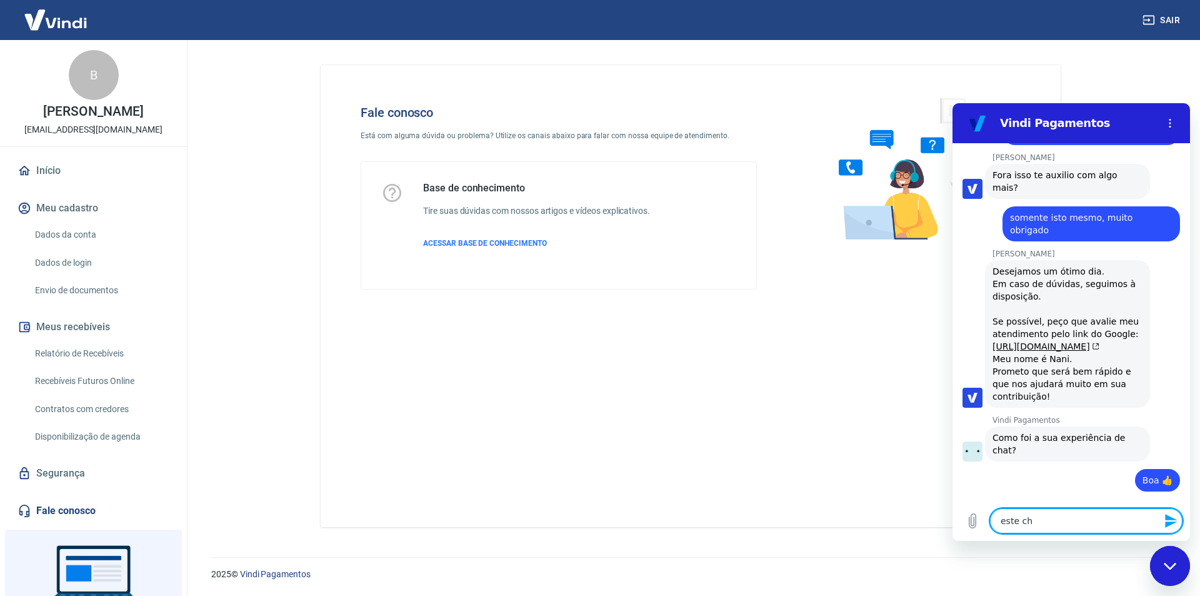
scroll to position [3650, 0]
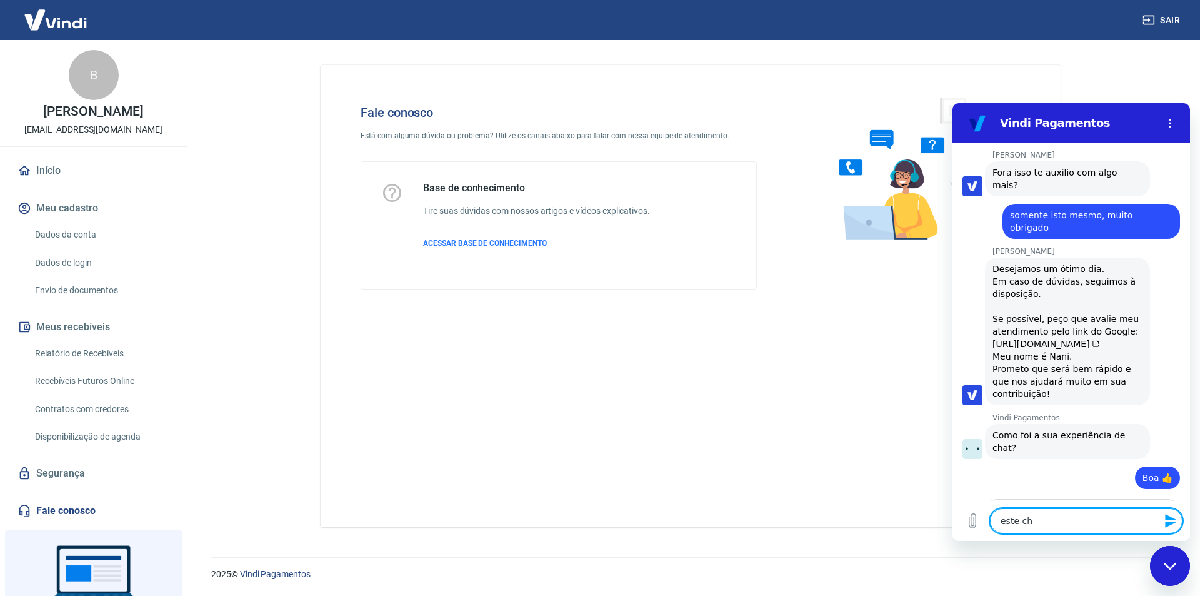
click at [1043, 523] on textarea "este ch" at bounding box center [1086, 520] width 193 height 25
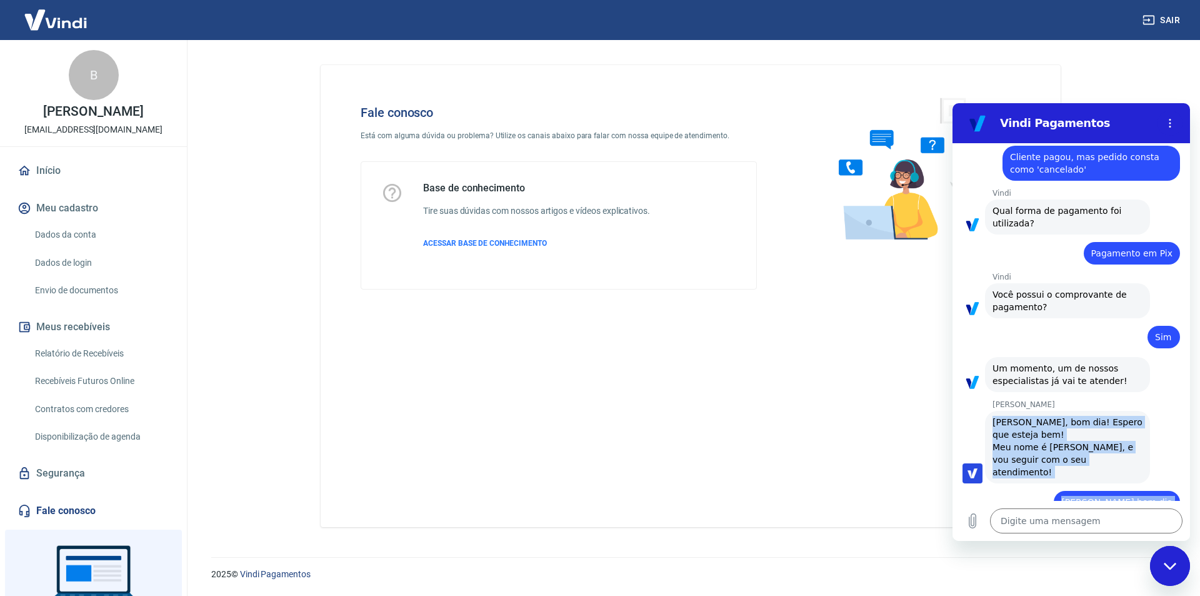
scroll to position [2830, 0]
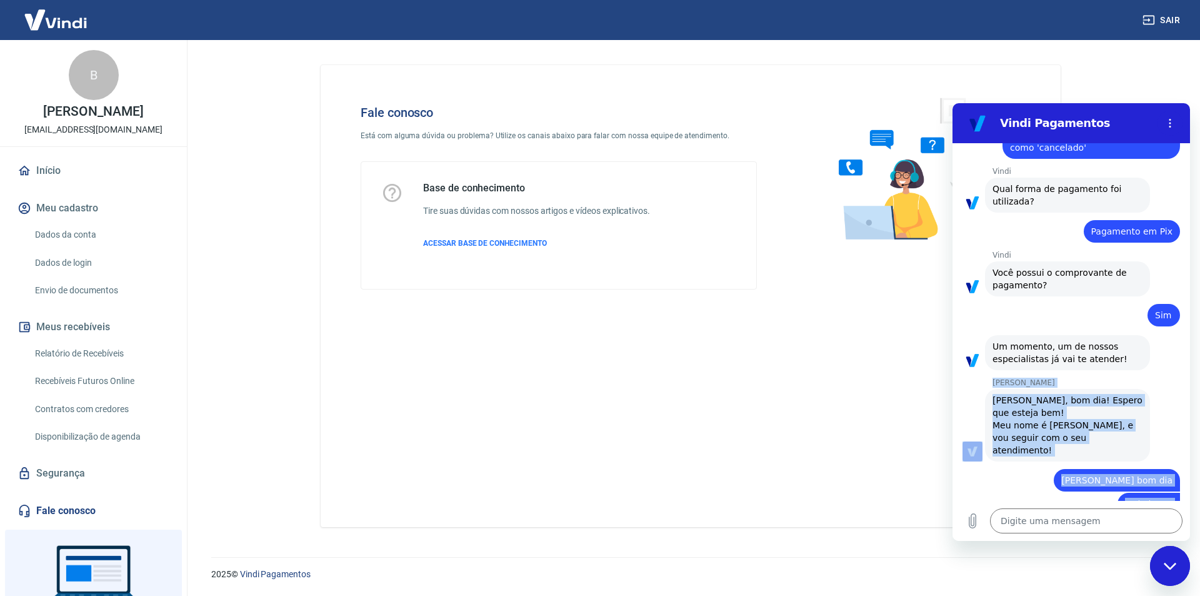
drag, startPoint x: 1160, startPoint y: 424, endPoint x: 995, endPoint y: 321, distance: 194.8
click at [995, 321] on div "09:24 diz: bom dia Enviado · 09:24 Vindi Vindi diz: Olá, Bruno Henrique de Oliv…" at bounding box center [1072, 322] width 238 height 358
copy div "Nani Venancia Dos Santos Nani Venancia Dos Santos diz: Olá Bruno, bom dia! Espe…"
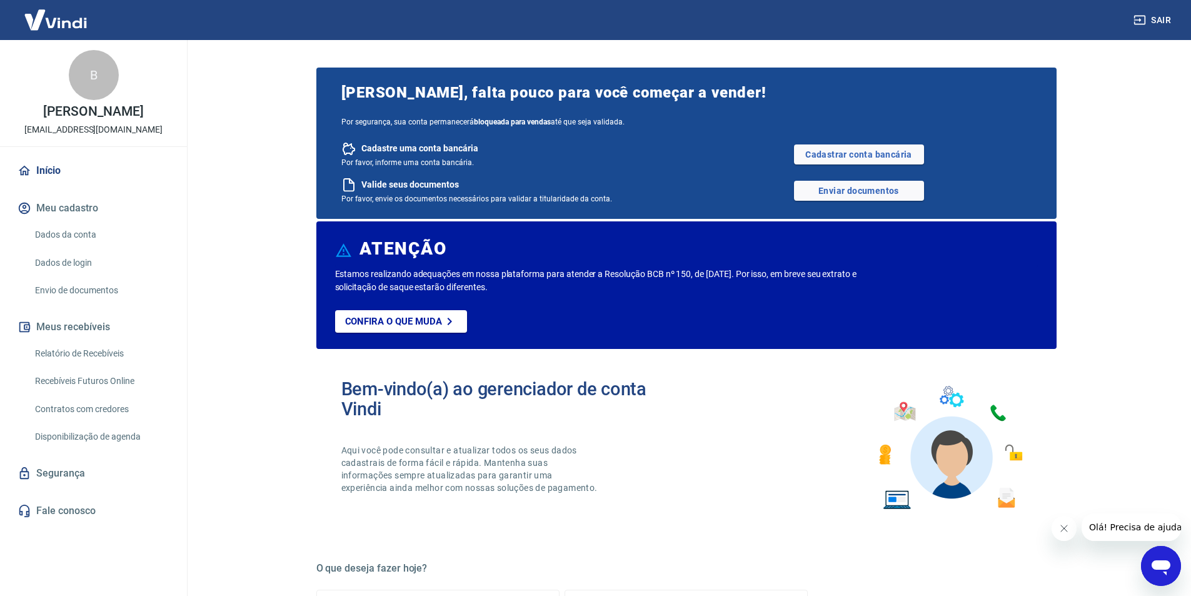
click at [34, 184] on link "Início" at bounding box center [93, 171] width 157 height 28
click at [63, 28] on img at bounding box center [55, 20] width 81 height 38
